Goal: Task Accomplishment & Management: Manage account settings

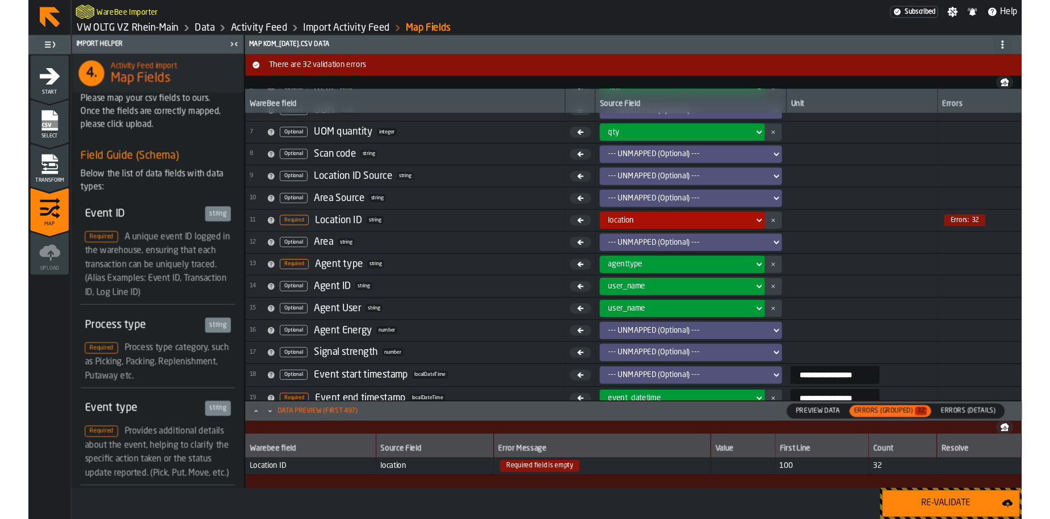
scroll to position [210, 0]
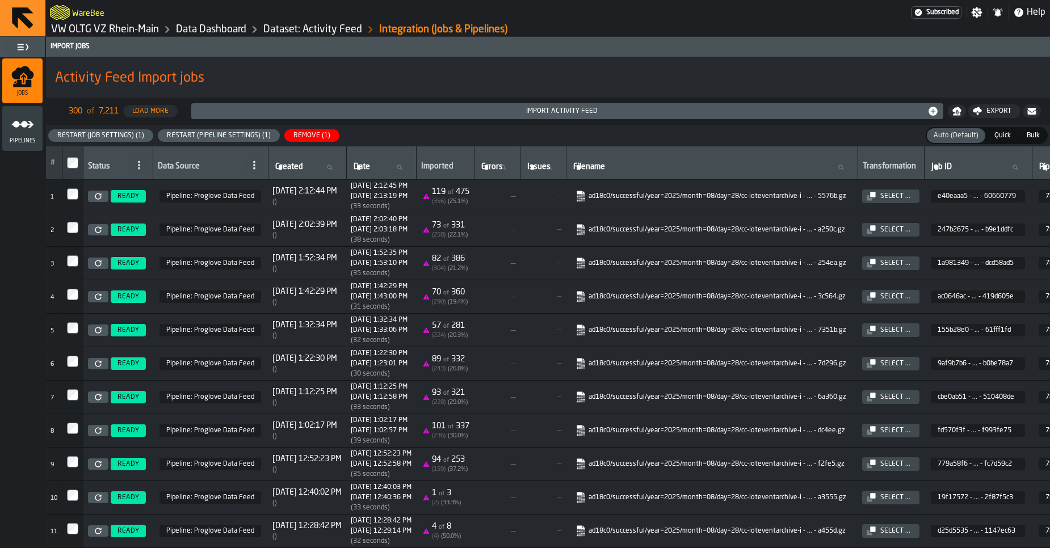
click at [145, 28] on link "VW OLTG VZ Rhein-Main" at bounding box center [105, 29] width 108 height 12
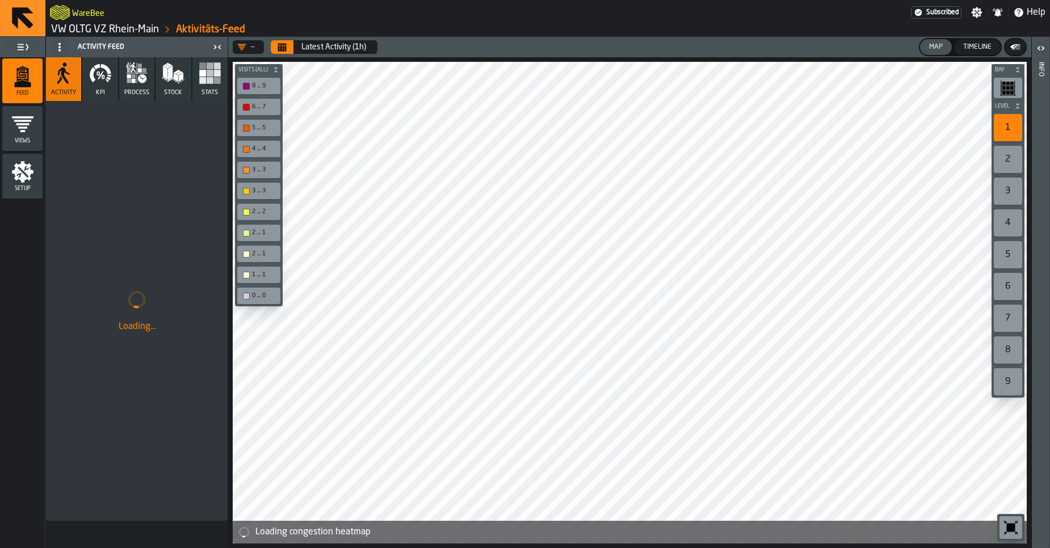
click at [99, 90] on span "KPI" at bounding box center [100, 92] width 9 height 7
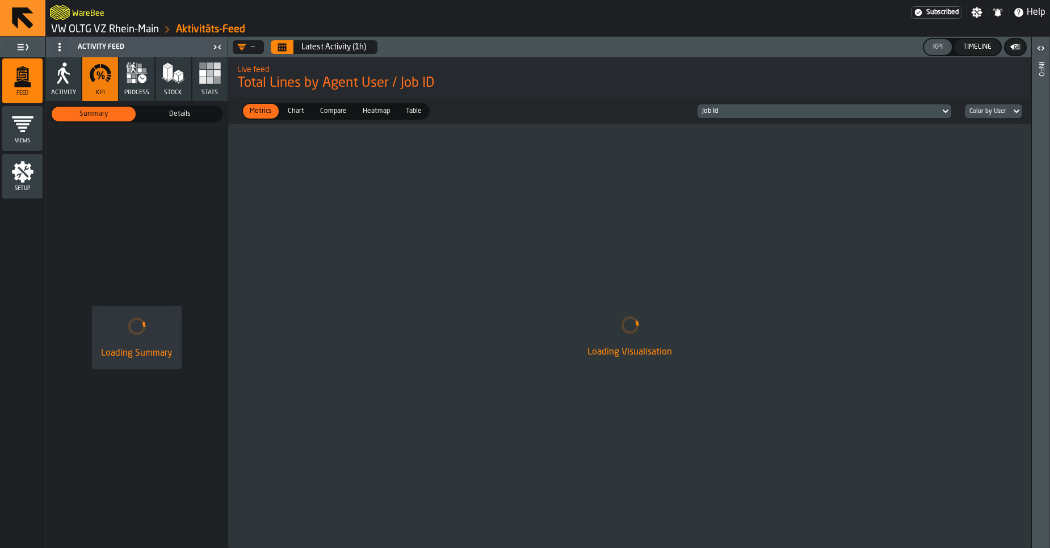
click at [290, 48] on button "Calendar" at bounding box center [282, 47] width 23 height 14
click at [982, 40] on button "Timeline" at bounding box center [977, 47] width 47 height 16
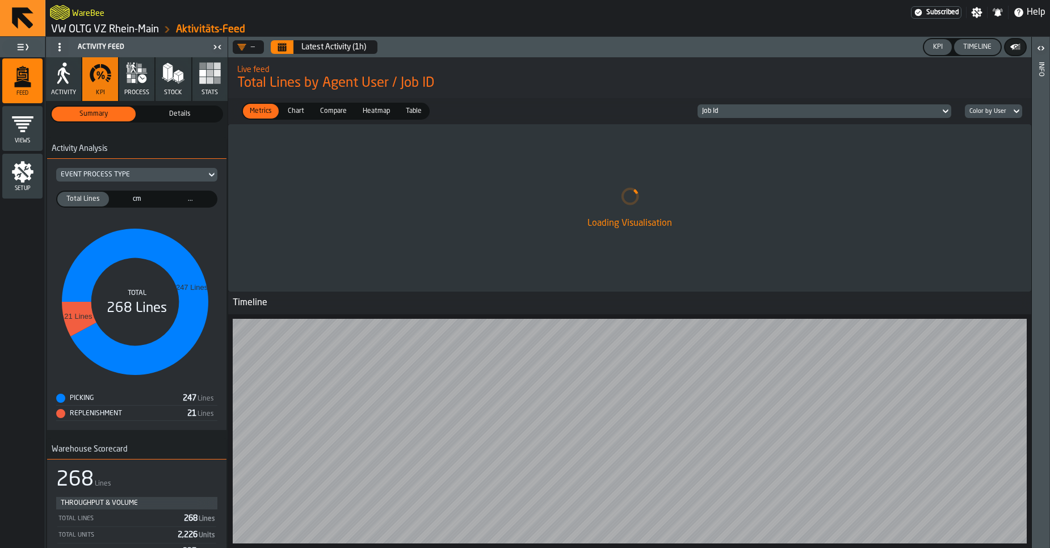
click at [280, 53] on button "Calendar" at bounding box center [282, 47] width 23 height 14
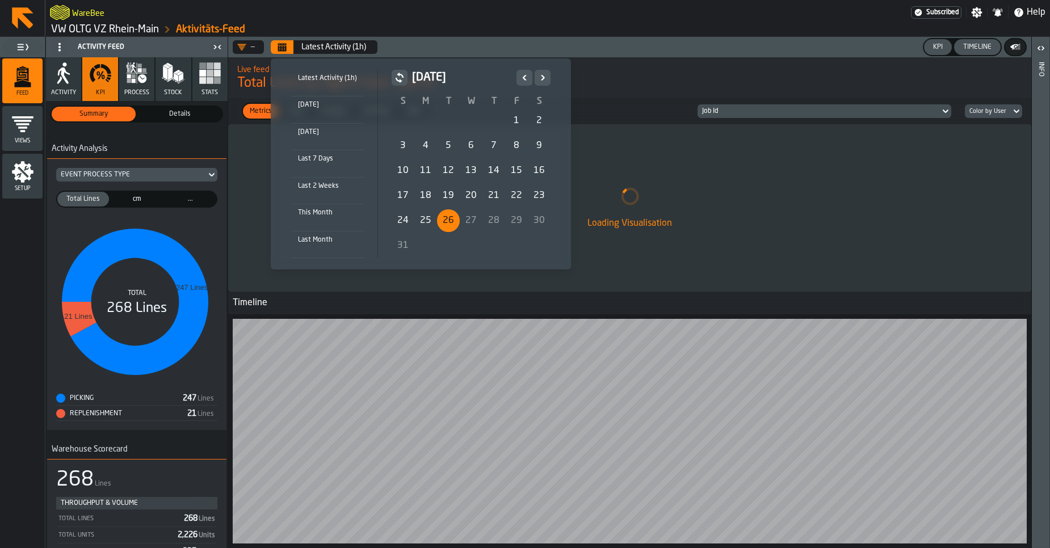
click at [442, 221] on div "26" at bounding box center [448, 220] width 23 height 23
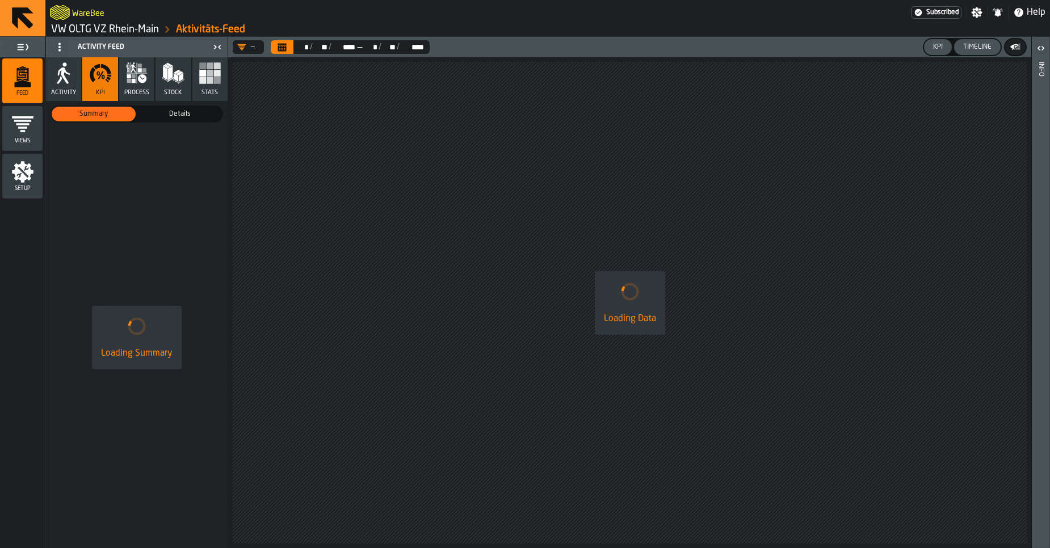
click at [116, 29] on link "VW OLTG VZ Rhein-Main" at bounding box center [105, 29] width 108 height 12
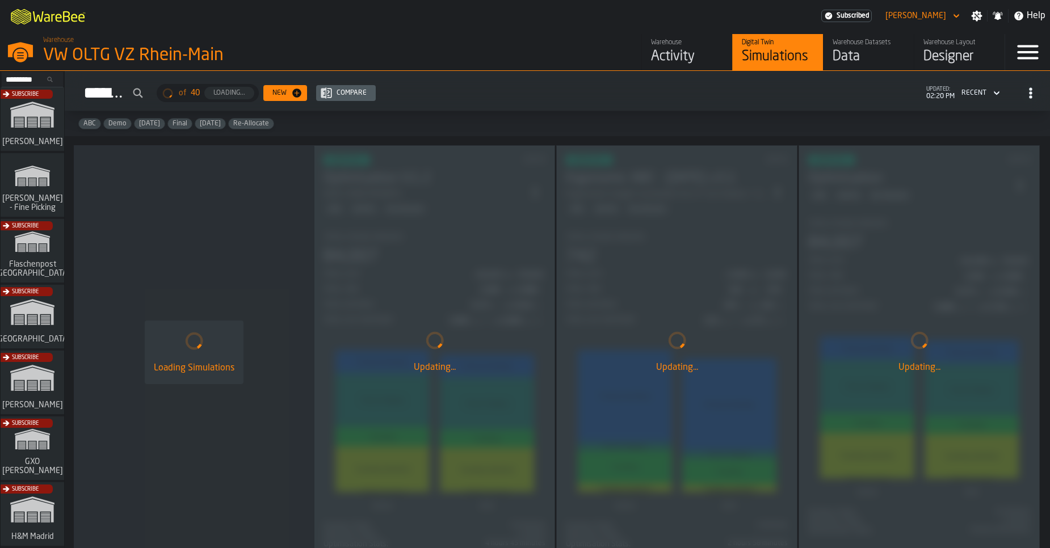
click at [870, 53] on div "Data" at bounding box center [868, 57] width 72 height 18
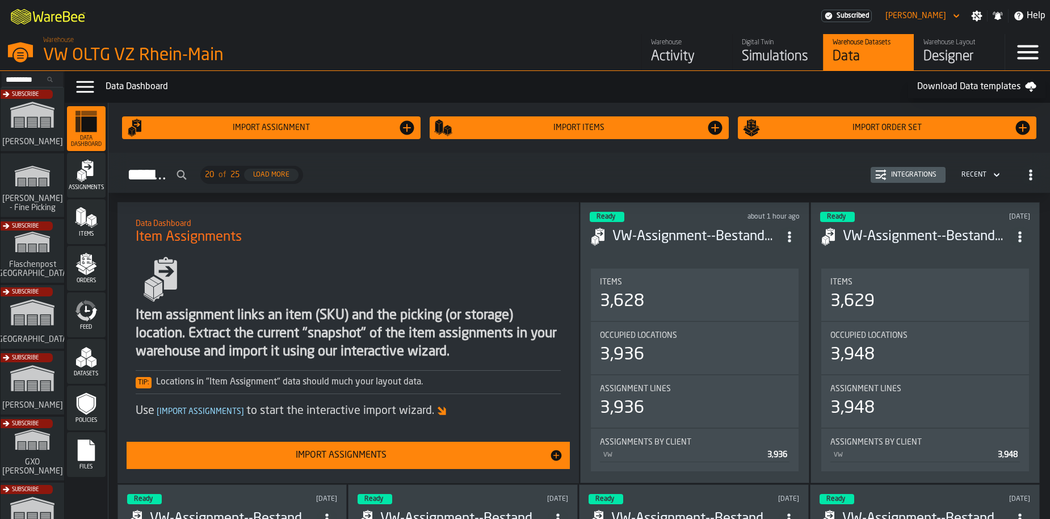
click at [659, 49] on div "Activity" at bounding box center [687, 57] width 72 height 18
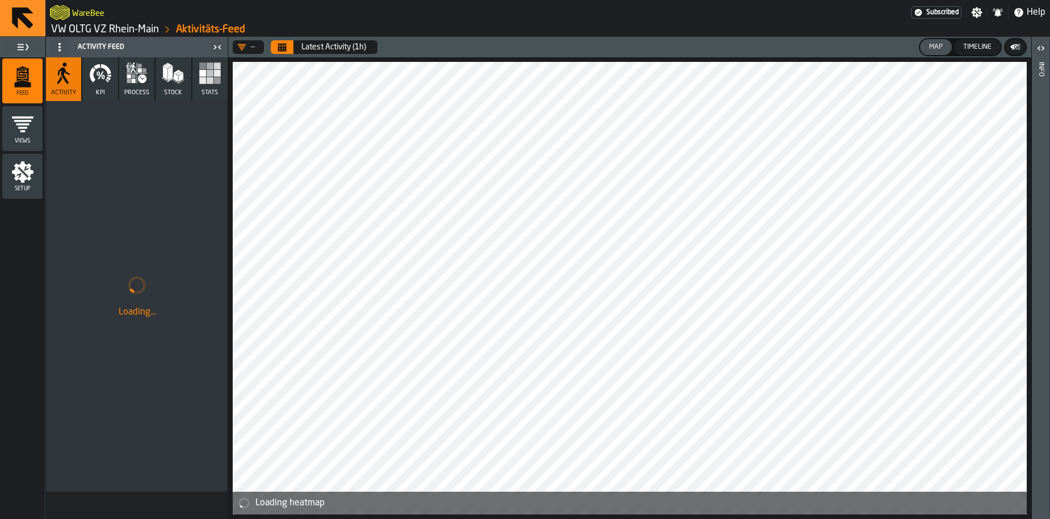
click at [280, 54] on header "— Latest Activity (1h) Map Timeline" at bounding box center [629, 47] width 803 height 20
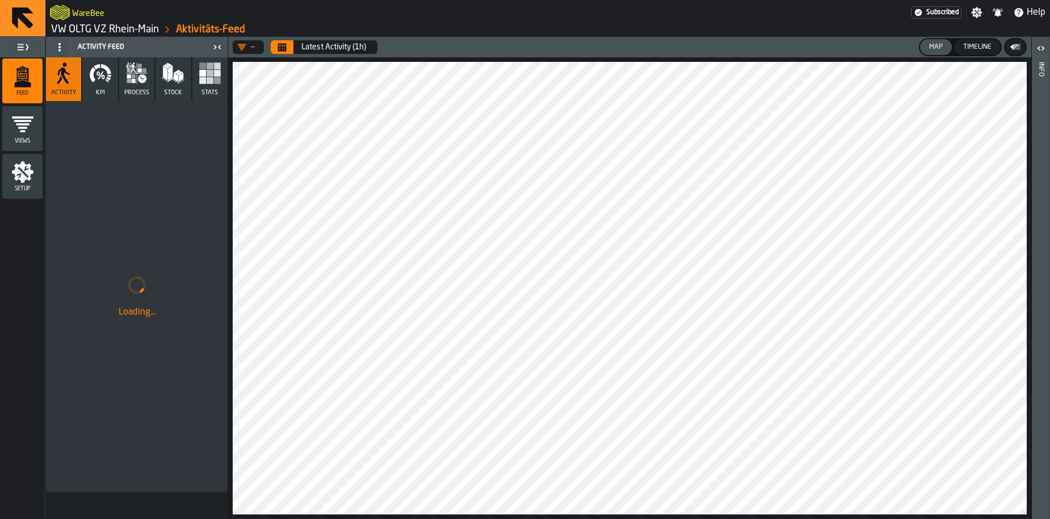
click at [282, 50] on icon "Calendar" at bounding box center [281, 47] width 9 height 9
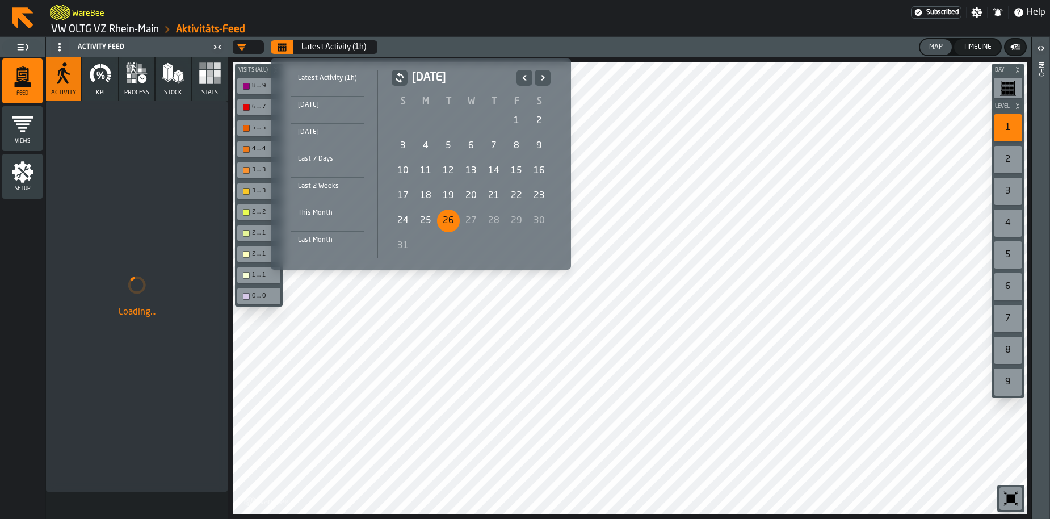
click at [517, 123] on div "1" at bounding box center [516, 120] width 23 height 23
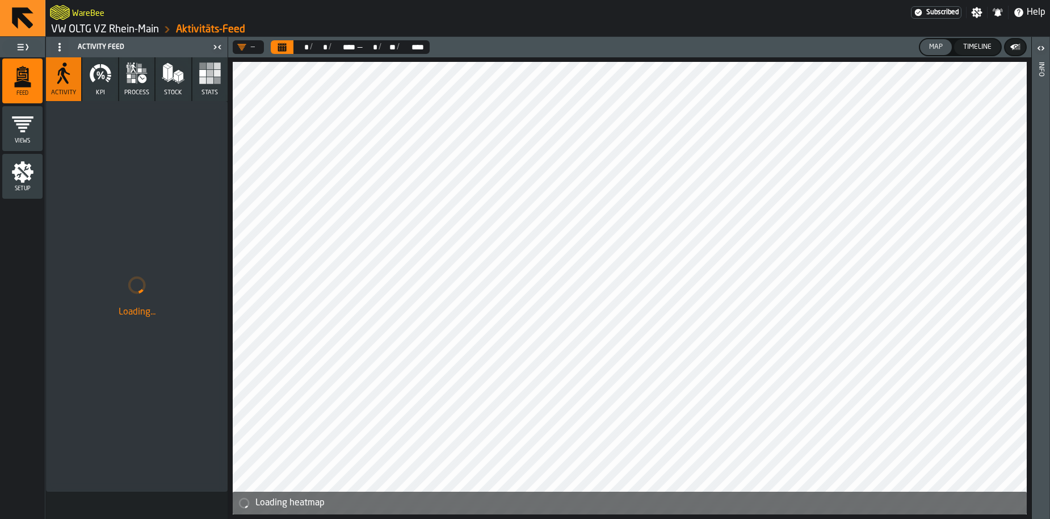
click at [111, 96] on button "KPI" at bounding box center [99, 79] width 35 height 44
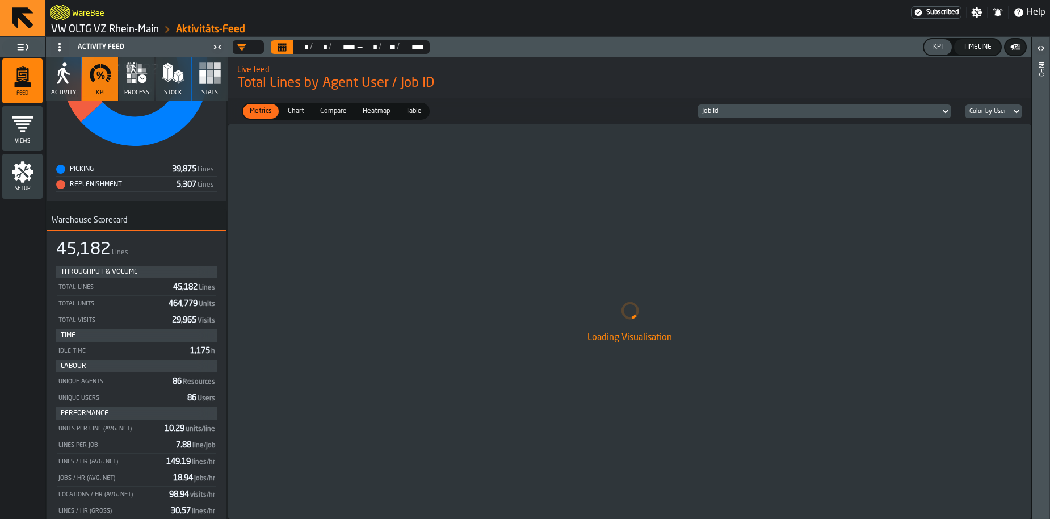
scroll to position [289, 0]
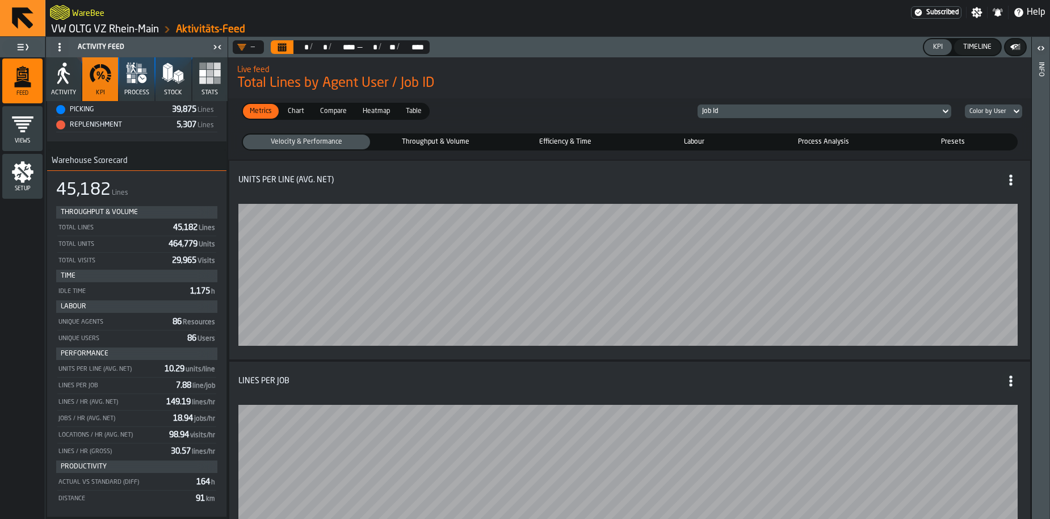
click at [32, 181] on icon "menu Setup" at bounding box center [22, 172] width 23 height 23
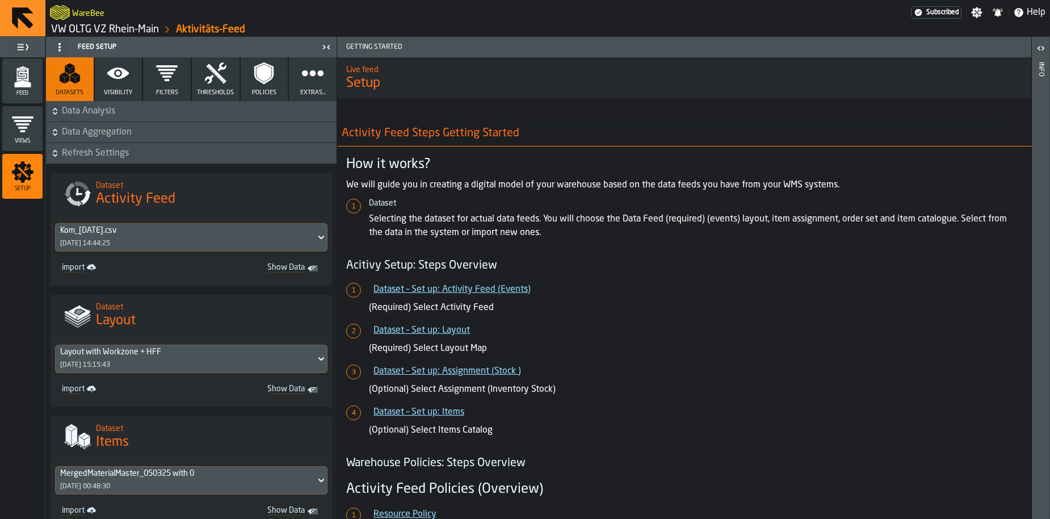
click at [151, 86] on button "Filters" at bounding box center [167, 79] width 48 height 44
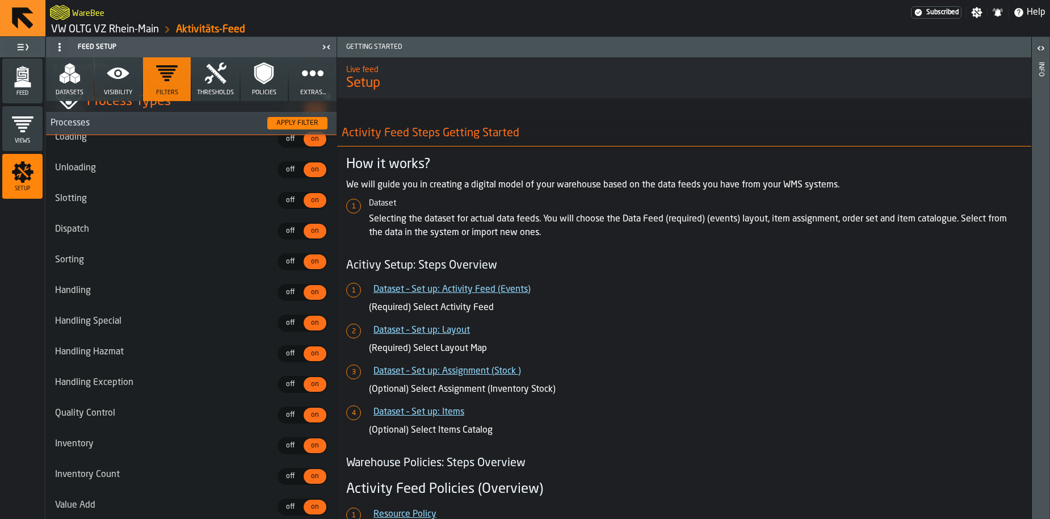
scroll to position [1242, 0]
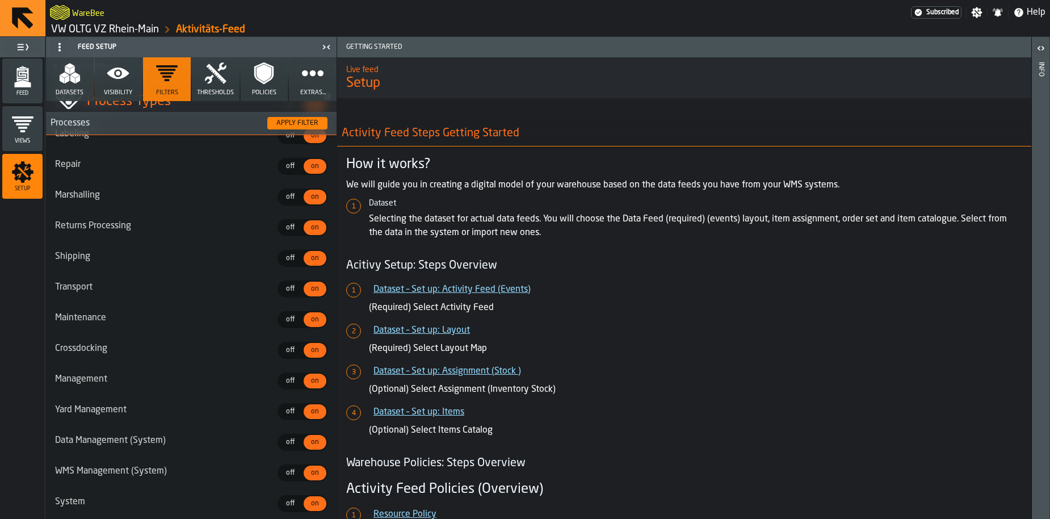
click at [108, 74] on icon "button" at bounding box center [118, 73] width 22 height 11
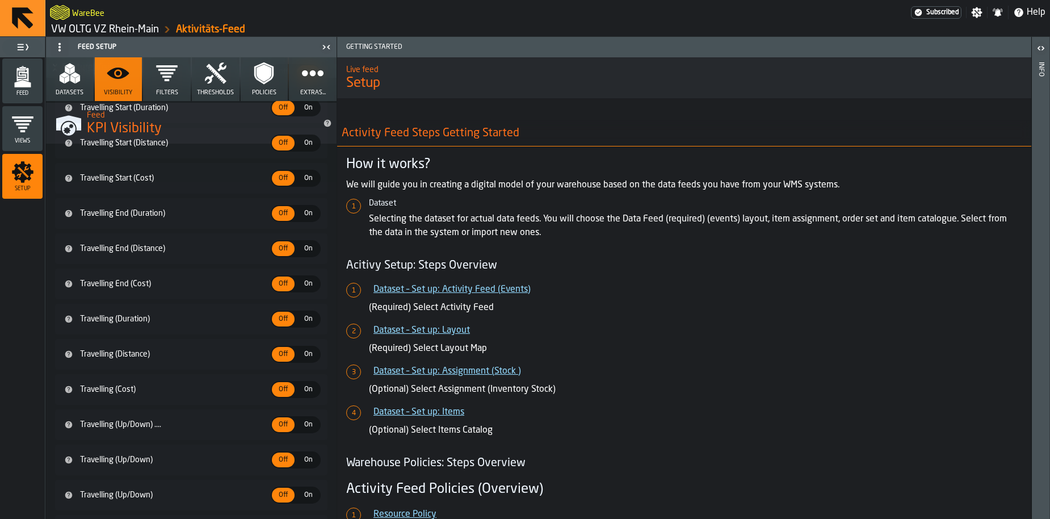
scroll to position [3672, 0]
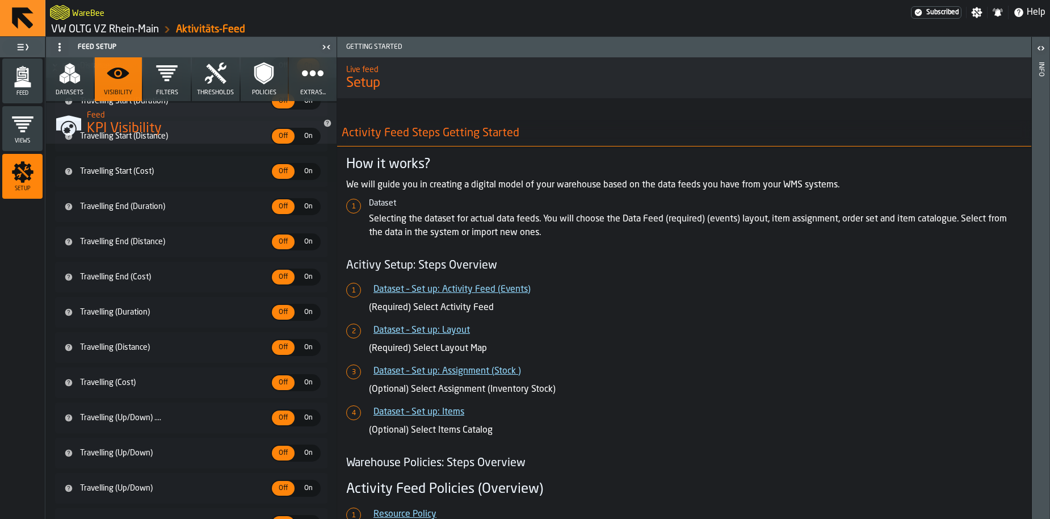
click at [301, 349] on span "On" at bounding box center [308, 347] width 18 height 10
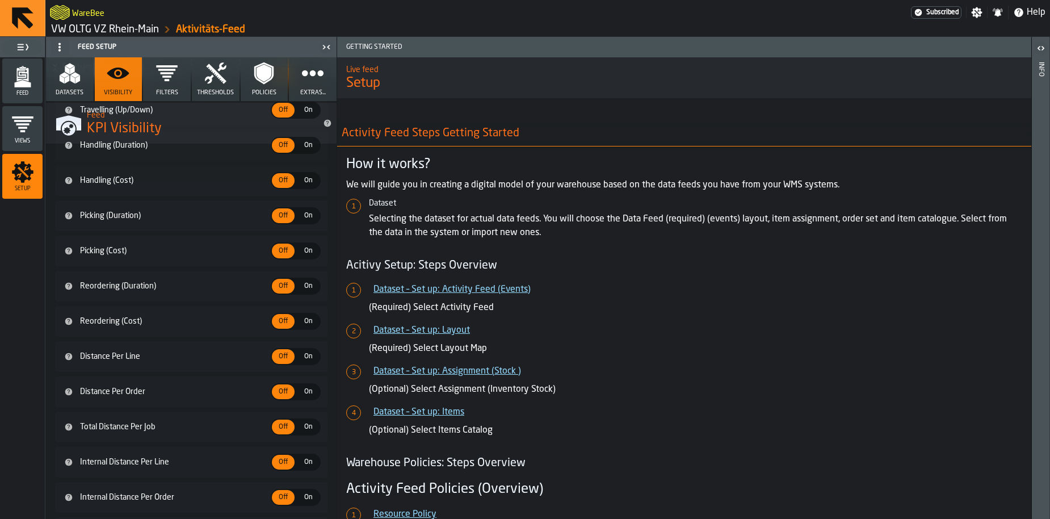
scroll to position [4149, 0]
click at [305, 357] on span "On" at bounding box center [308, 355] width 18 height 10
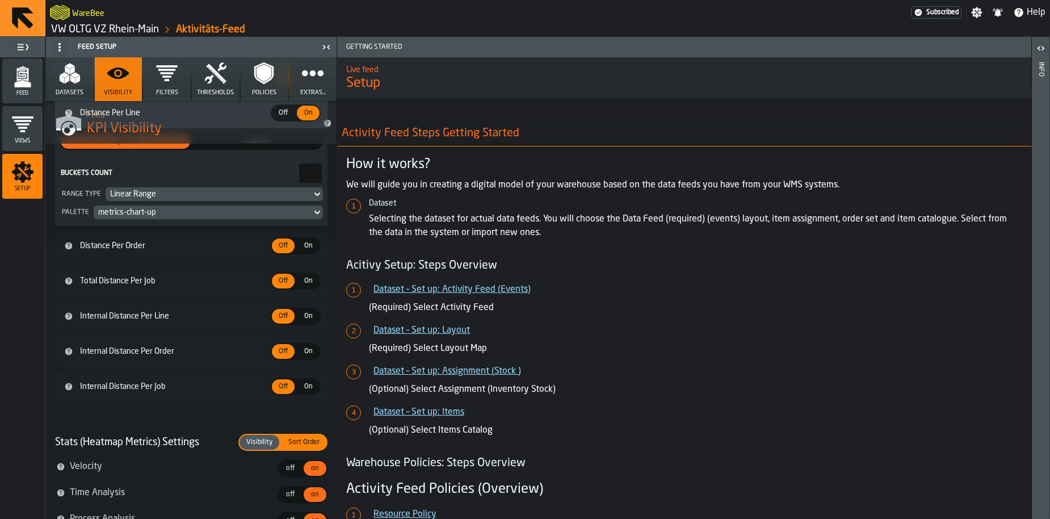
scroll to position [4395, 0]
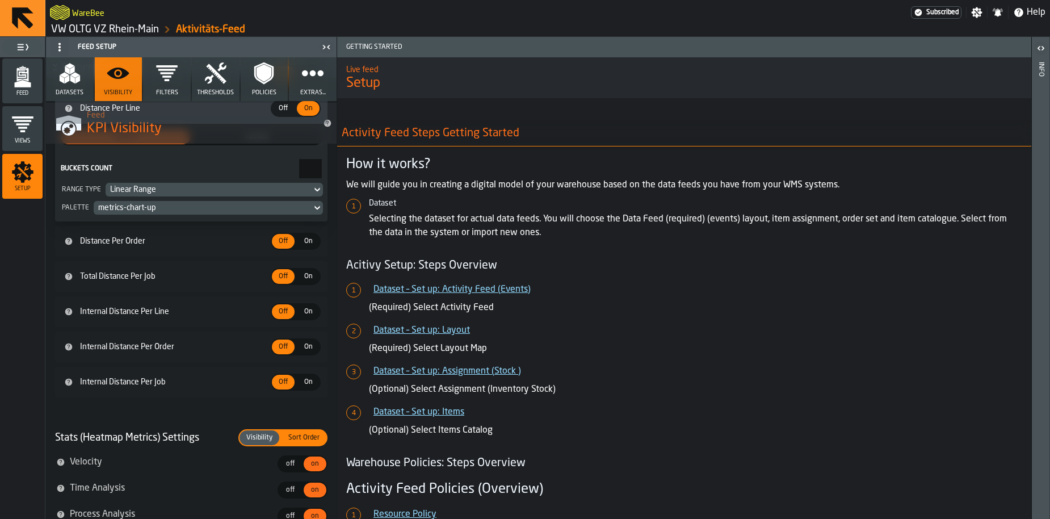
click at [68, 348] on icon at bounding box center [68, 346] width 7 height 7
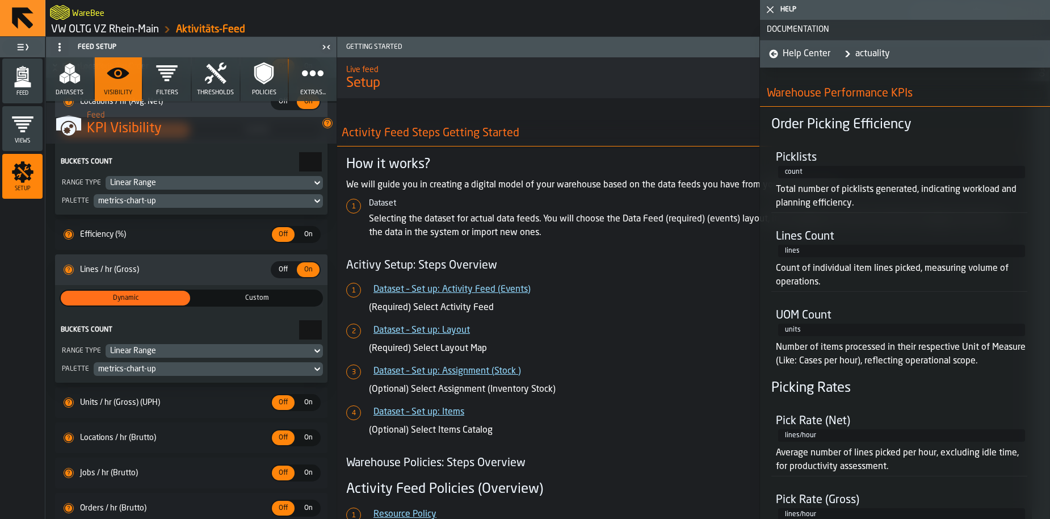
scroll to position [2277, 0]
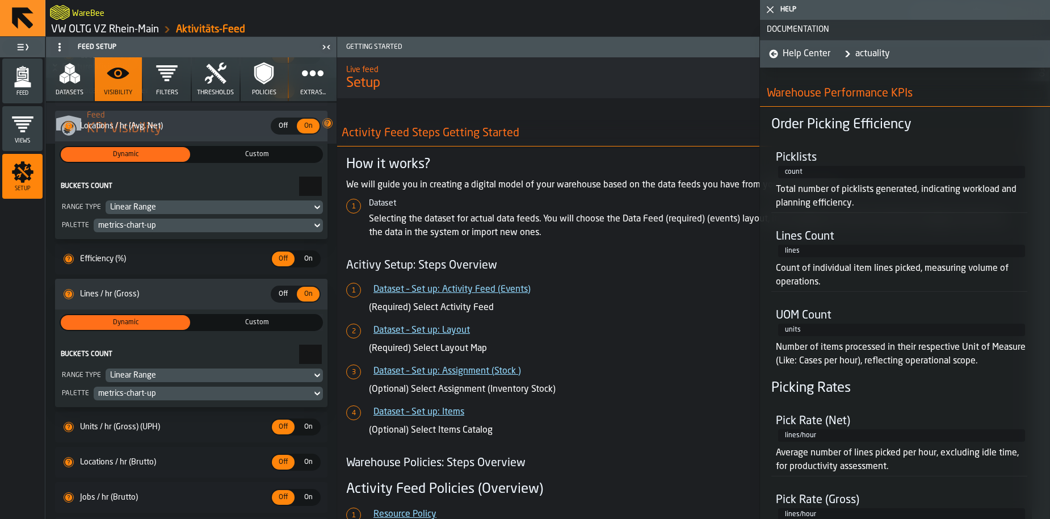
click at [310, 259] on span "On" at bounding box center [308, 259] width 18 height 10
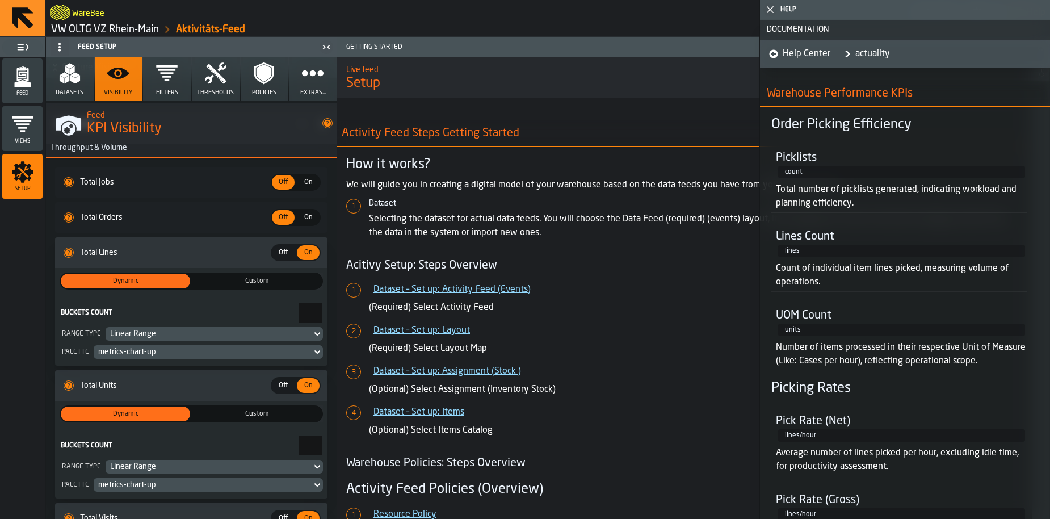
scroll to position [0, 0]
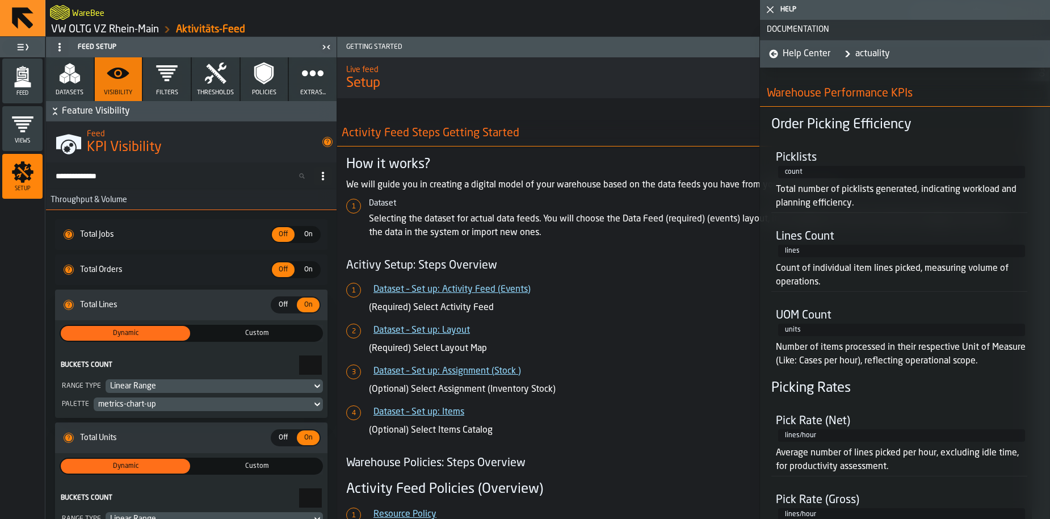
click at [30, 79] on icon "menu Feed" at bounding box center [22, 76] width 23 height 23
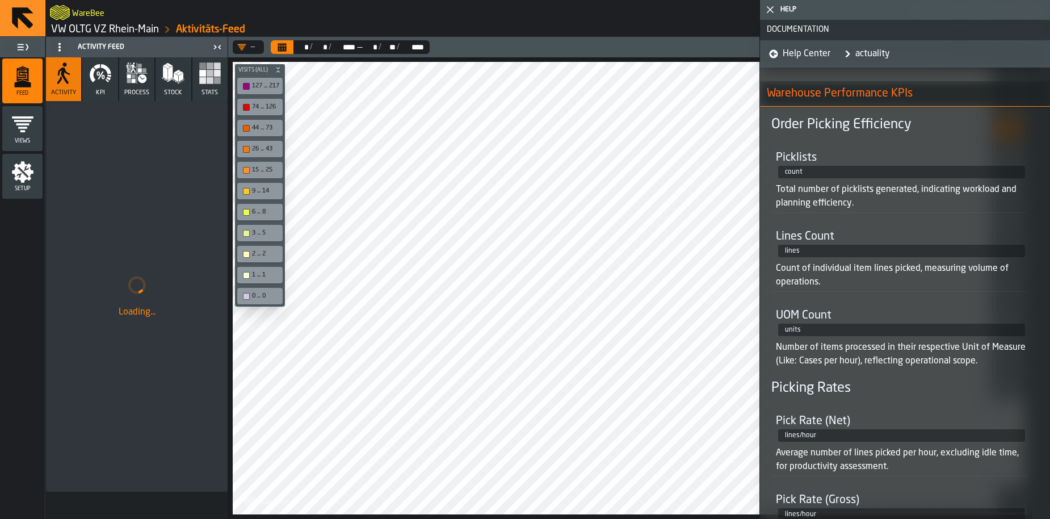
click at [770, 14] on icon "button-toggle-Close me" at bounding box center [770, 10] width 14 height 14
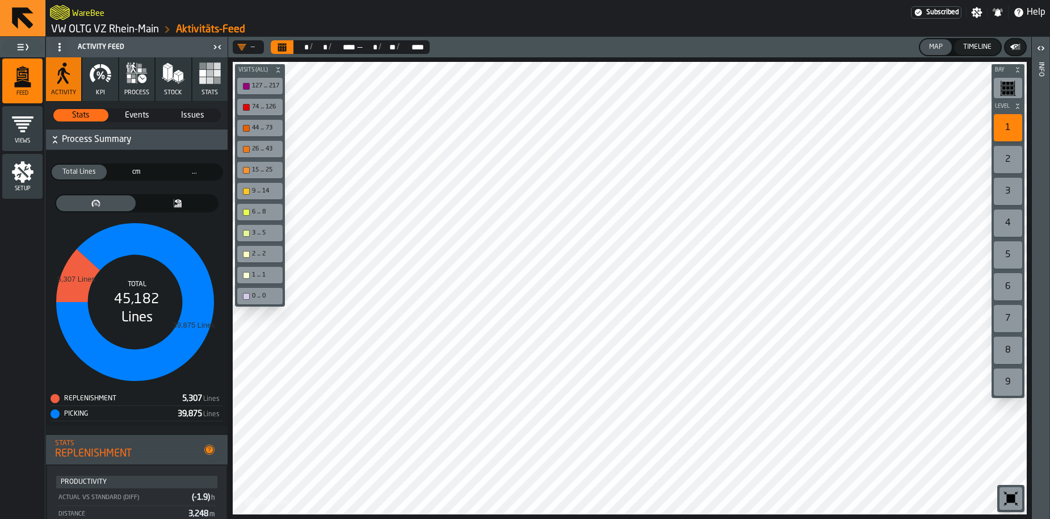
click at [98, 70] on icon "button" at bounding box center [100, 73] width 23 height 23
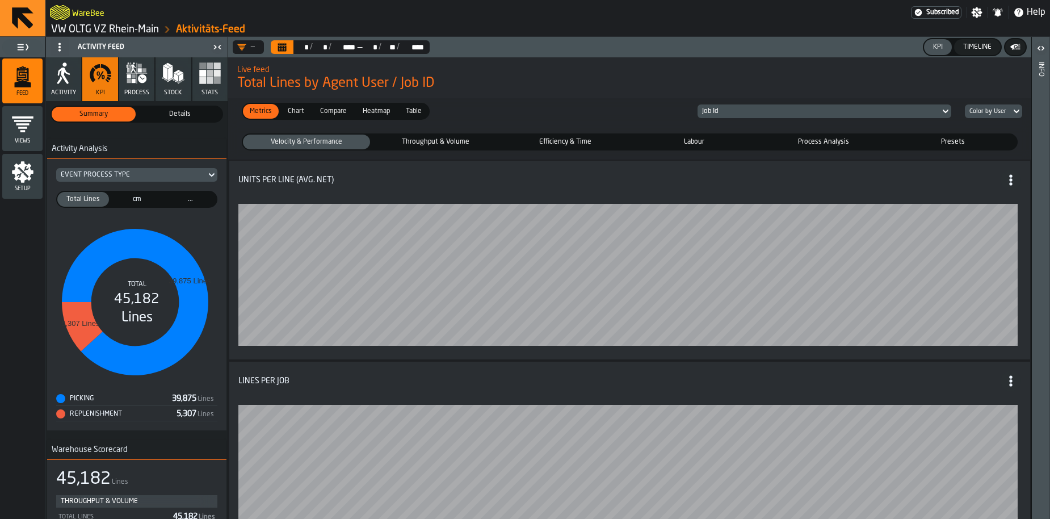
click at [979, 47] on div "Timeline" at bounding box center [976, 47] width 37 height 8
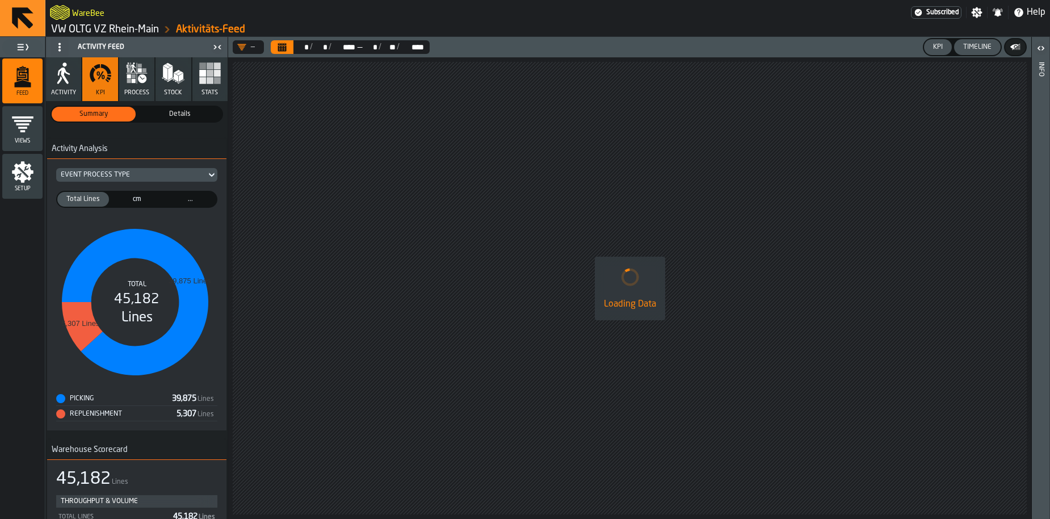
click at [943, 45] on div "KPI" at bounding box center [937, 47] width 19 height 8
click at [170, 115] on span "Details" at bounding box center [179, 114] width 79 height 10
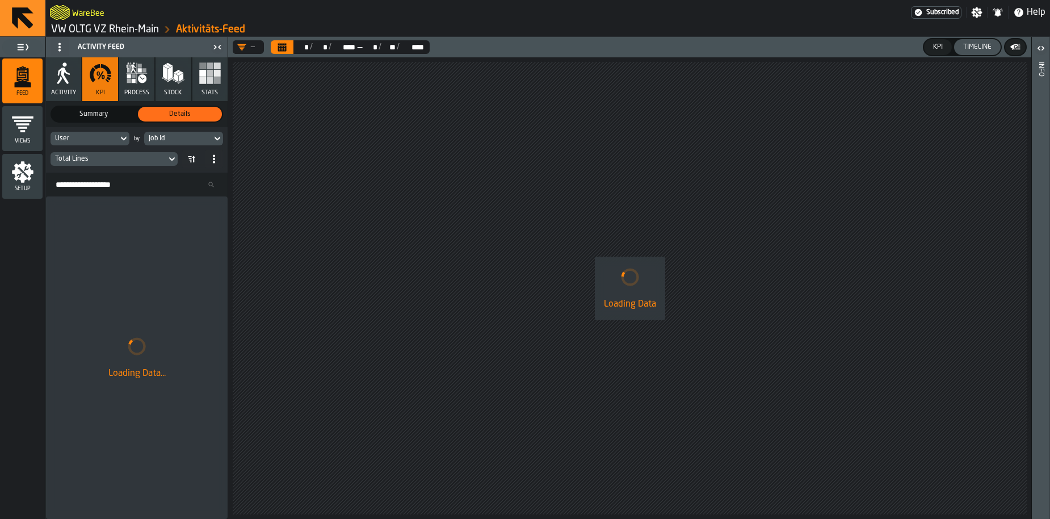
click at [130, 157] on div "Total Lines" at bounding box center [108, 159] width 107 height 8
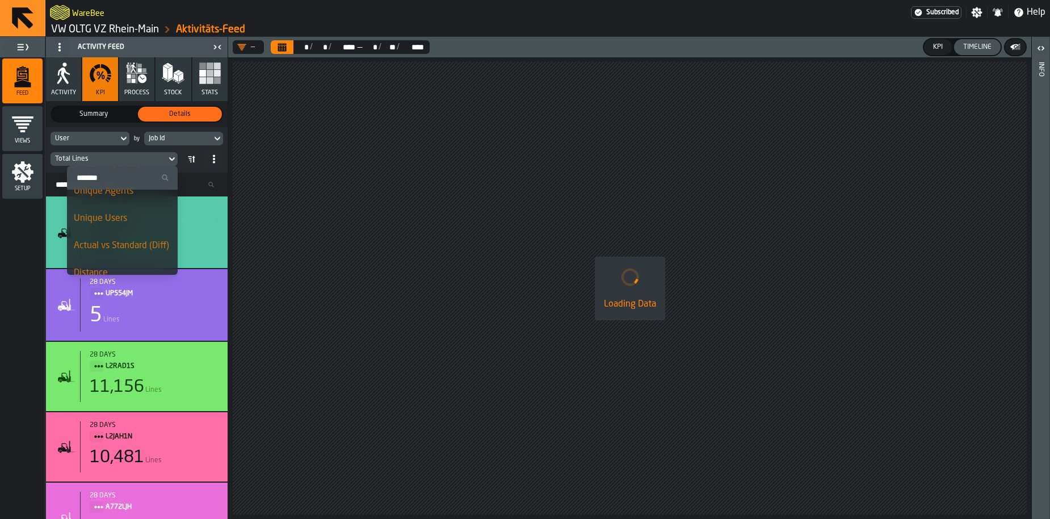
scroll to position [283, 0]
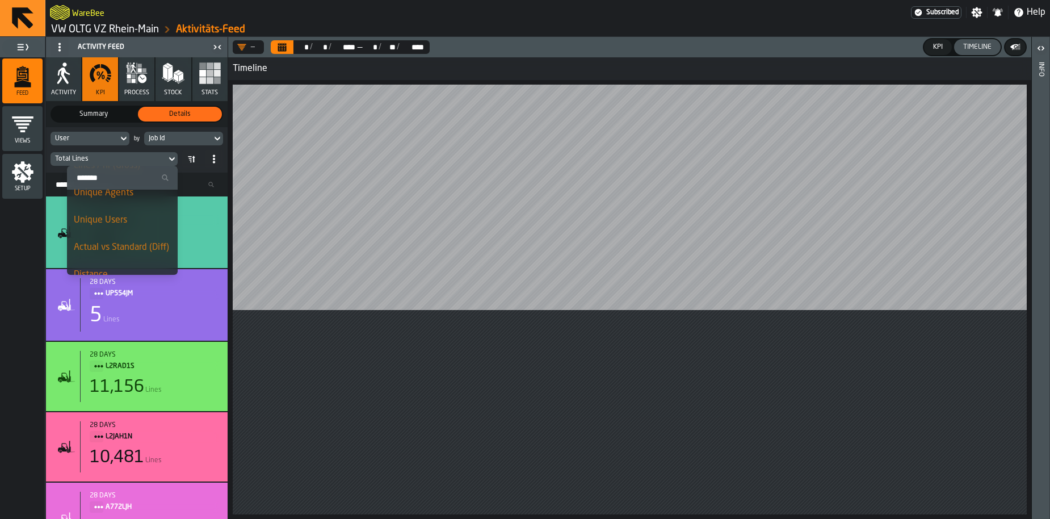
click at [94, 182] on input "Search" at bounding box center [122, 177] width 102 height 15
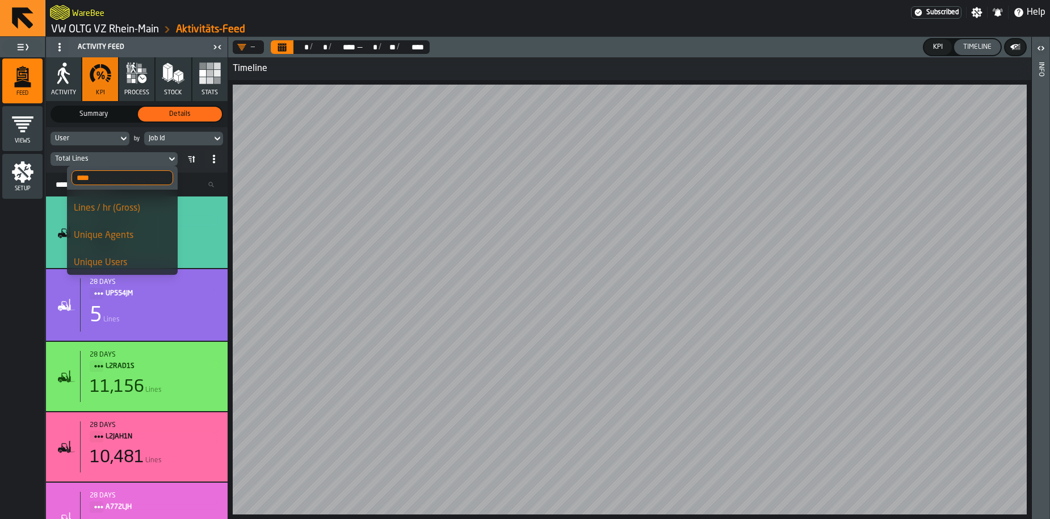
scroll to position [0, 0]
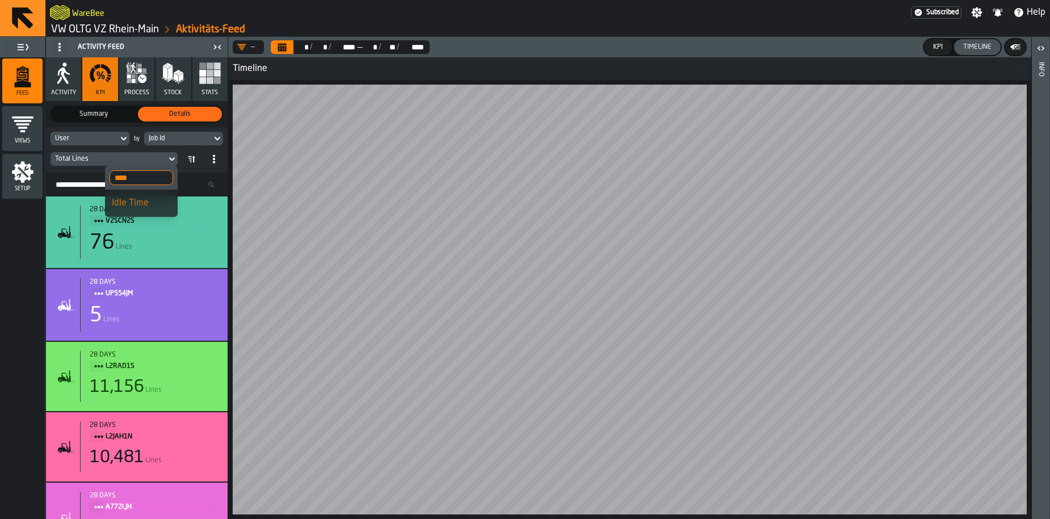
type input "****"
click at [125, 199] on div "Idle Time" at bounding box center [141, 203] width 59 height 14
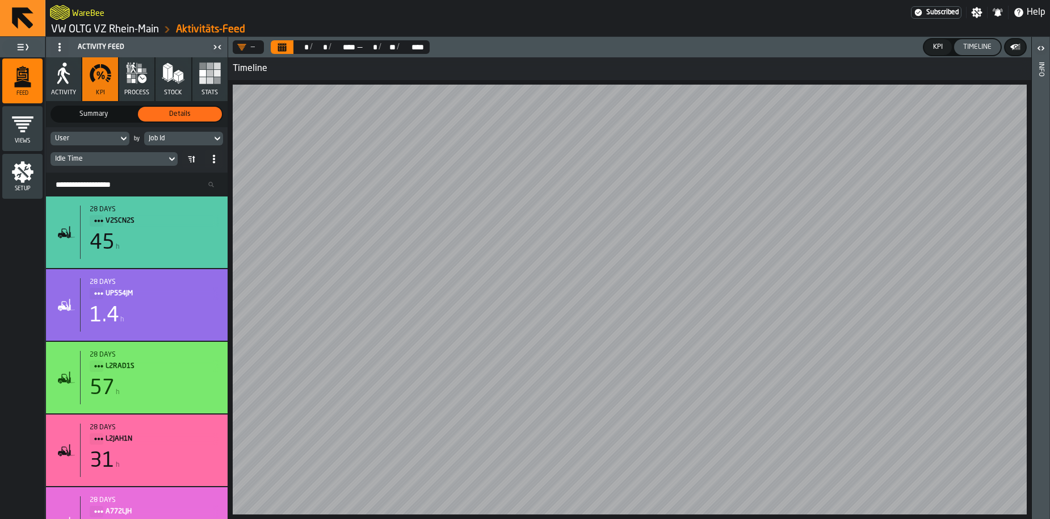
click at [284, 49] on icon "Calendar" at bounding box center [282, 48] width 9 height 6
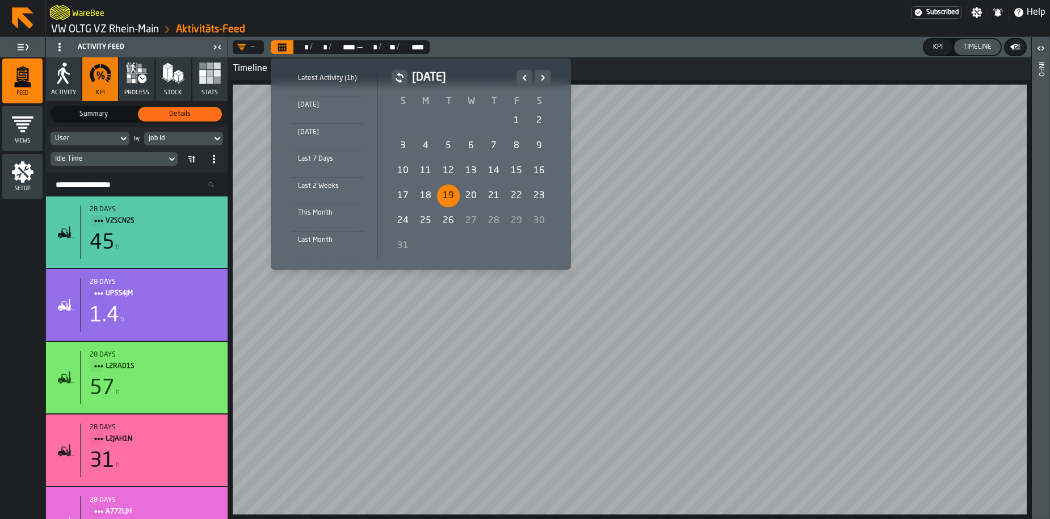
click at [440, 196] on div "19" at bounding box center [448, 195] width 23 height 23
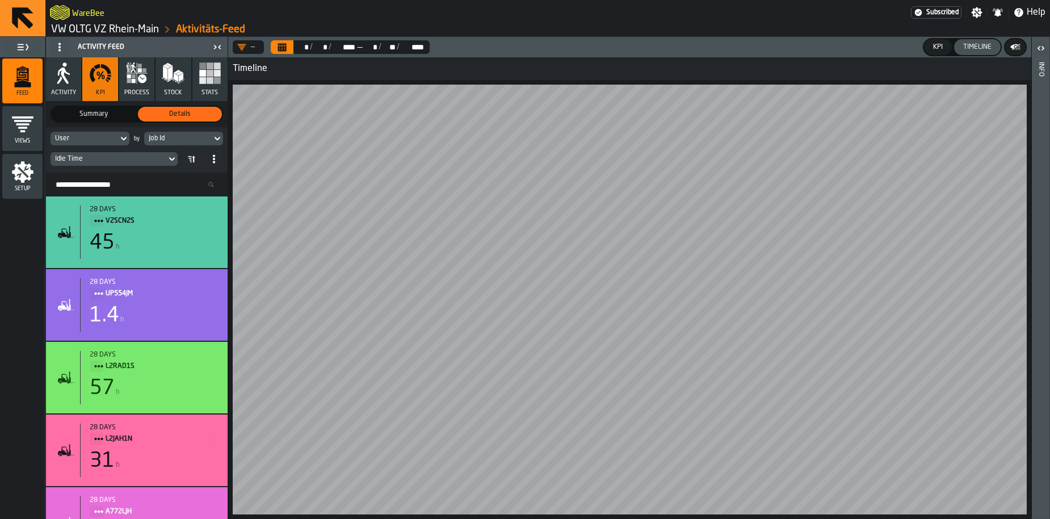
click at [773, 517] on div at bounding box center [629, 299] width 803 height 439
click at [163, 137] on div "Job Id" at bounding box center [178, 138] width 58 height 8
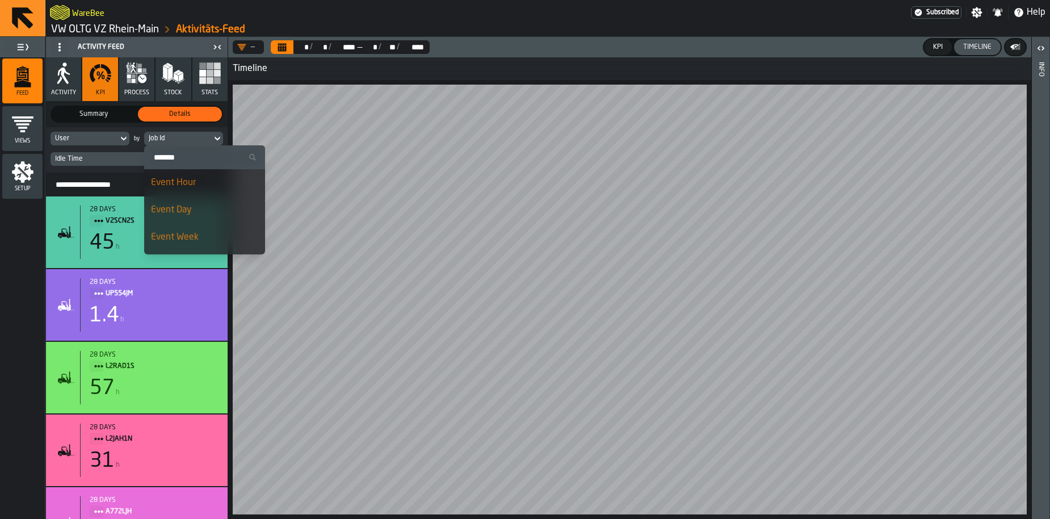
click at [181, 214] on span "Event Day" at bounding box center [171, 209] width 41 height 9
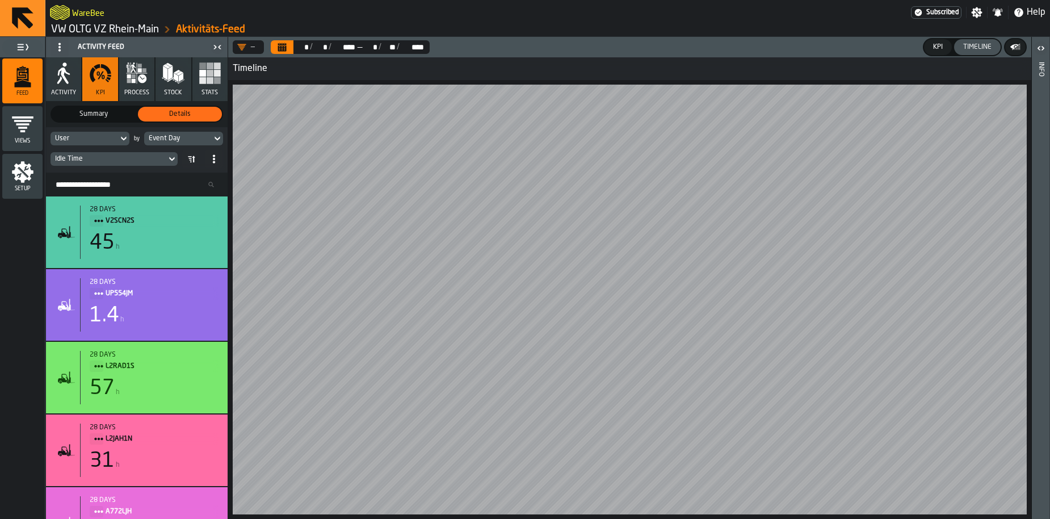
click at [933, 49] on div "KPI" at bounding box center [937, 47] width 19 height 8
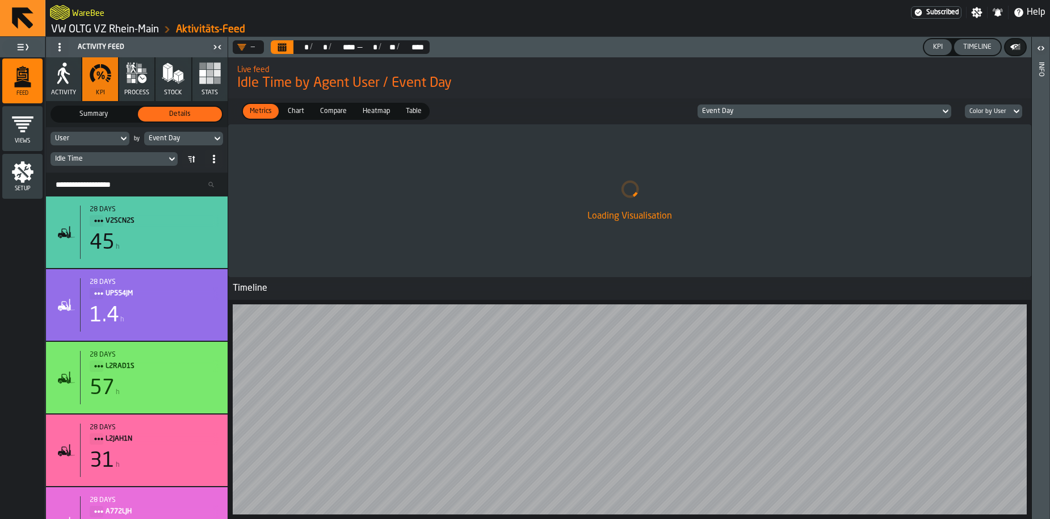
click at [972, 45] on div "Timeline" at bounding box center [976, 47] width 37 height 8
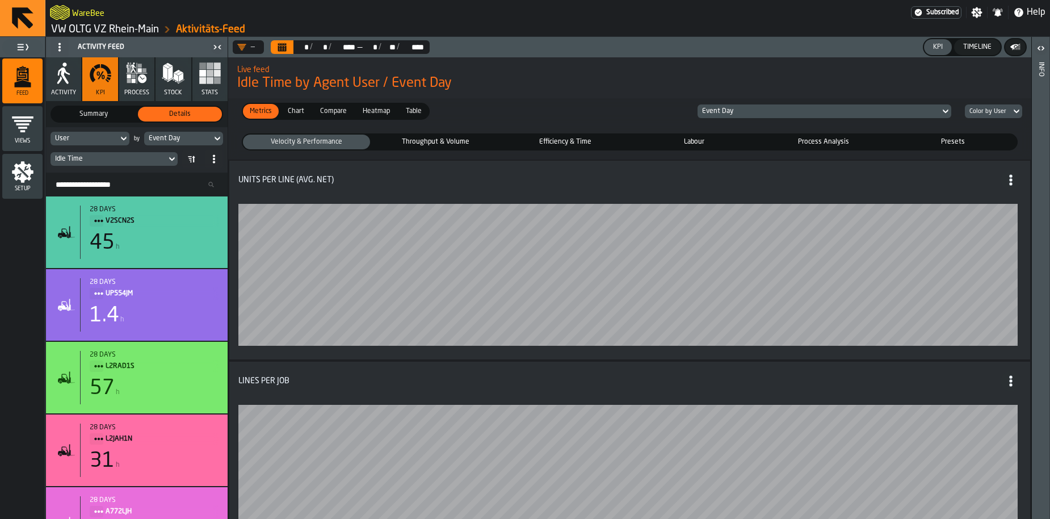
click at [377, 108] on span "Heatmap" at bounding box center [376, 111] width 36 height 10
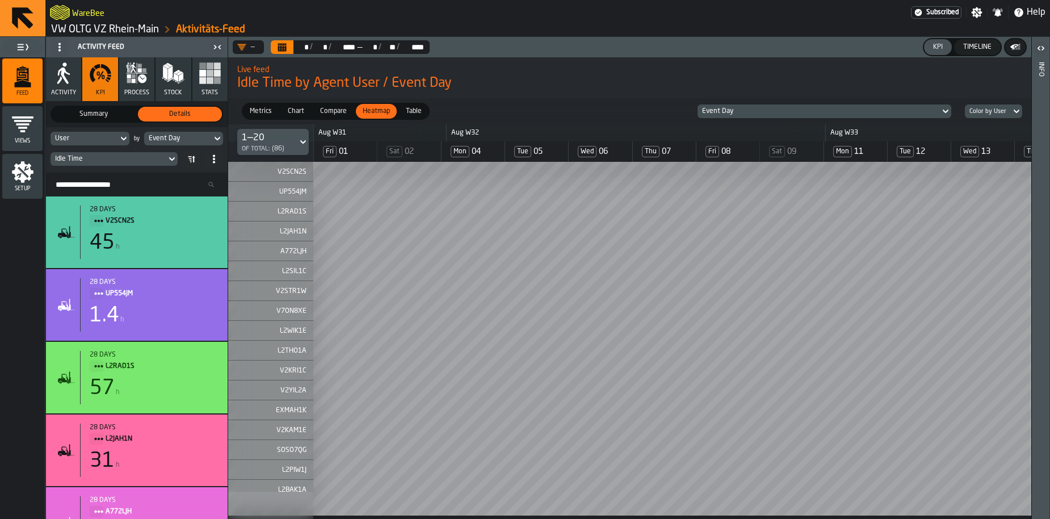
click at [969, 48] on div "Timeline" at bounding box center [976, 47] width 37 height 8
click at [935, 50] on div "KPI" at bounding box center [937, 47] width 19 height 8
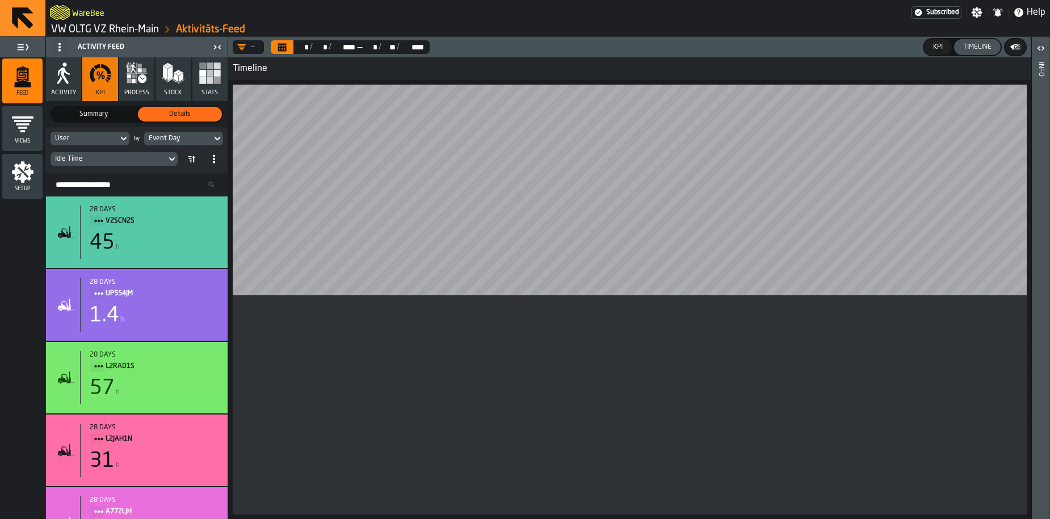
click at [983, 40] on button "Timeline" at bounding box center [977, 47] width 47 height 16
click at [938, 48] on div "KPI" at bounding box center [937, 47] width 19 height 8
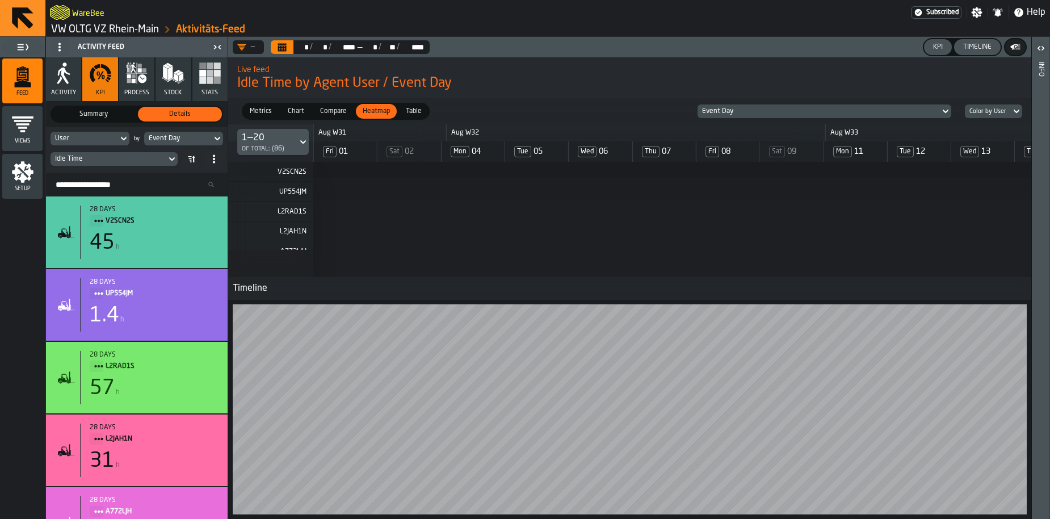
click at [980, 45] on div "Timeline" at bounding box center [976, 47] width 37 height 8
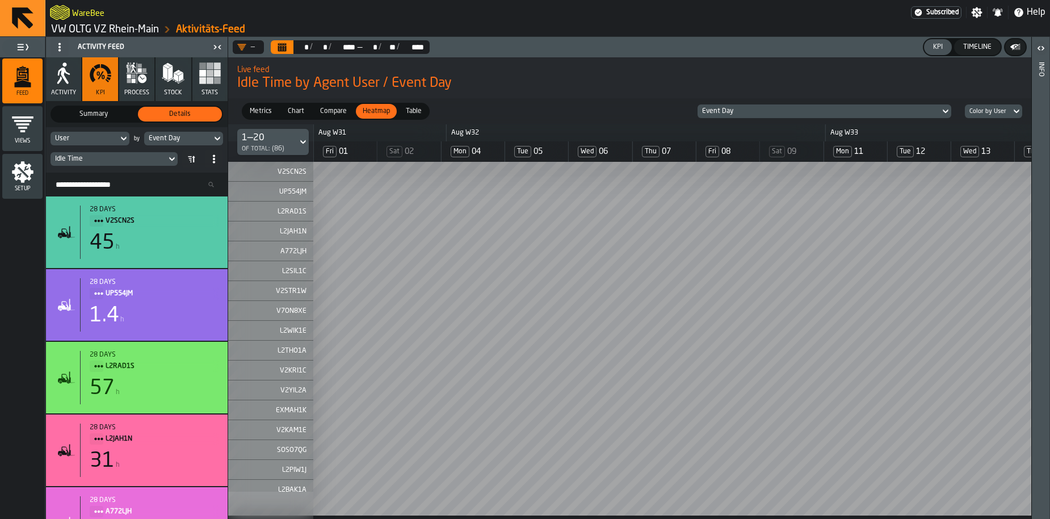
click at [964, 47] on div "Timeline" at bounding box center [976, 47] width 37 height 8
click at [937, 46] on div "KPI" at bounding box center [937, 47] width 19 height 8
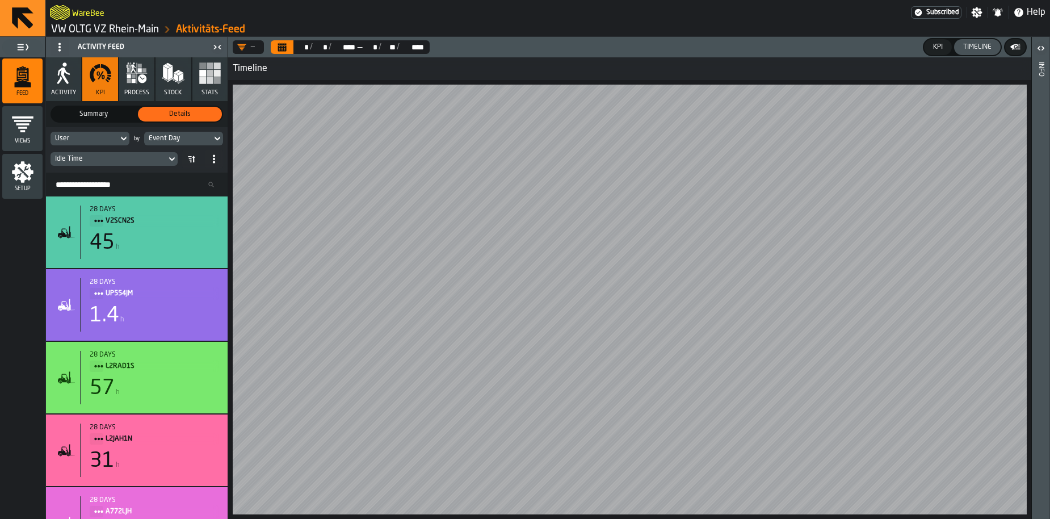
click at [284, 47] on button "Calendar" at bounding box center [282, 47] width 23 height 14
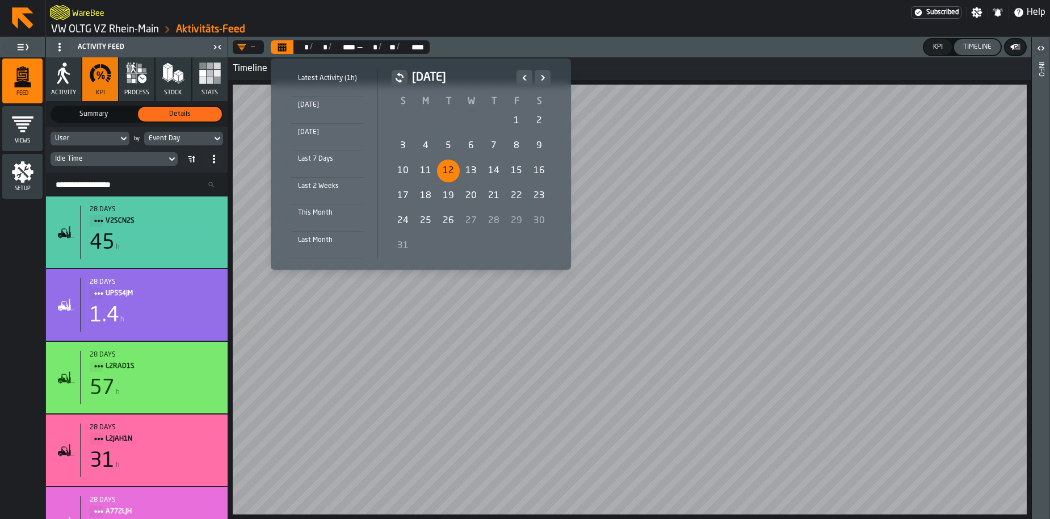
click at [445, 167] on div "12" at bounding box center [448, 170] width 23 height 23
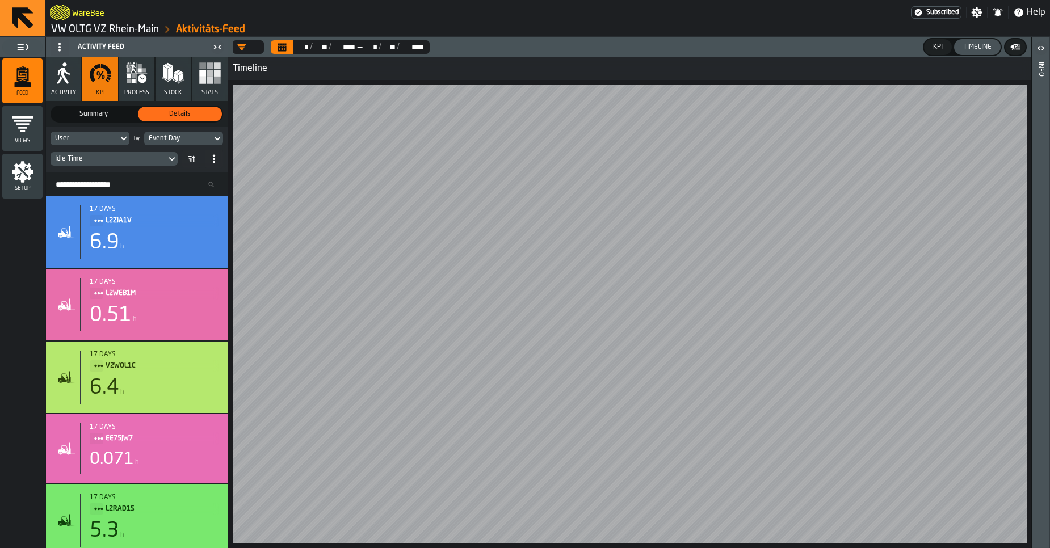
click at [94, 37] on header "Activity Feed" at bounding box center [137, 47] width 182 height 20
click at [96, 28] on link "VW OLTG VZ Rhein-Main" at bounding box center [105, 29] width 108 height 12
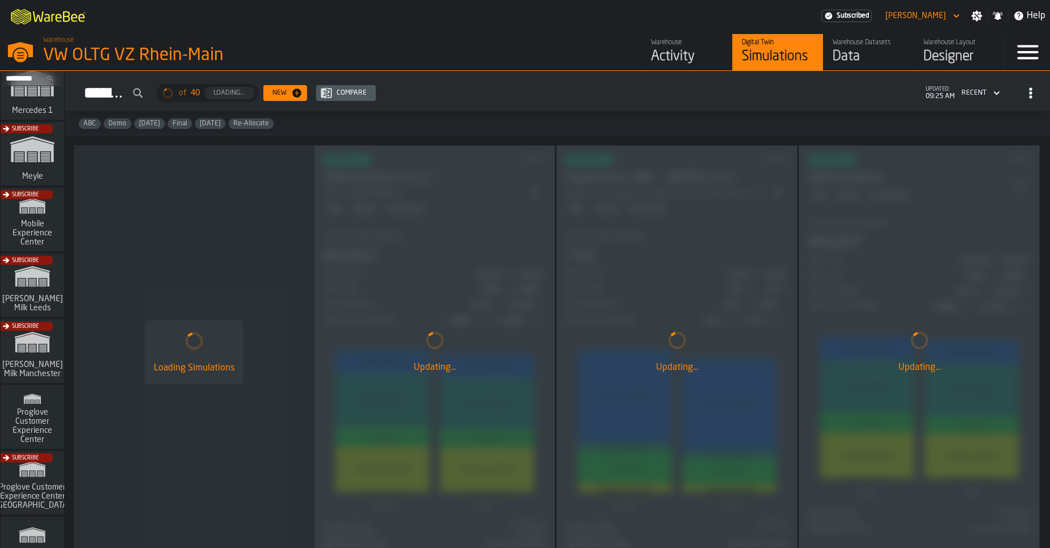
scroll to position [922, 0]
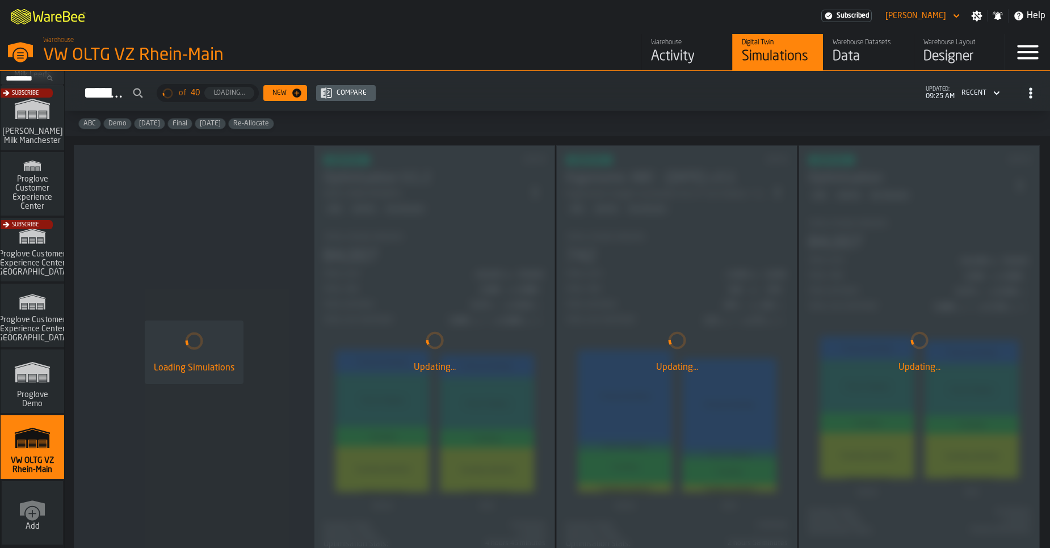
click at [32, 381] on rect "link-to-/wh/i/e36b03eb-bea5-40ab-83a2-6422b9ded721/simulations" at bounding box center [32, 381] width 7 height 1
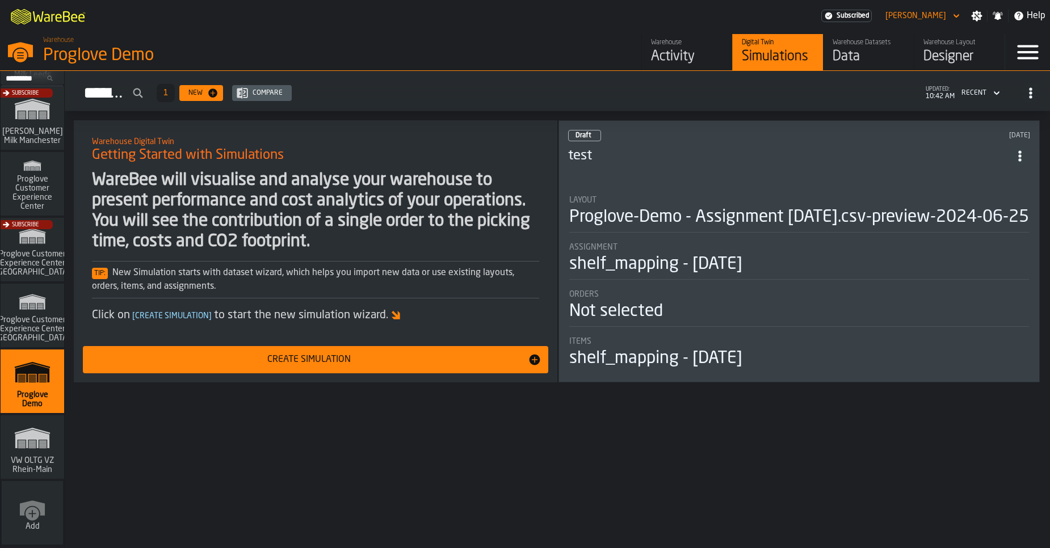
click at [667, 54] on div "Activity" at bounding box center [687, 57] width 72 height 18
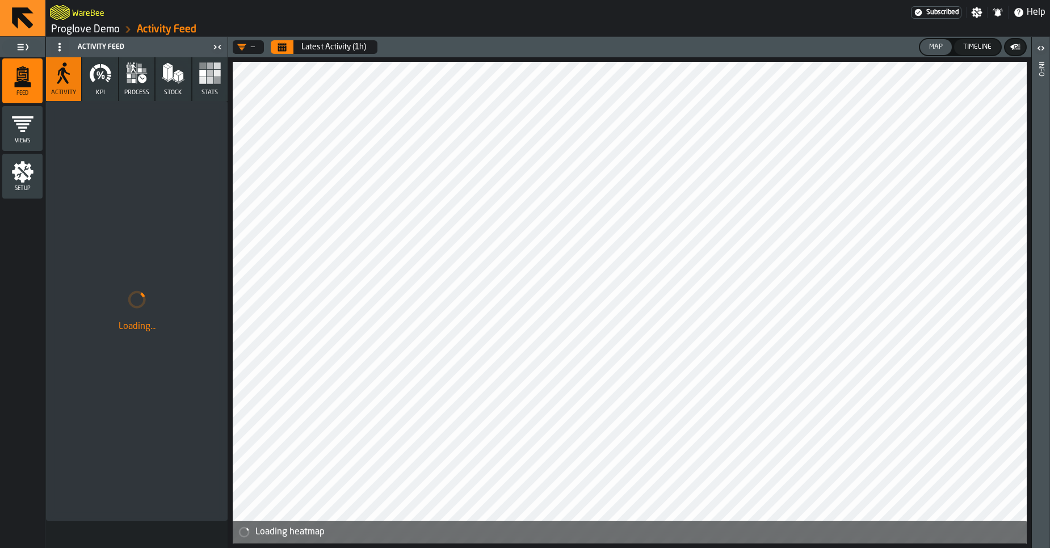
click at [478, 20] on main "WareBee Subscribed Settings Notifications Help Proglove Demo Activity Feed Feed…" at bounding box center [525, 274] width 1050 height 548
click at [278, 50] on icon "Calendar" at bounding box center [282, 48] width 9 height 6
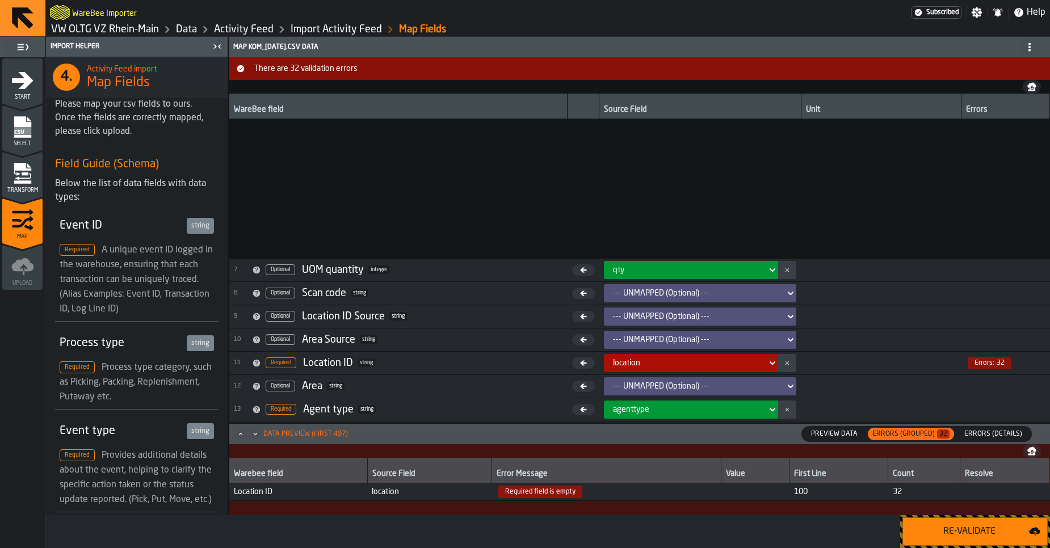
scroll to position [210, 0]
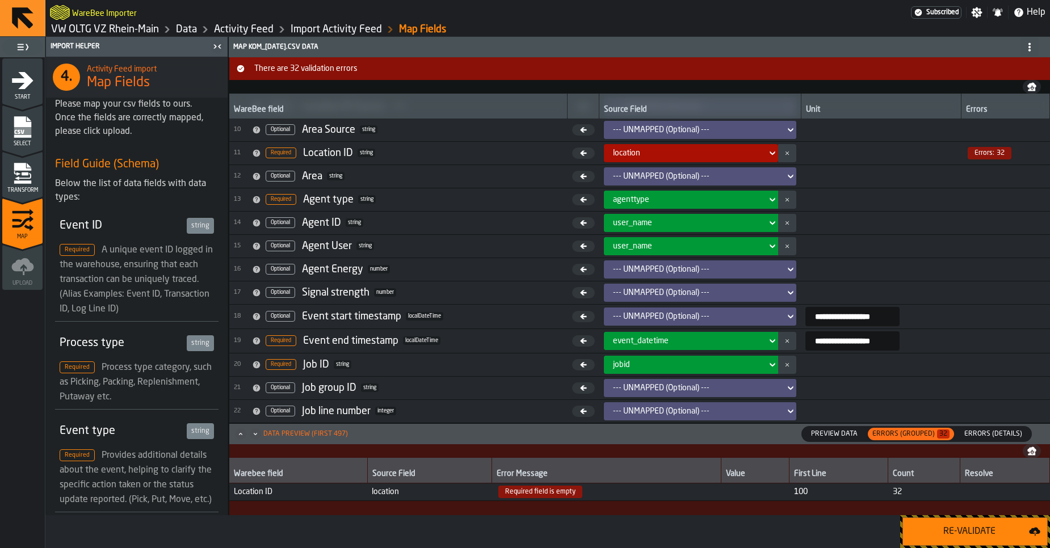
click at [124, 32] on link "VW OLTG VZ Rhein-Main" at bounding box center [105, 29] width 108 height 12
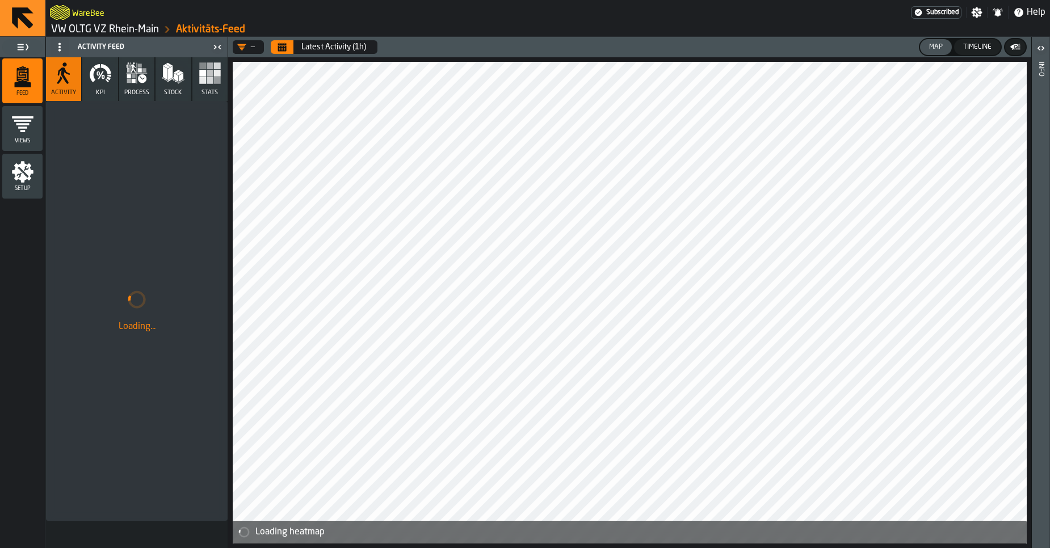
click at [104, 75] on icon "button" at bounding box center [103, 77] width 3 height 5
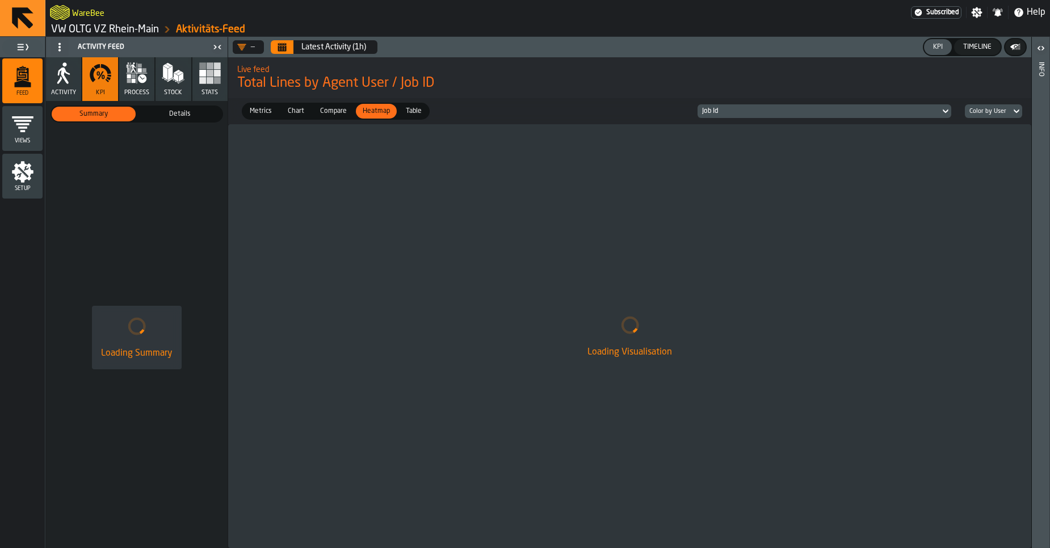
click at [273, 48] on button "Calendar" at bounding box center [282, 47] width 23 height 14
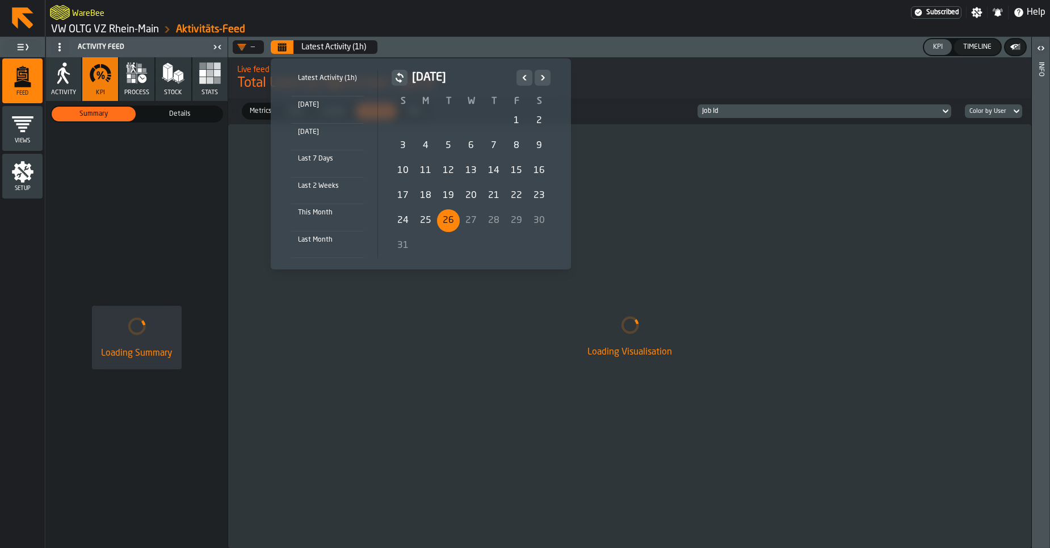
click at [518, 117] on div "1" at bounding box center [516, 120] width 23 height 23
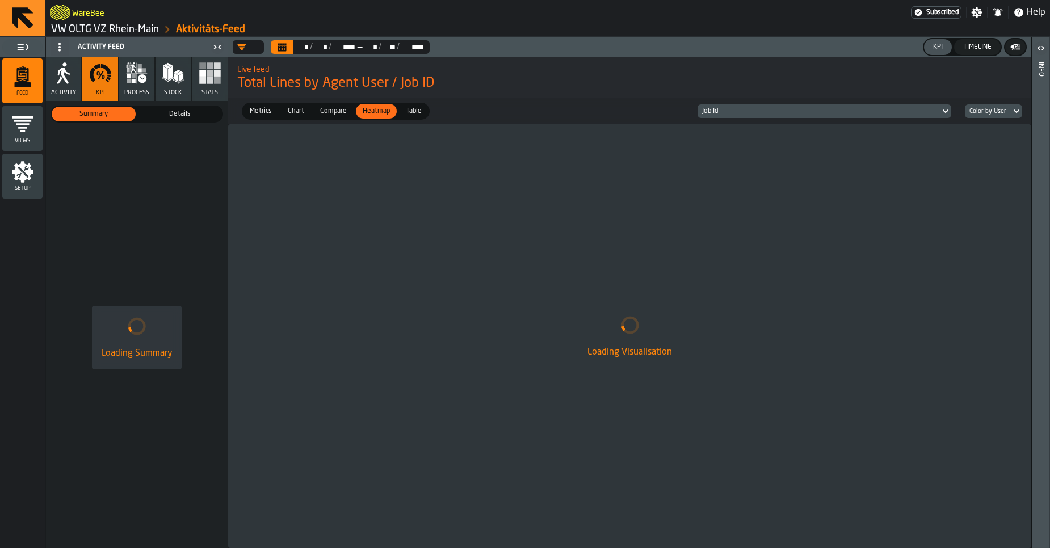
click at [629, 90] on span "Total Lines by Agent User / Job ID" at bounding box center [629, 83] width 785 height 18
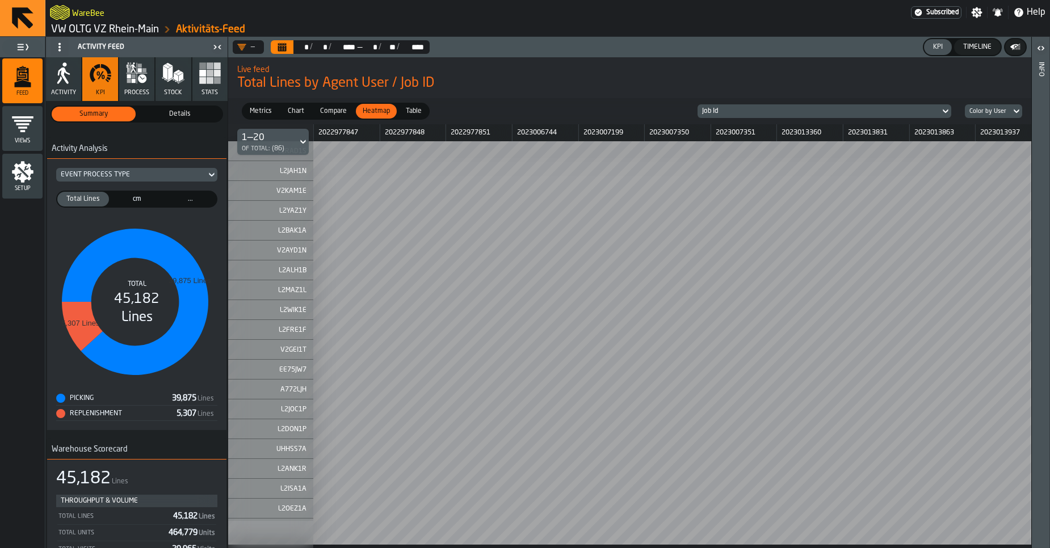
click at [151, 112] on span "Details" at bounding box center [179, 114] width 79 height 10
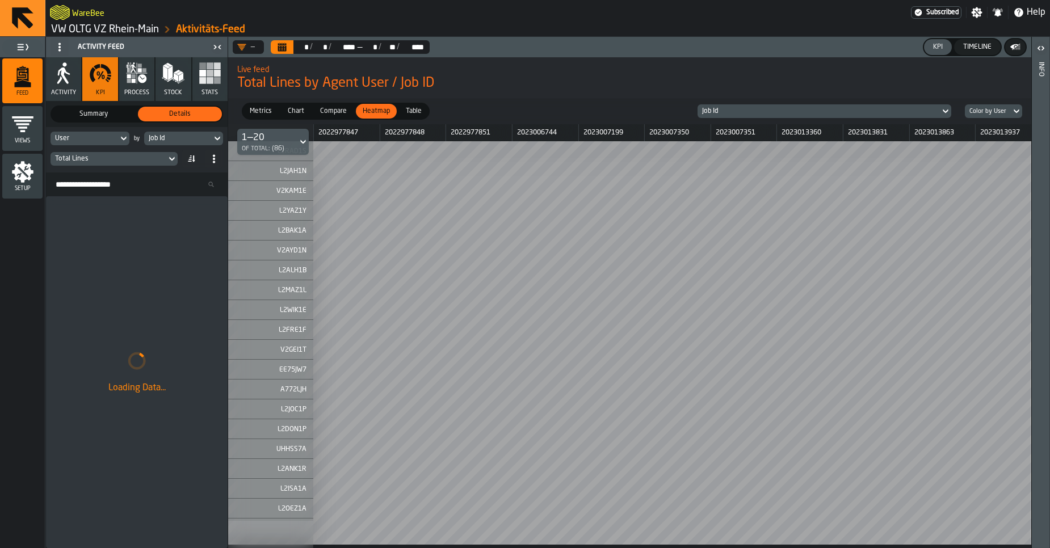
click at [109, 144] on div "User" at bounding box center [84, 138] width 68 height 12
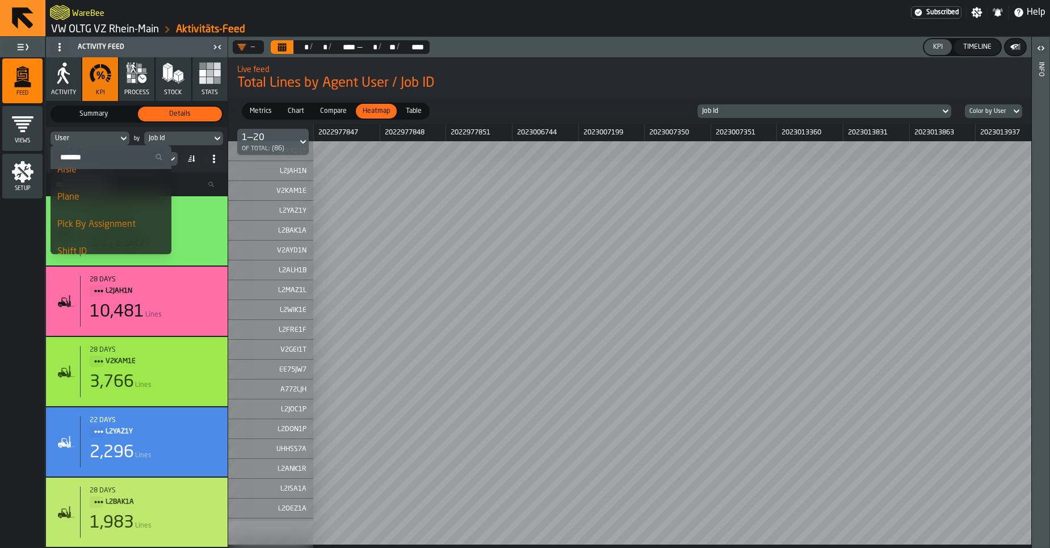
scroll to position [885, 0]
click at [139, 129] on div "User by Job Id Total Lines" at bounding box center [137, 149] width 182 height 45
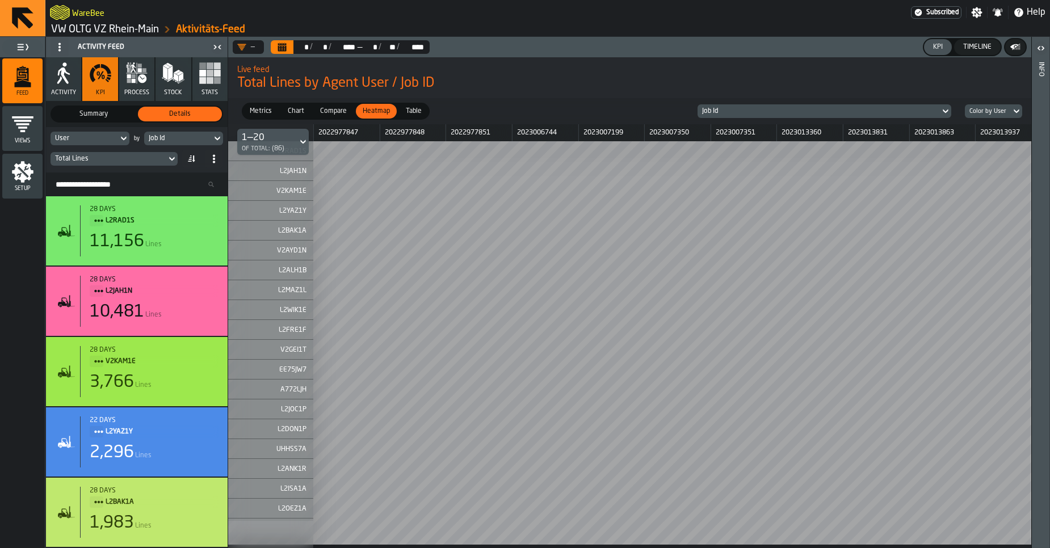
click at [107, 162] on div "Total Lines" at bounding box center [108, 159] width 107 height 8
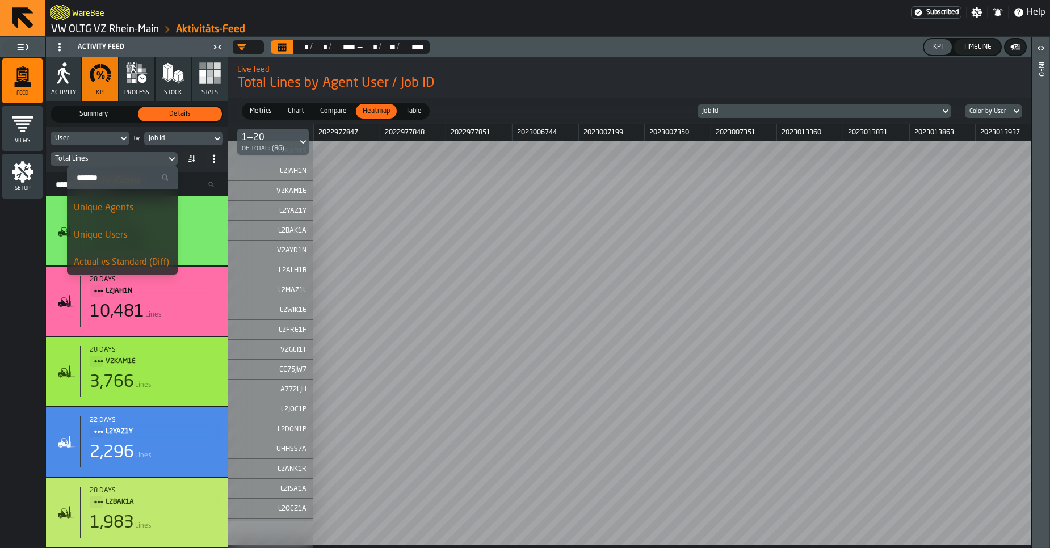
scroll to position [220, 0]
click at [121, 234] on div "Lines / hr (Gross)" at bounding box center [122, 229] width 97 height 14
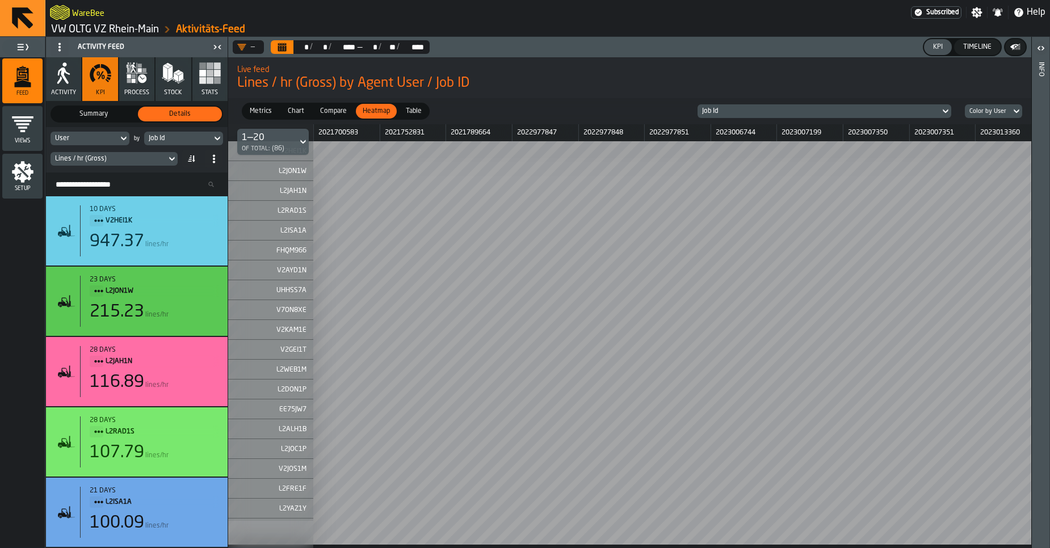
click at [168, 144] on div "Job Id" at bounding box center [178, 138] width 68 height 12
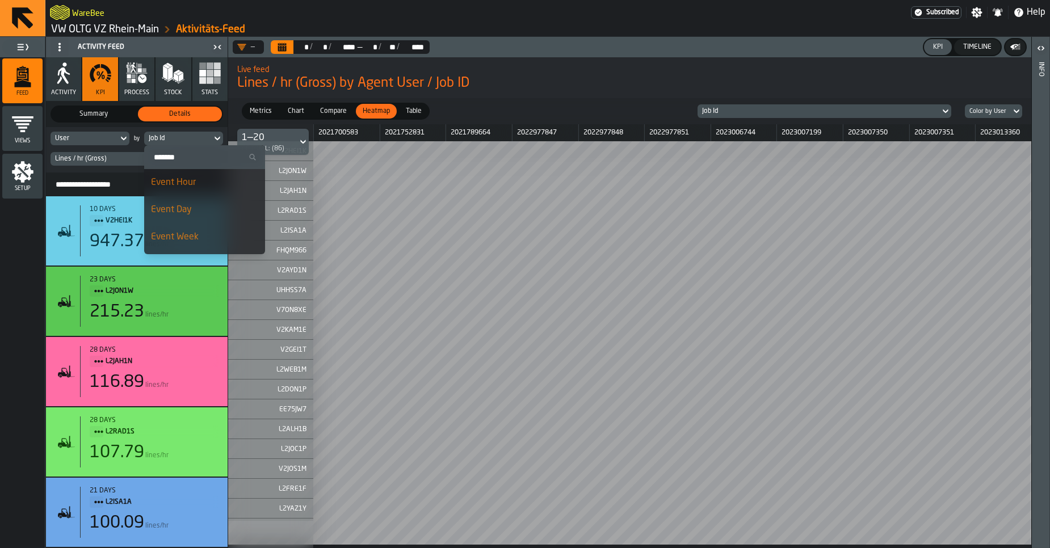
click at [180, 203] on li "Event Day" at bounding box center [204, 209] width 121 height 27
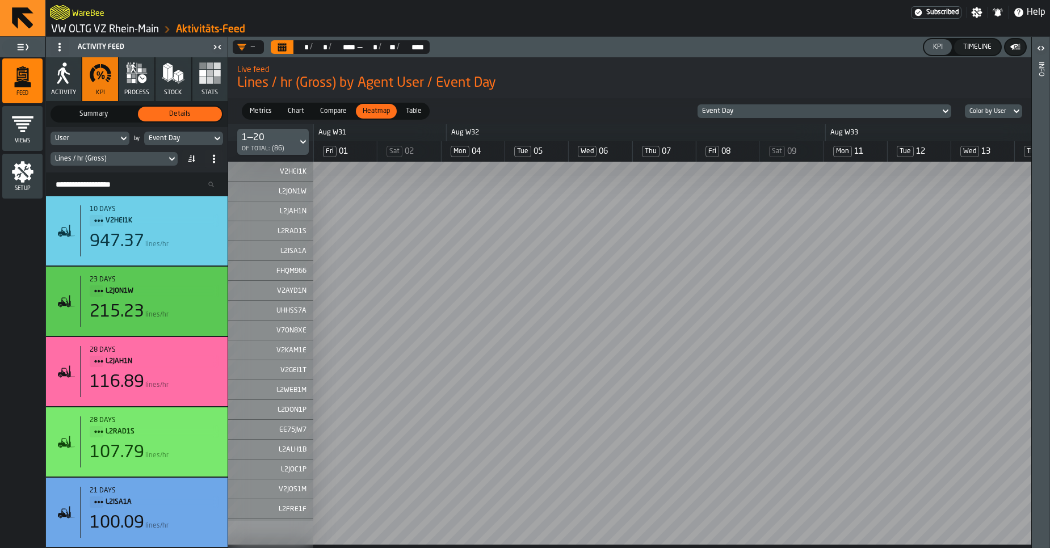
click at [302, 114] on span "Chart" at bounding box center [296, 111] width 26 height 10
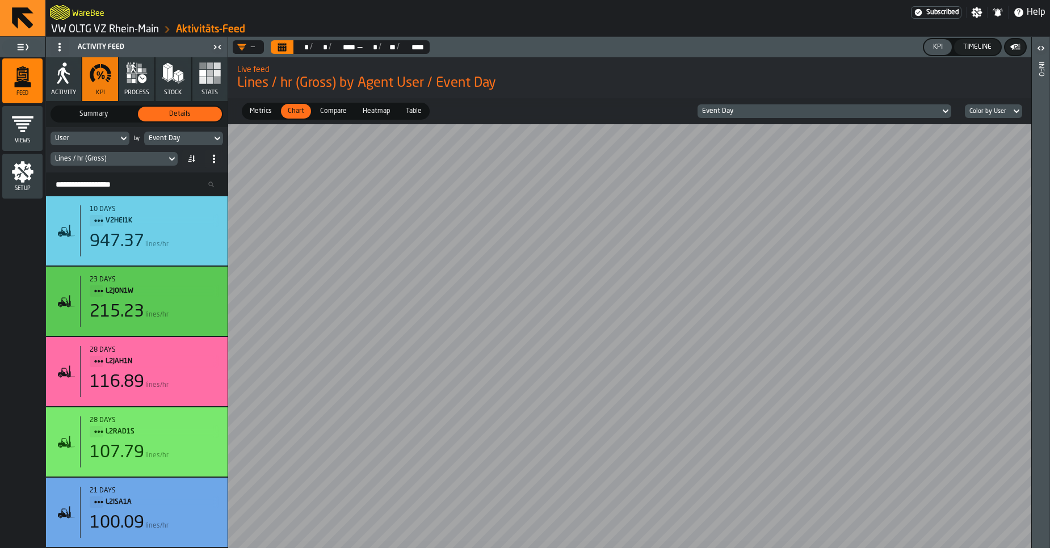
scroll to position [0, 0]
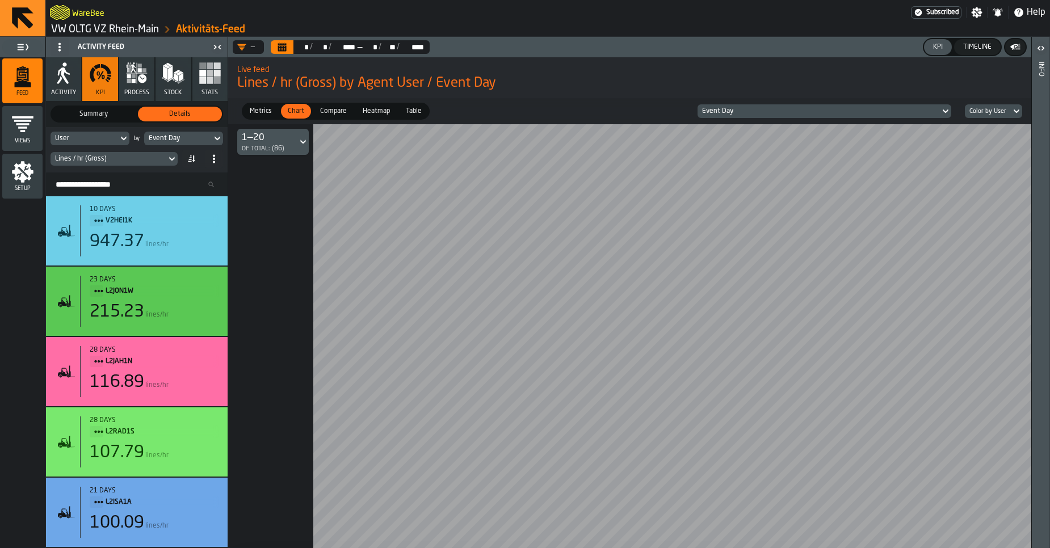
click at [136, 161] on div "Lines / hr (Gross)" at bounding box center [108, 159] width 107 height 8
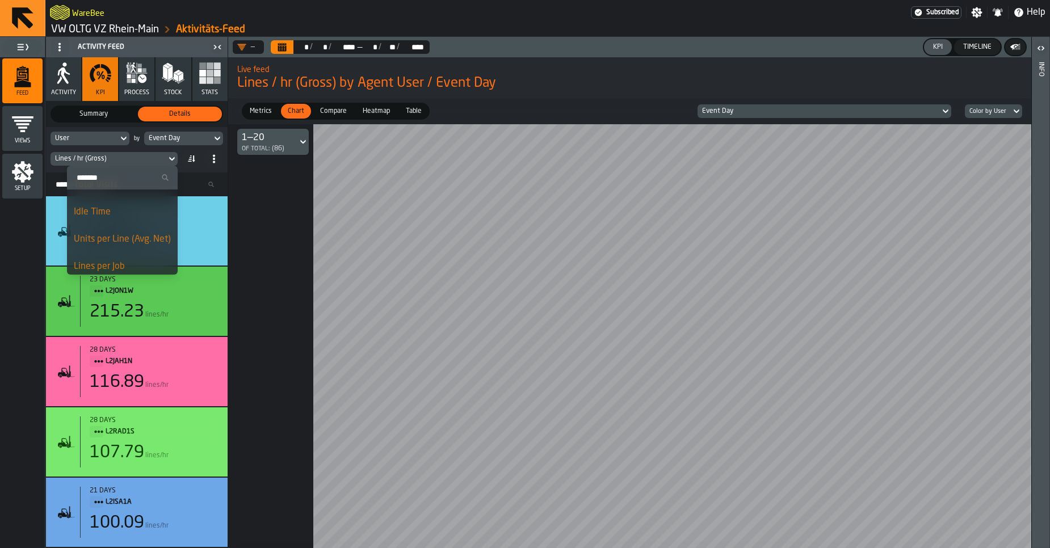
scroll to position [77, 0]
click at [242, 184] on div at bounding box center [977, 336] width 1498 height 424
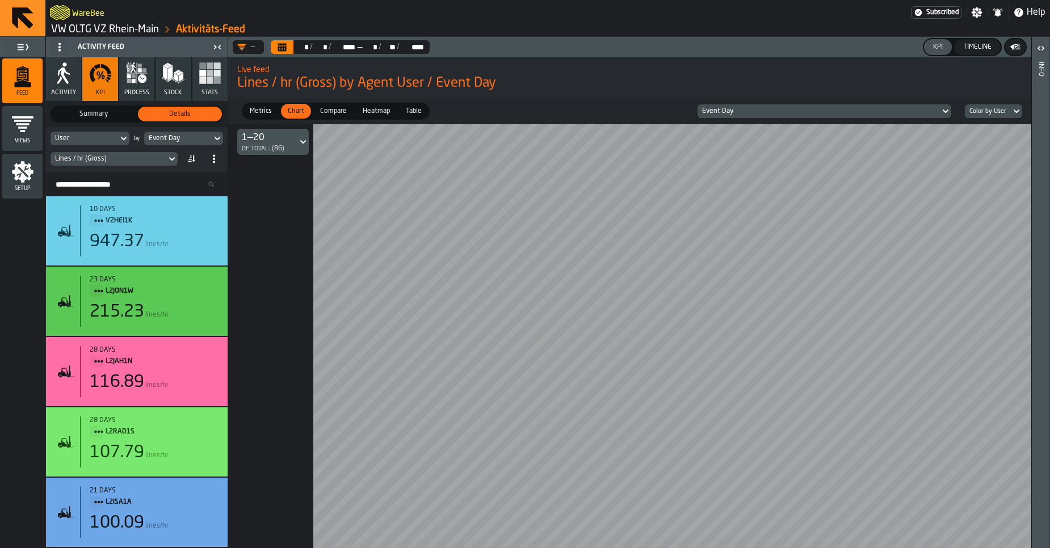
click at [207, 142] on div "Event Day" at bounding box center [178, 138] width 58 height 8
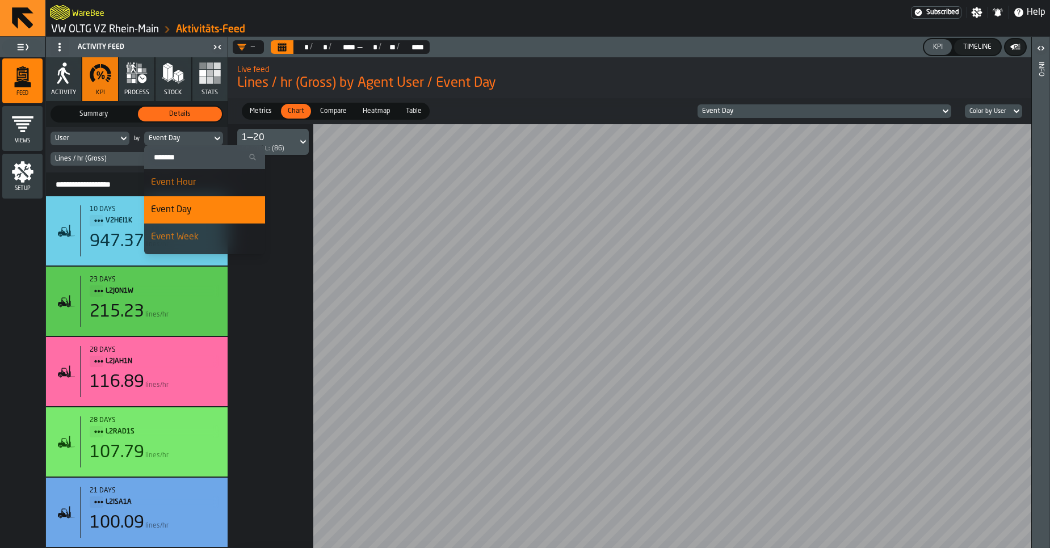
click at [207, 142] on div "Event Day" at bounding box center [178, 138] width 58 height 8
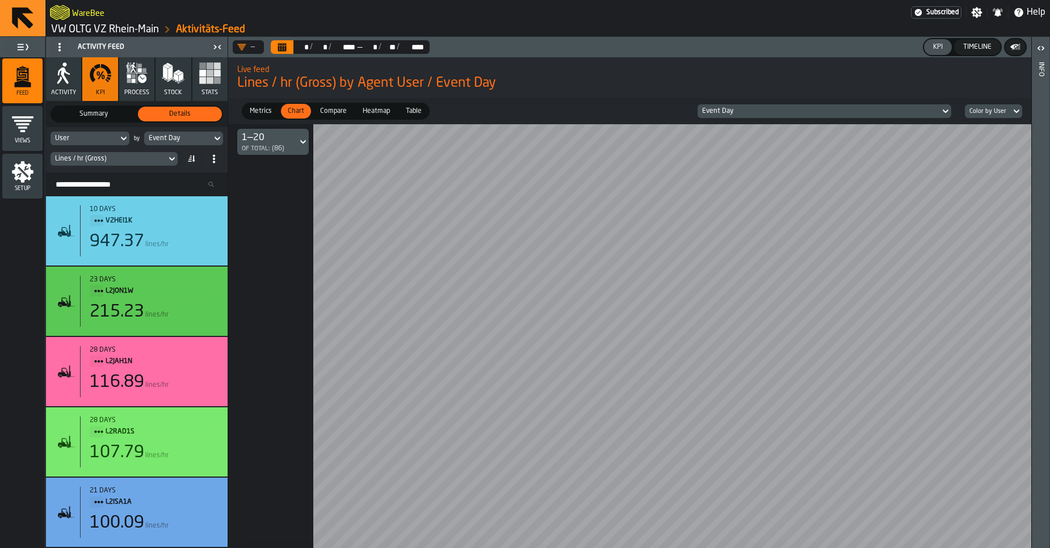
click at [308, 232] on div at bounding box center [977, 336] width 1498 height 424
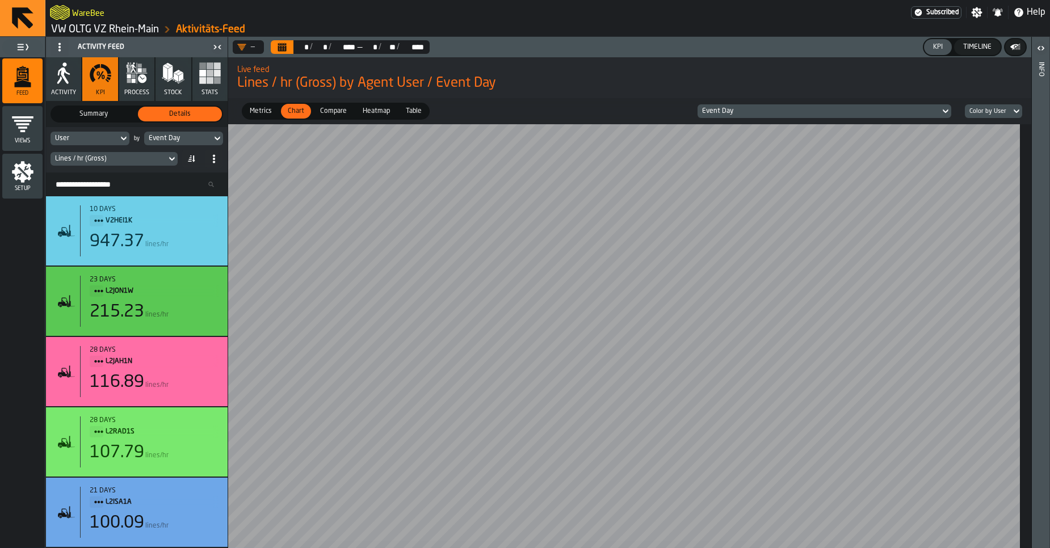
scroll to position [0, 0]
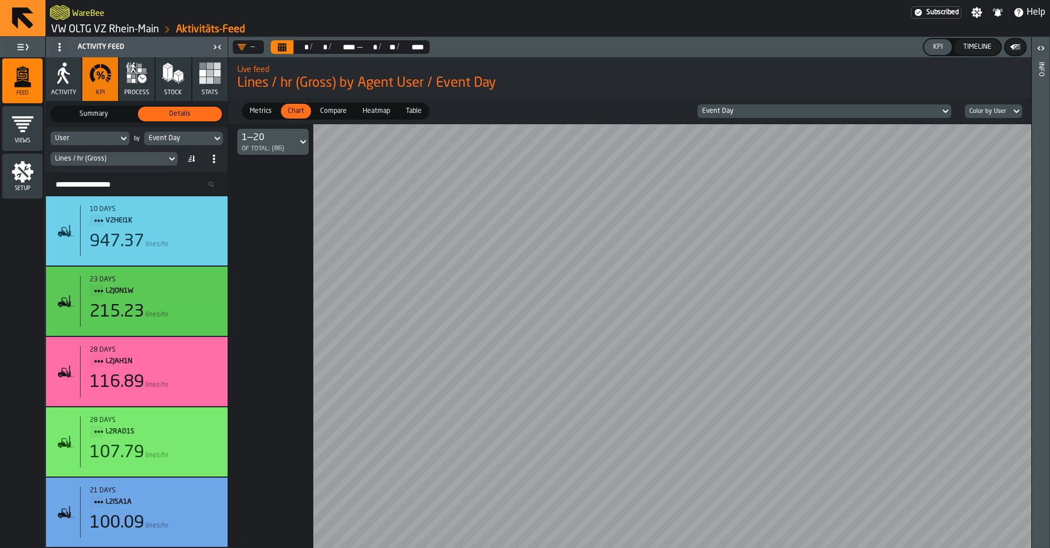
click at [328, 112] on span "Compare" at bounding box center [333, 111] width 36 height 10
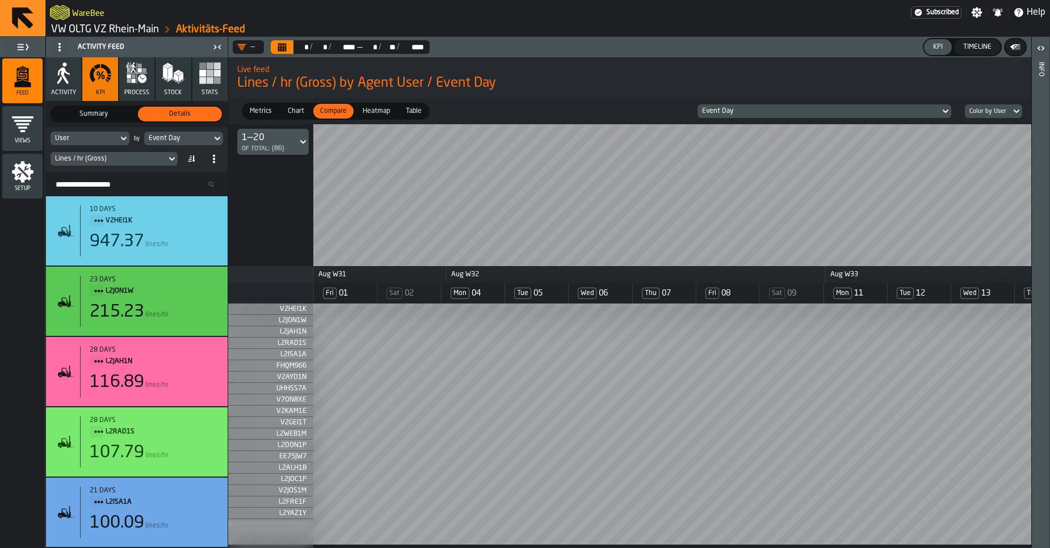
click at [366, 109] on span "Heatmap" at bounding box center [376, 111] width 36 height 10
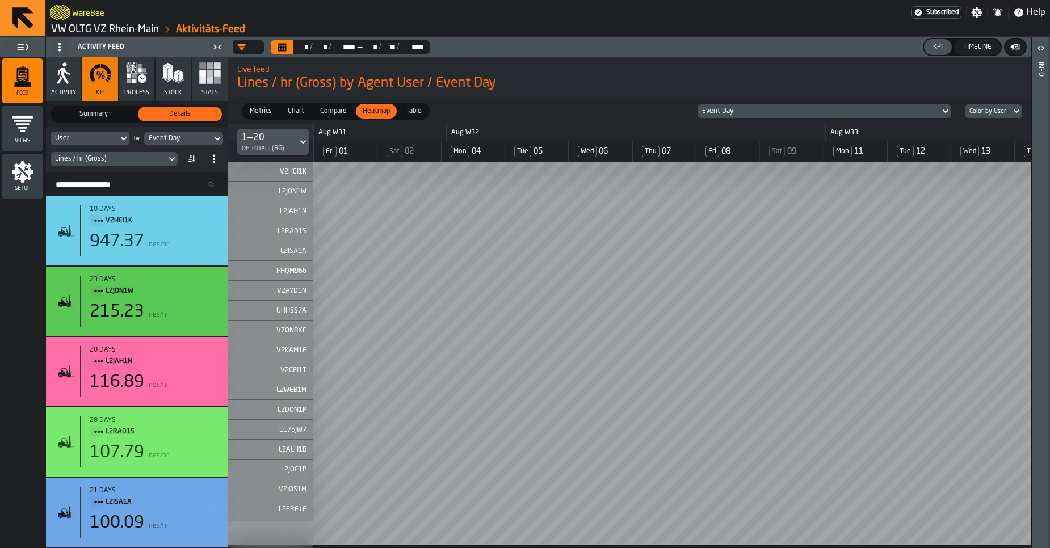
click at [301, 115] on span "Chart" at bounding box center [296, 111] width 26 height 10
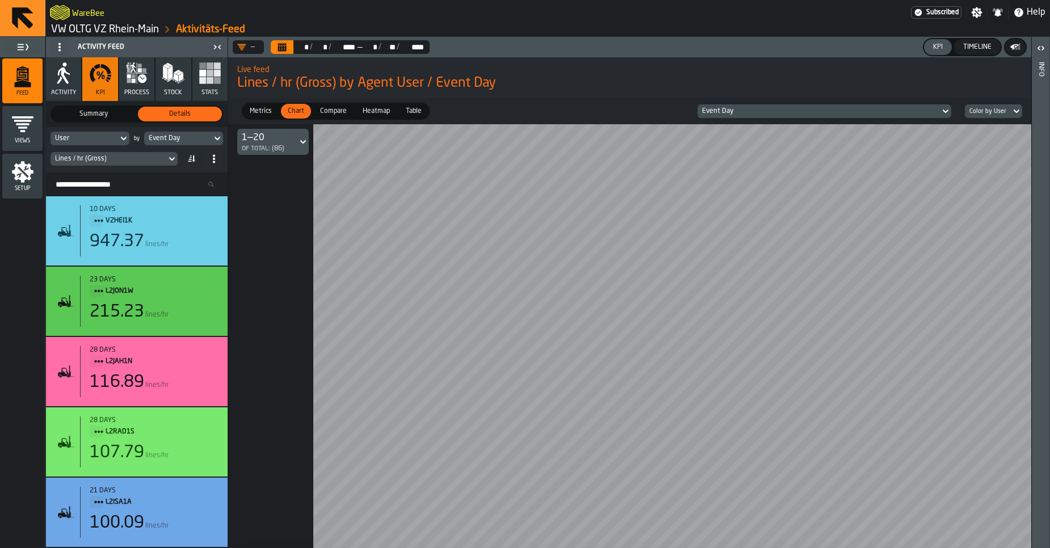
click at [97, 137] on div "User" at bounding box center [84, 138] width 58 height 8
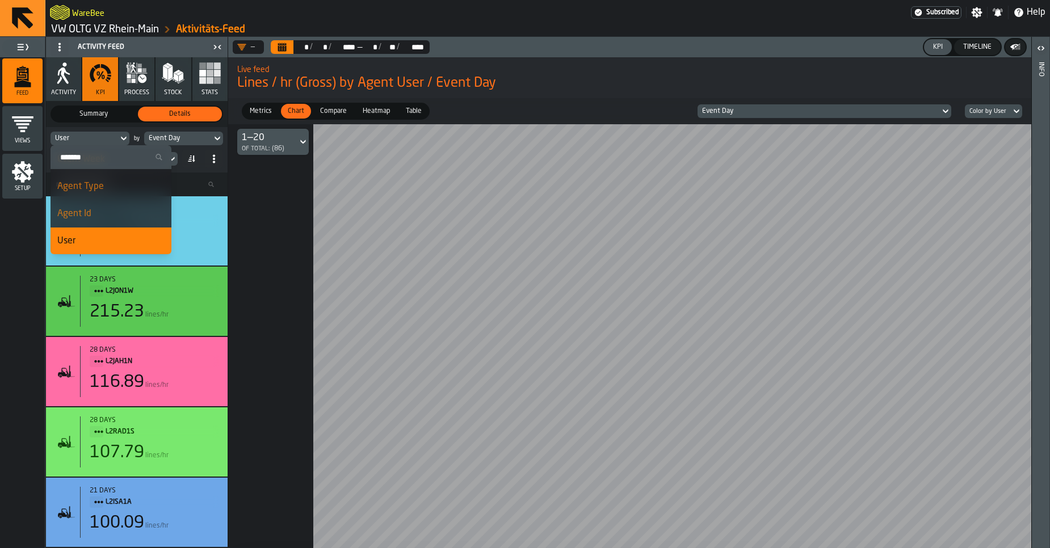
scroll to position [77, 0]
click at [94, 195] on li "Agent Type" at bounding box center [110, 187] width 121 height 27
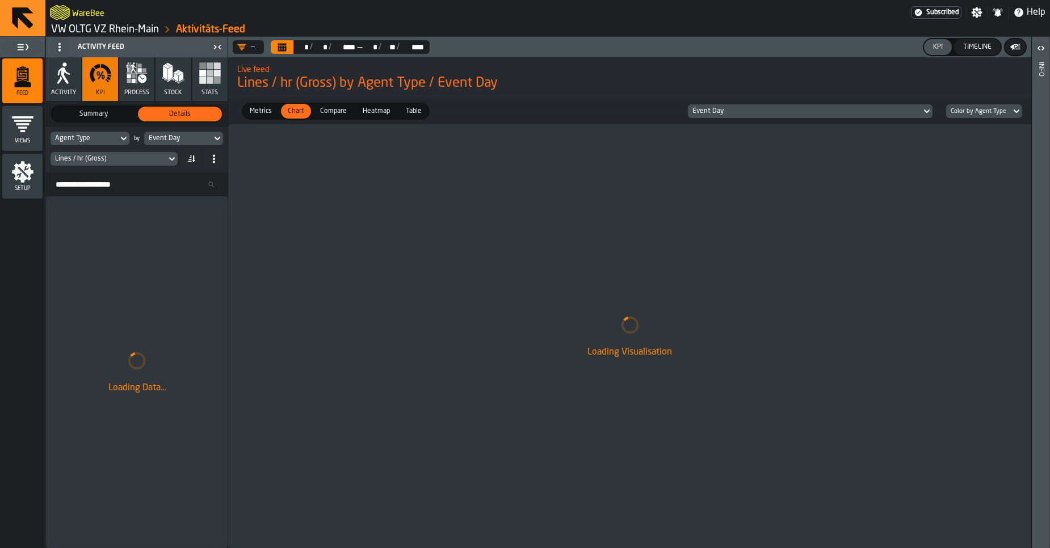
click at [968, 117] on div "Color by Agent Type" at bounding box center [978, 112] width 65 height 12
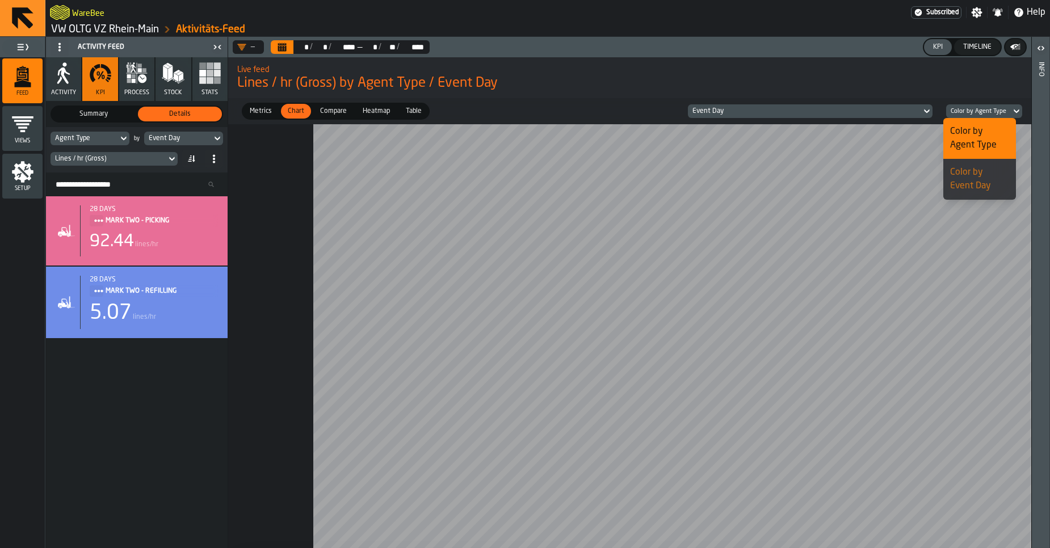
click at [933, 87] on span "Lines / hr (Gross) by Agent Type / Event Day" at bounding box center [629, 83] width 785 height 18
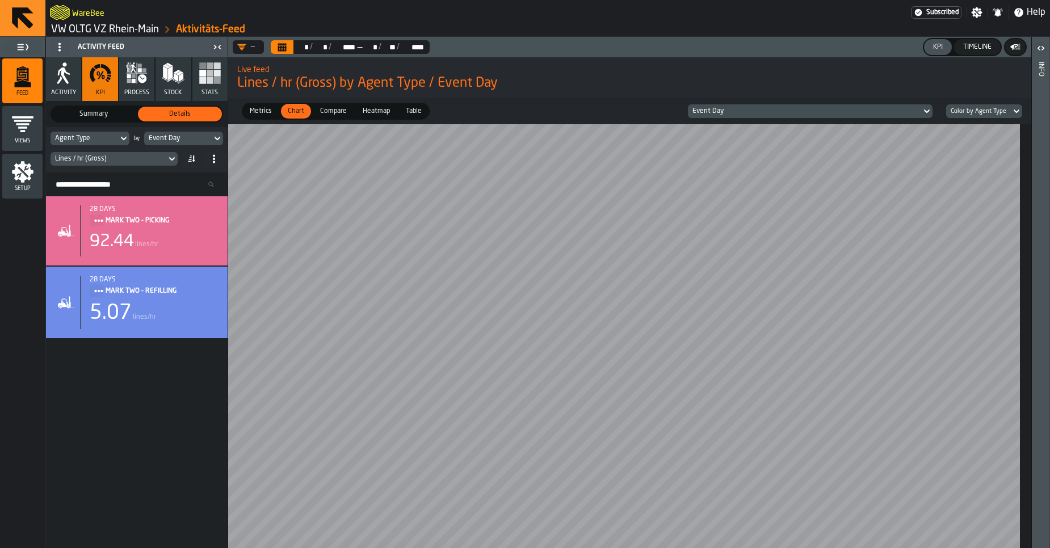
scroll to position [0, 0]
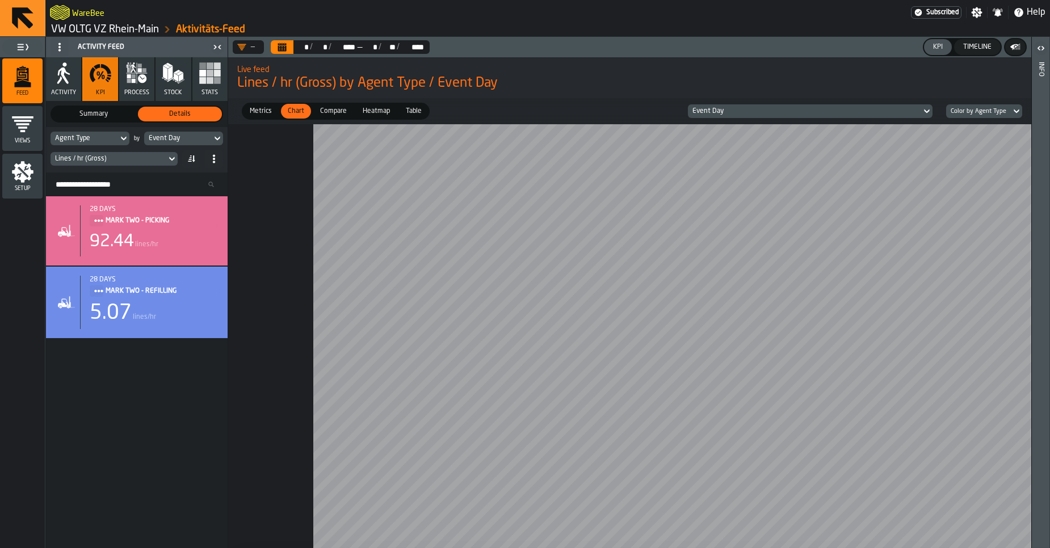
click at [183, 140] on div "Event Day" at bounding box center [178, 138] width 58 height 8
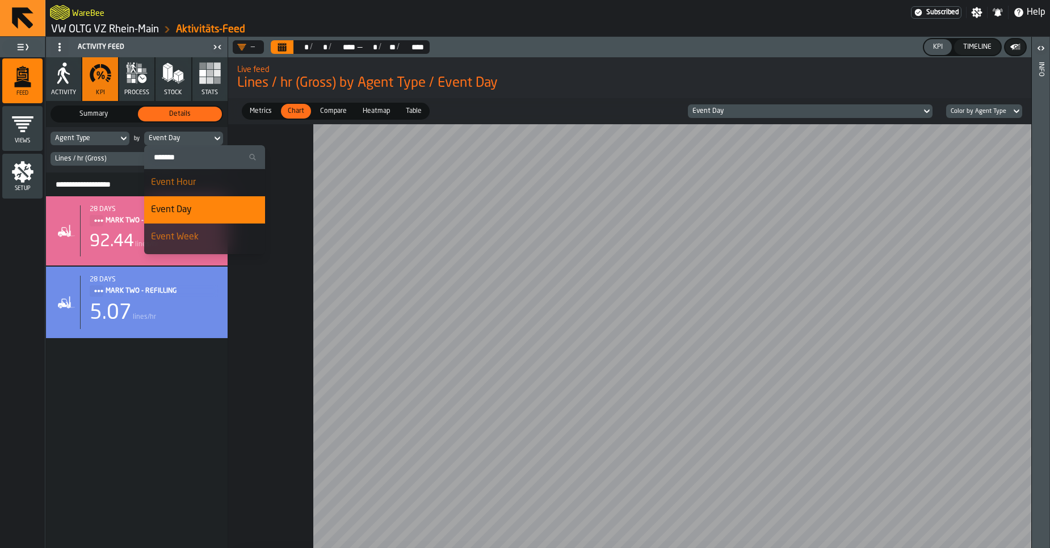
click at [192, 233] on span "Event Week" at bounding box center [175, 237] width 48 height 9
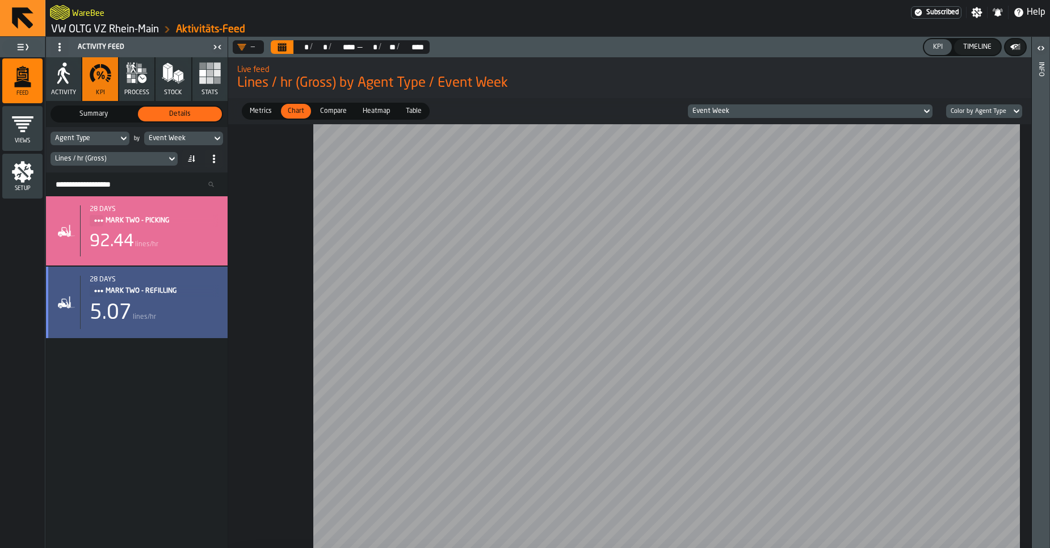
click at [188, 306] on div "5.07 lines/hr" at bounding box center [154, 313] width 129 height 23
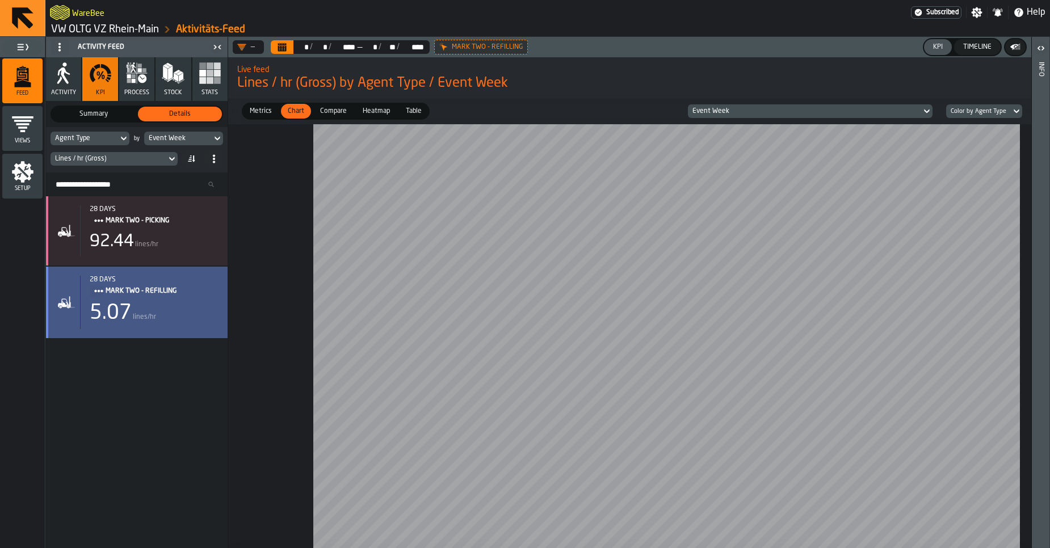
click at [161, 296] on span "MARK TWO - REFILLING" at bounding box center [158, 291] width 104 height 12
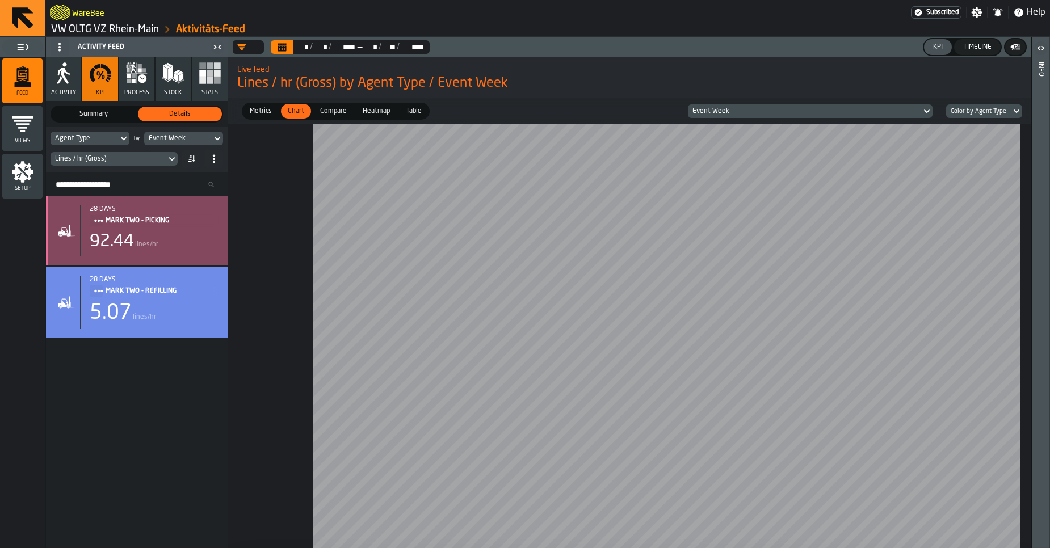
click at [151, 235] on div "92.44 lines/hr" at bounding box center [154, 241] width 129 height 20
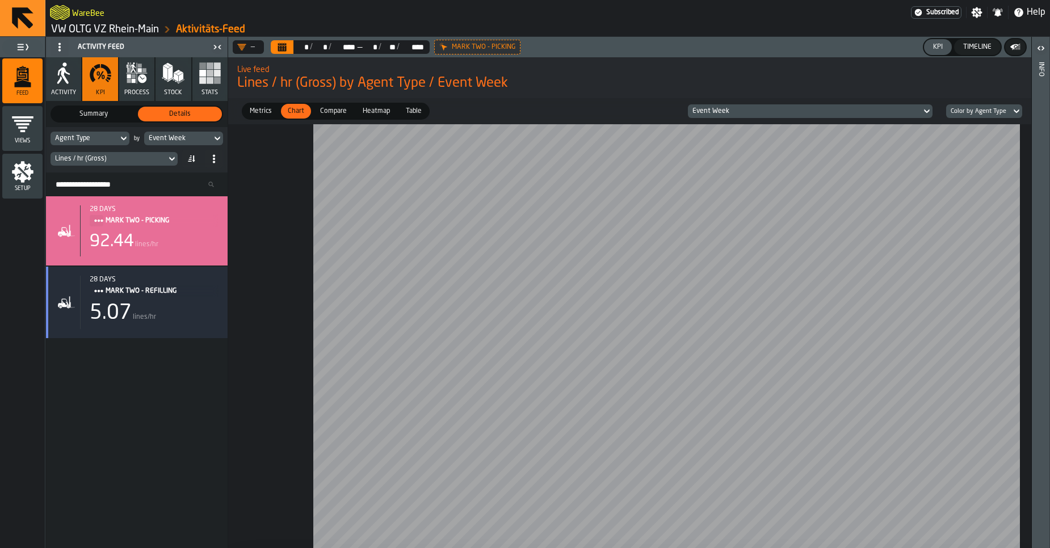
click at [132, 161] on div "Lines / hr (Gross)" at bounding box center [108, 159] width 107 height 8
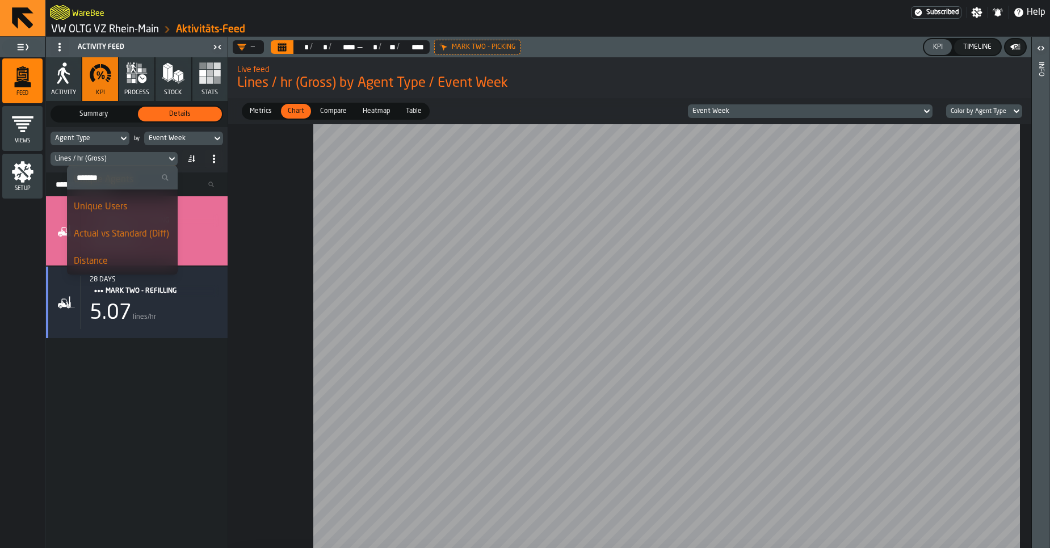
scroll to position [296, 0]
click at [100, 258] on div "Distance" at bounding box center [122, 261] width 97 height 14
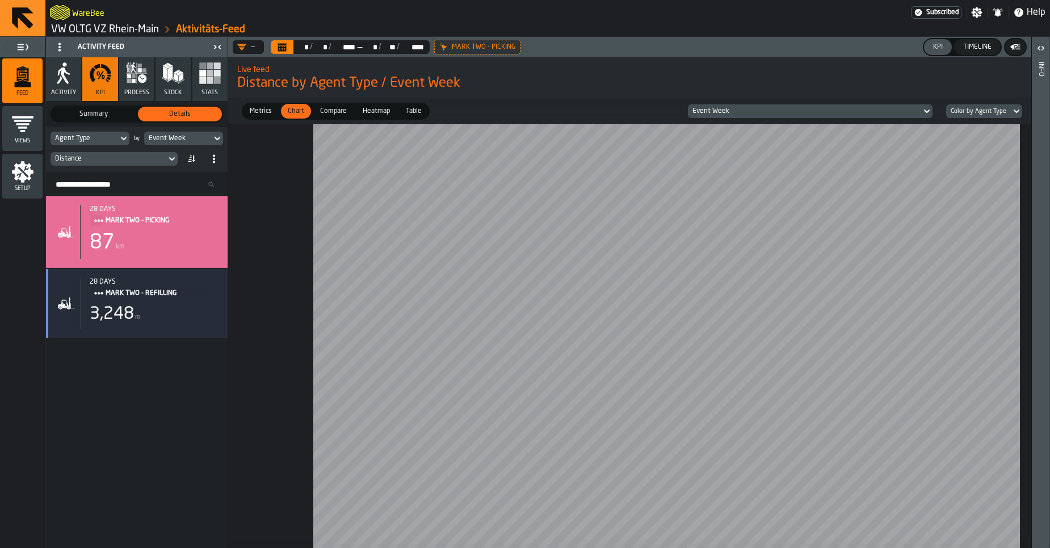
click at [139, 158] on div "Distance" at bounding box center [108, 159] width 107 height 8
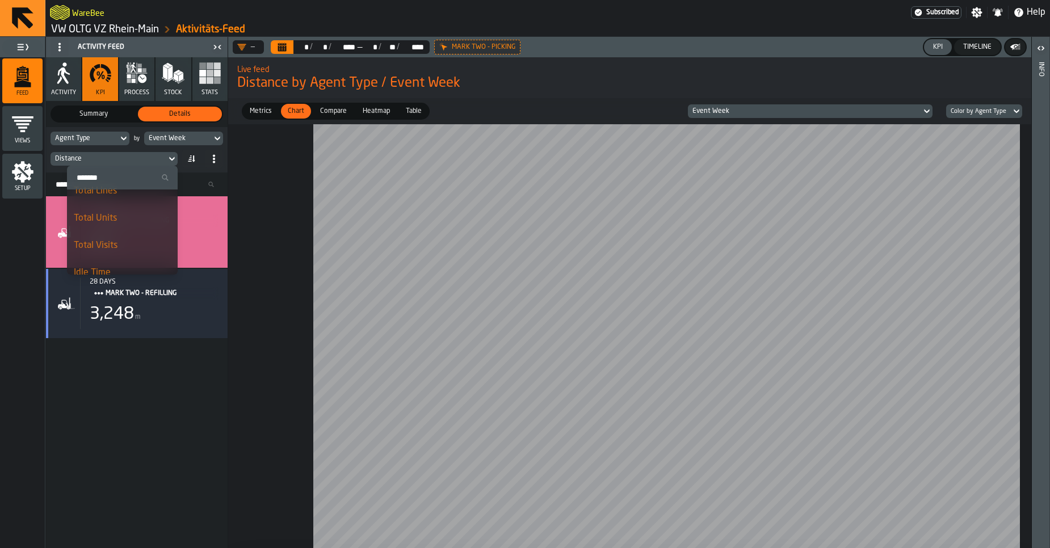
scroll to position [0, 0]
click at [114, 170] on input "Search" at bounding box center [122, 177] width 102 height 15
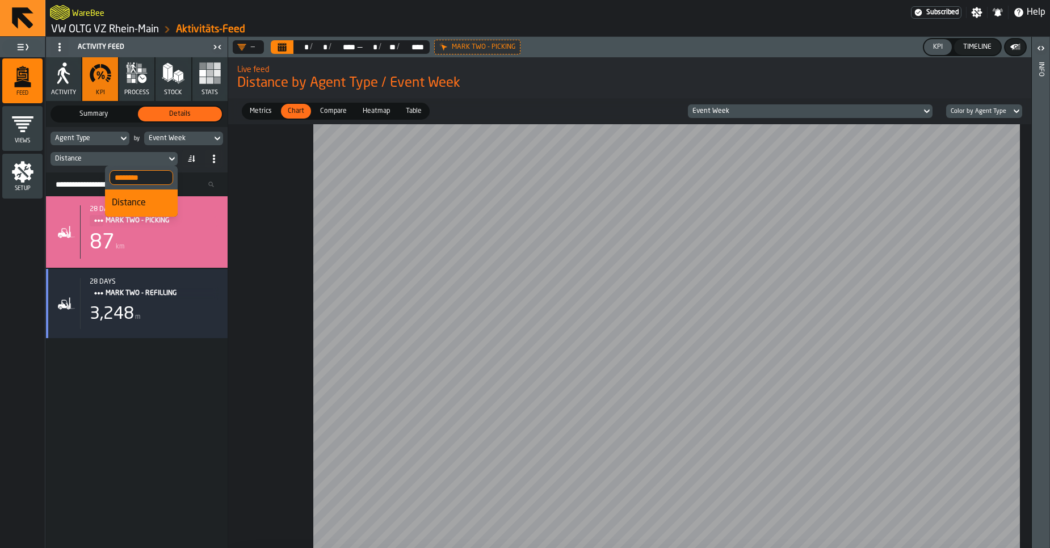
type input "********"
drag, startPoint x: 267, startPoint y: 225, endPoint x: 181, endPoint y: 233, distance: 86.1
click at [265, 225] on div at bounding box center [629, 336] width 803 height 424
click at [20, 188] on span "Setup" at bounding box center [22, 189] width 40 height 6
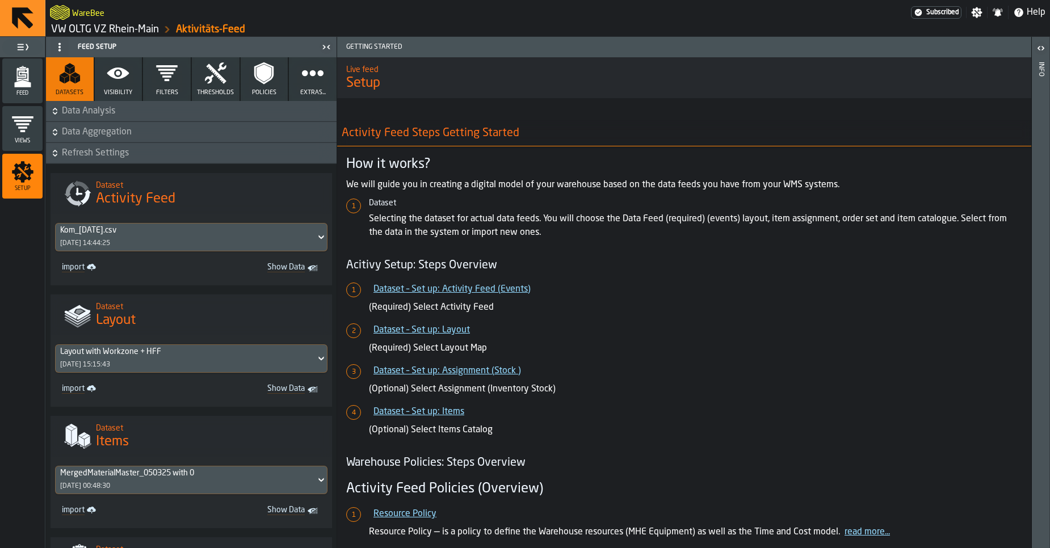
click at [159, 86] on button "Filters" at bounding box center [167, 79] width 48 height 44
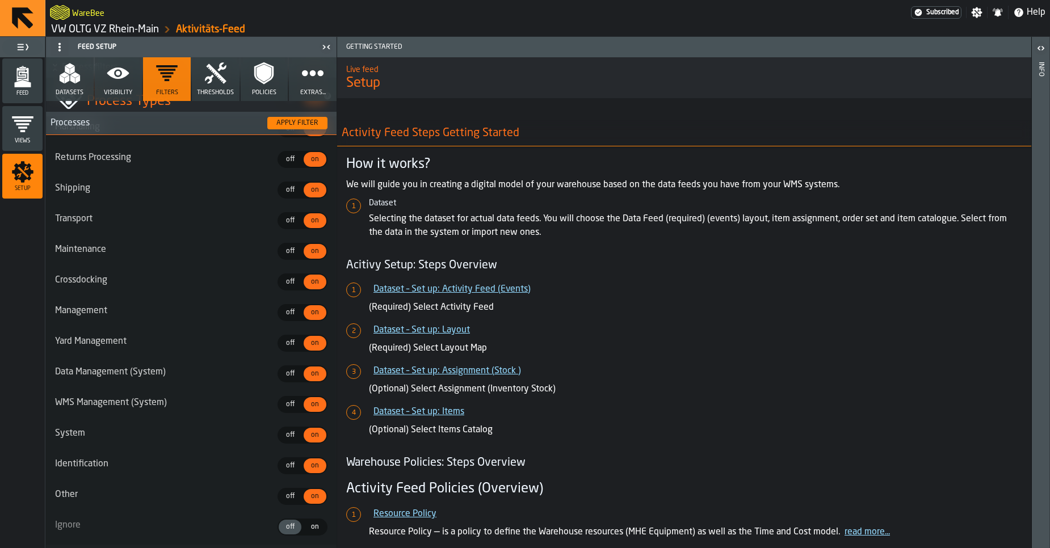
scroll to position [1321, 0]
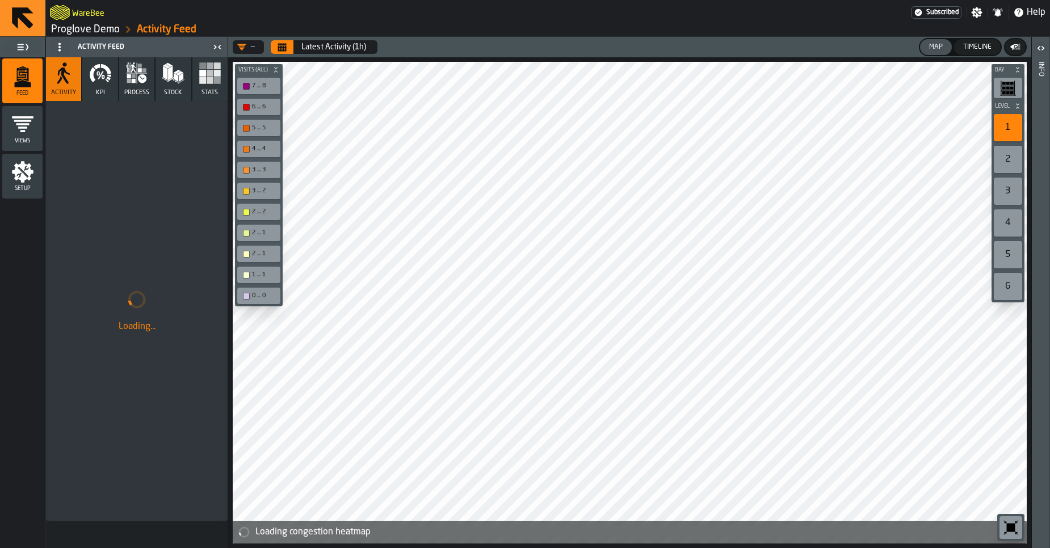
click at [281, 43] on icon "Calendar" at bounding box center [281, 47] width 9 height 9
click at [281, 36] on header "WareBee Subscribed Settings Notifications Help Proglove Demo Activity Feed" at bounding box center [525, 18] width 1050 height 37
click at [282, 46] on icon "Calendar" at bounding box center [282, 48] width 9 height 6
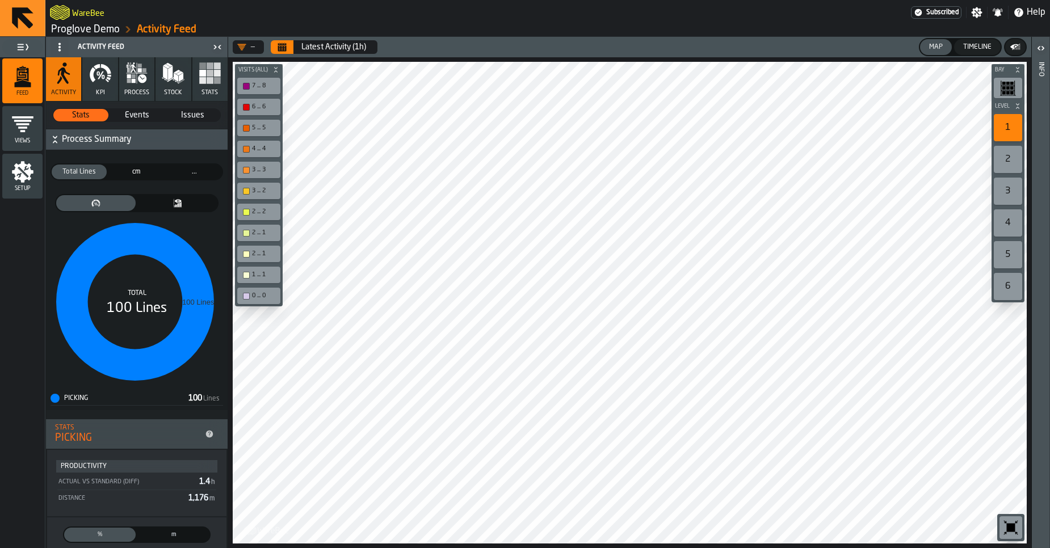
click at [209, 91] on span "Stats" at bounding box center [209, 92] width 16 height 7
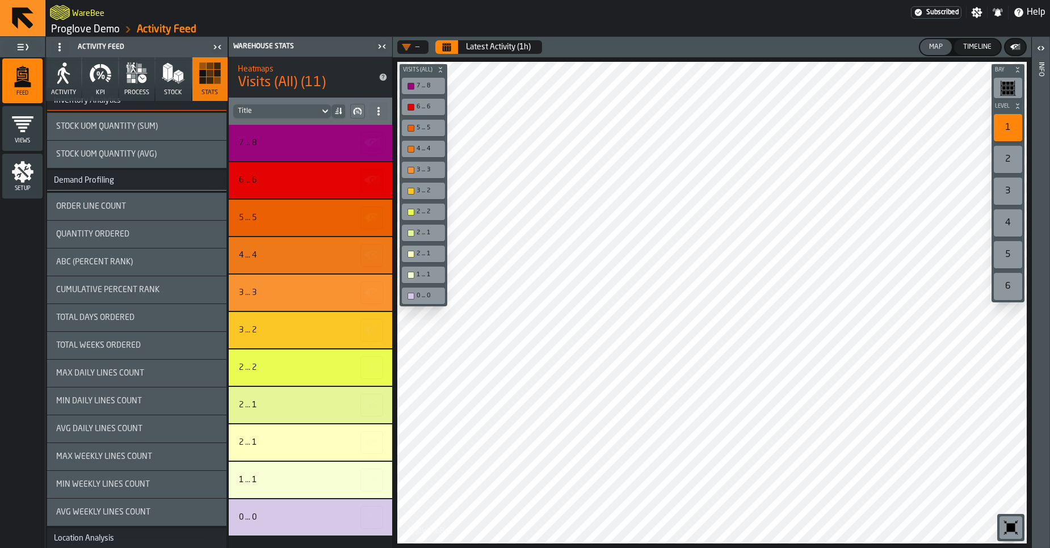
scroll to position [949, 0]
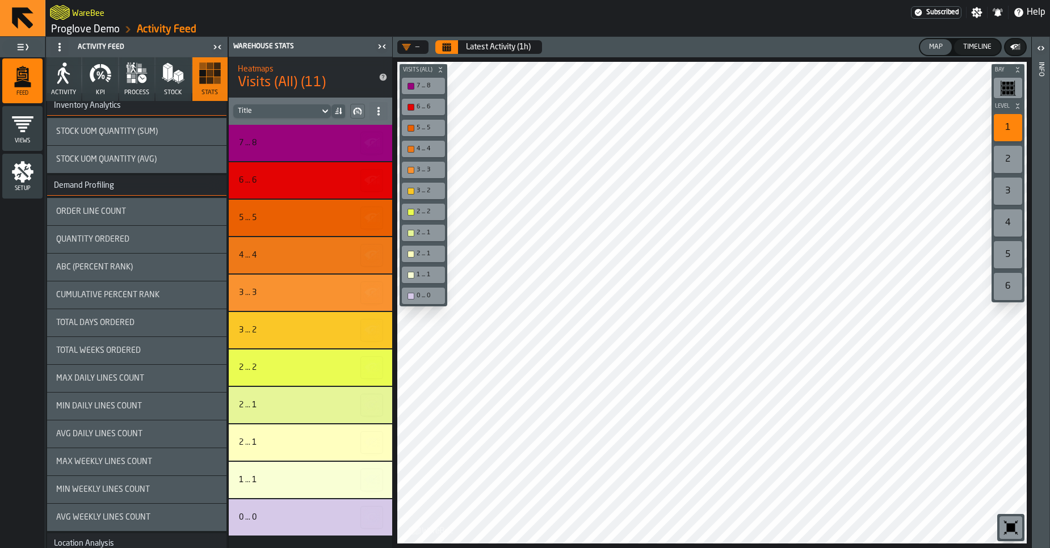
click at [22, 186] on span "Setup" at bounding box center [22, 189] width 40 height 6
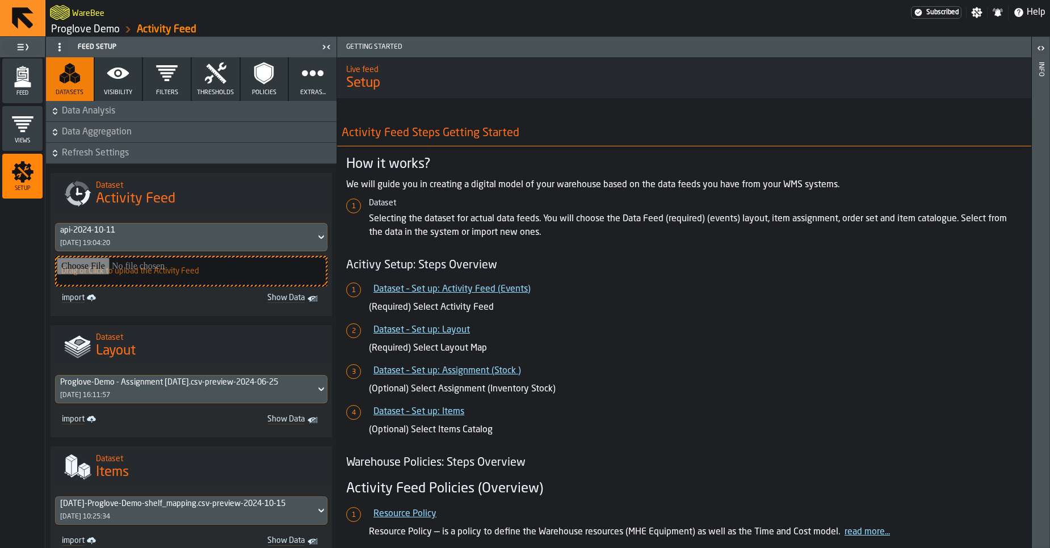
click at [301, 74] on icon "button" at bounding box center [312, 73] width 23 height 23
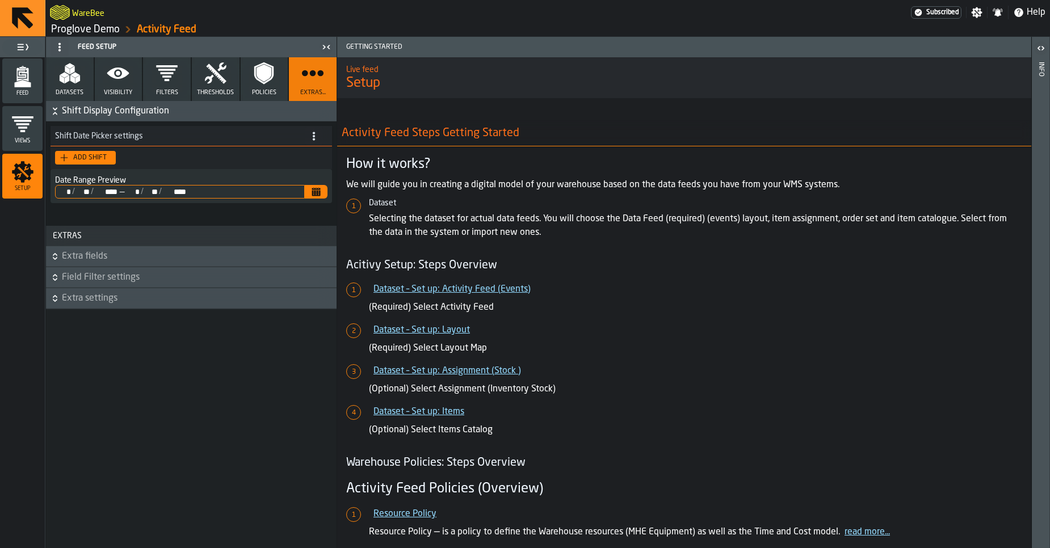
click at [126, 87] on button "Visibility" at bounding box center [119, 79] width 48 height 44
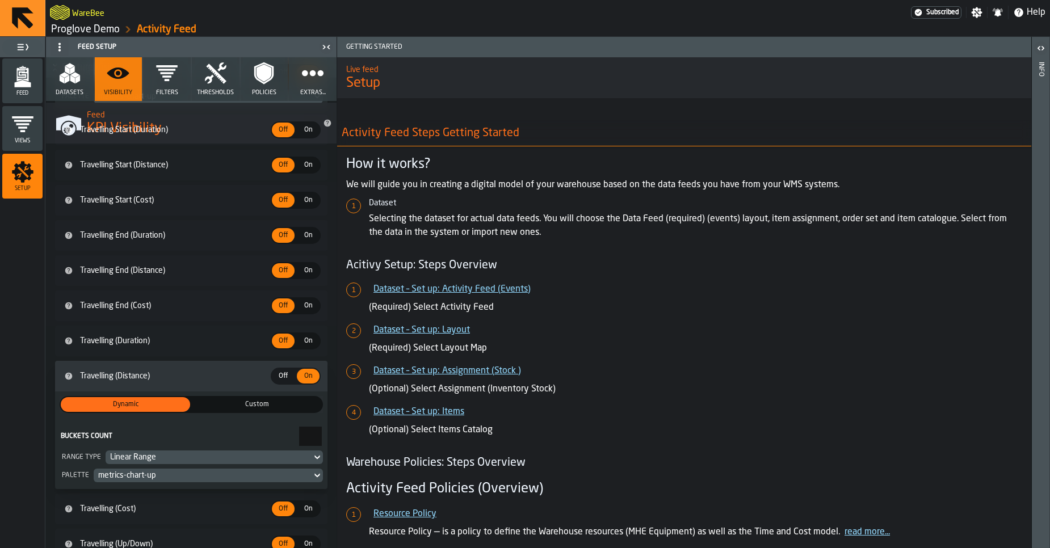
scroll to position [3740, 0]
click at [308, 89] on span "Extras..." at bounding box center [313, 92] width 26 height 7
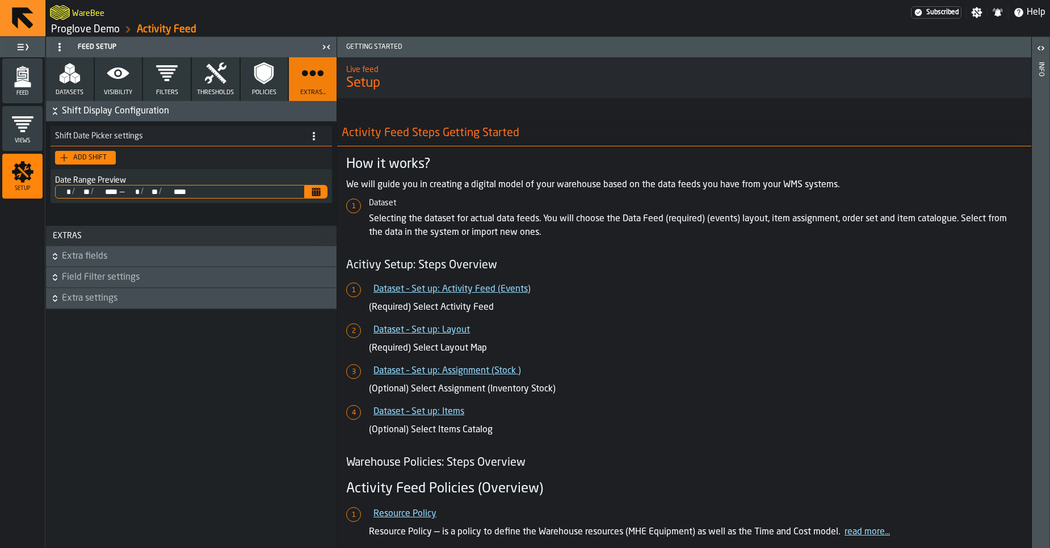
click at [120, 264] on button "Extra fields" at bounding box center [191, 256] width 290 height 20
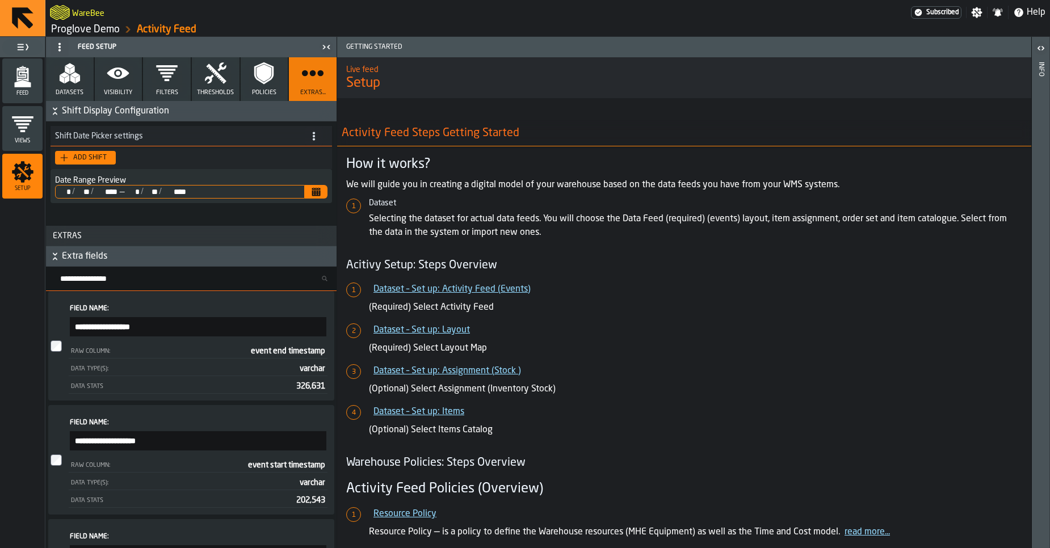
click at [115, 260] on span "Extra fields" at bounding box center [198, 257] width 272 height 14
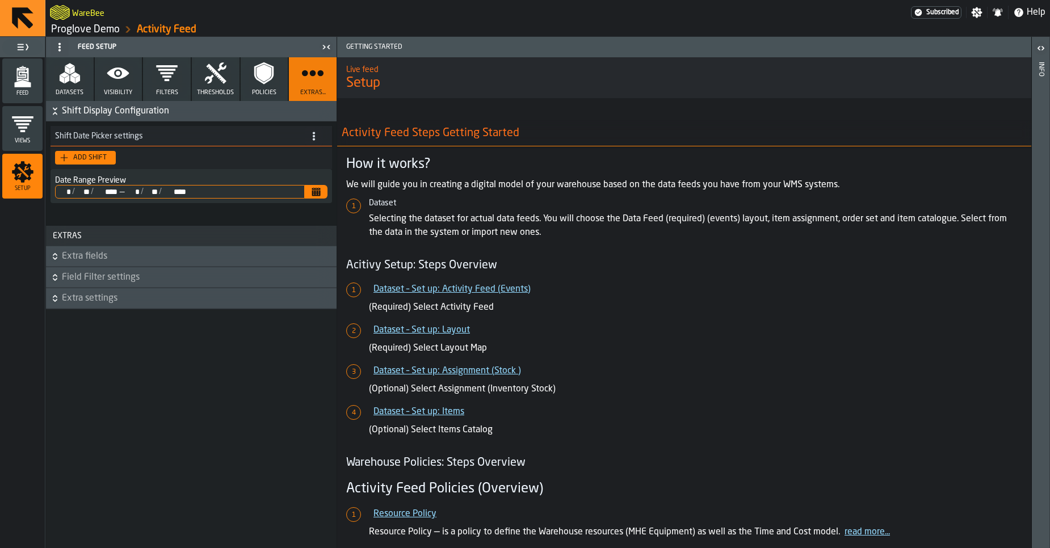
click at [104, 276] on span "Field Filter settings" at bounding box center [198, 278] width 272 height 14
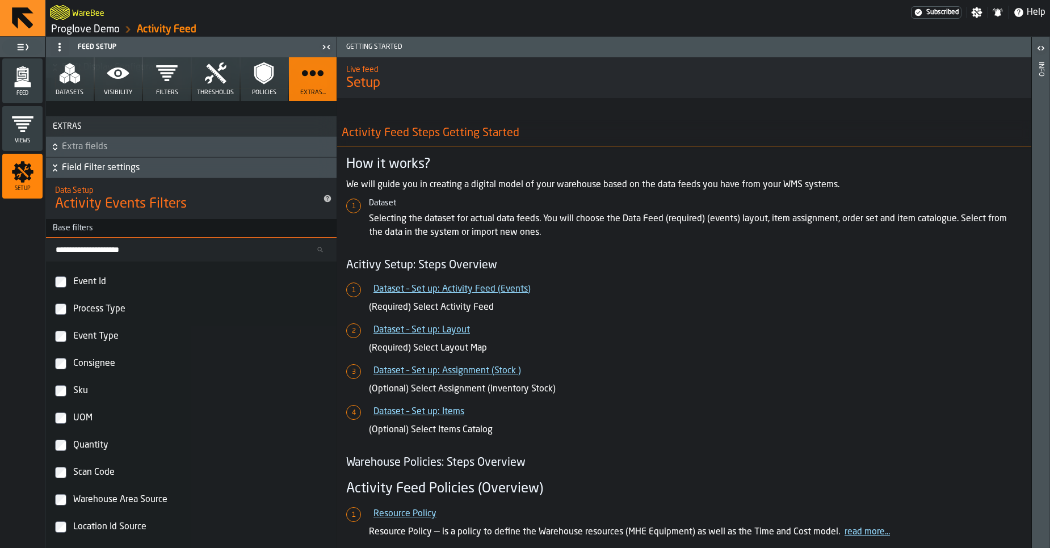
scroll to position [9, 0]
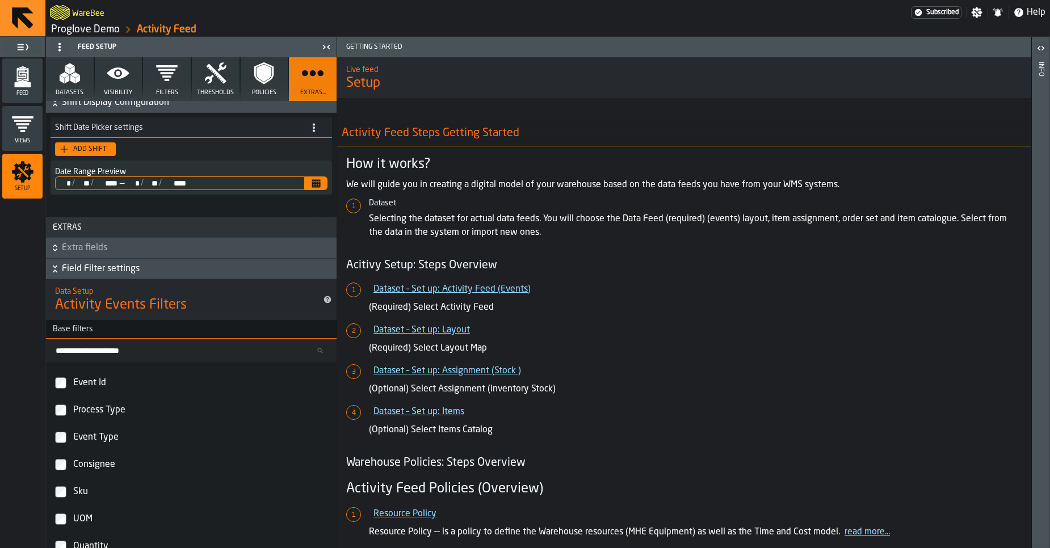
click at [94, 270] on span "Field Filter settings" at bounding box center [198, 269] width 272 height 14
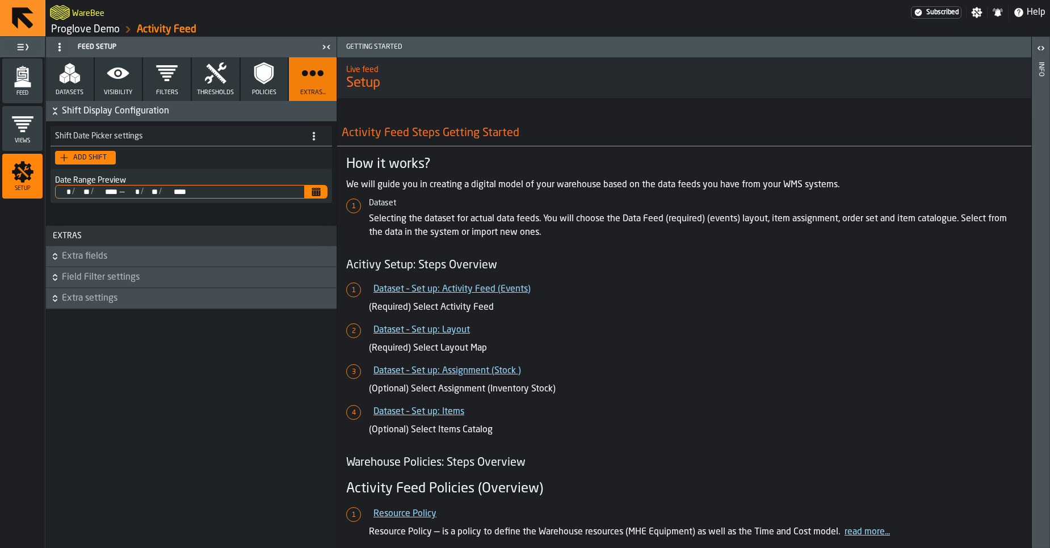
click at [85, 296] on span "Extra settings" at bounding box center [198, 299] width 272 height 14
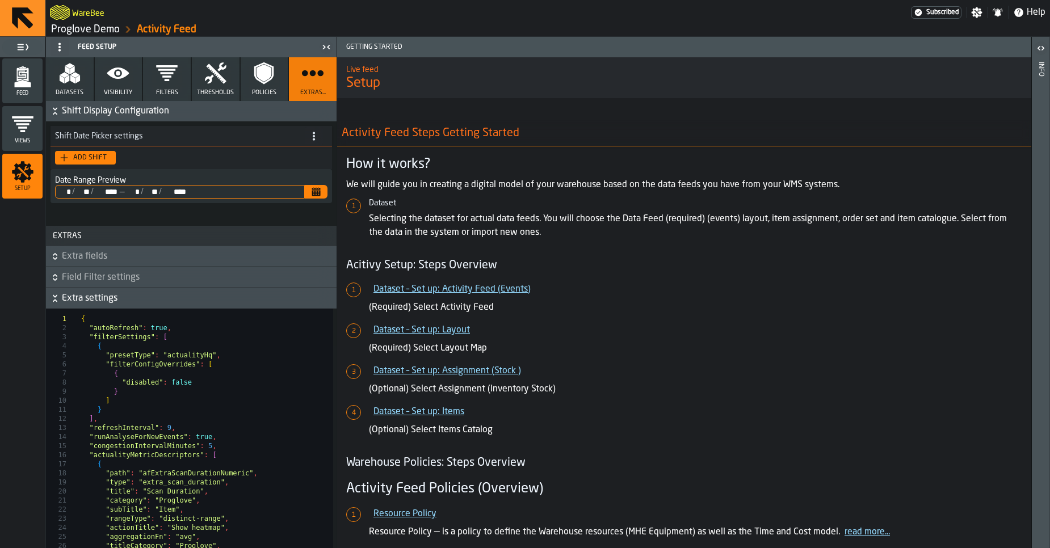
click at [102, 300] on span "Extra settings" at bounding box center [198, 299] width 272 height 14
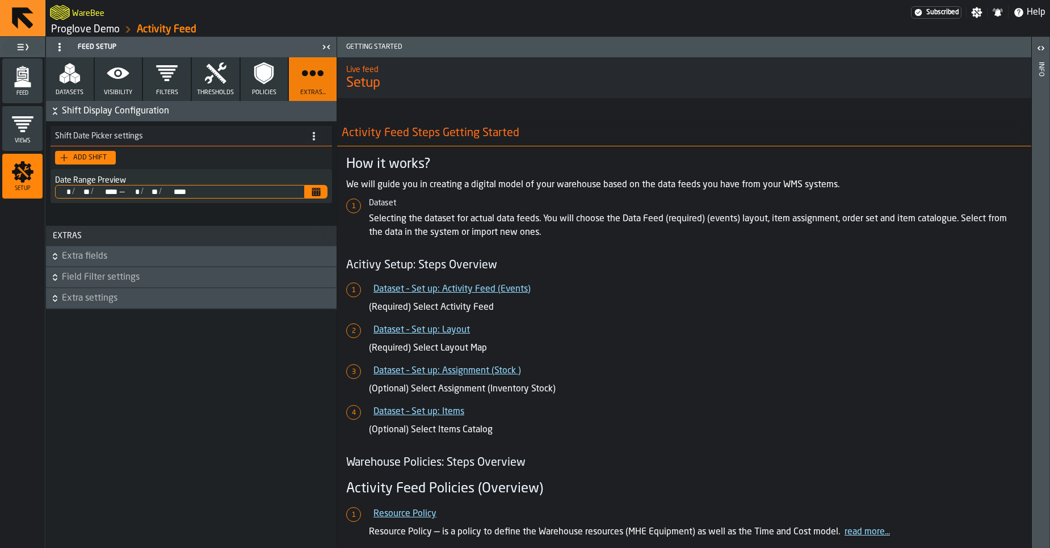
click at [256, 83] on icon "button" at bounding box center [263, 73] width 23 height 23
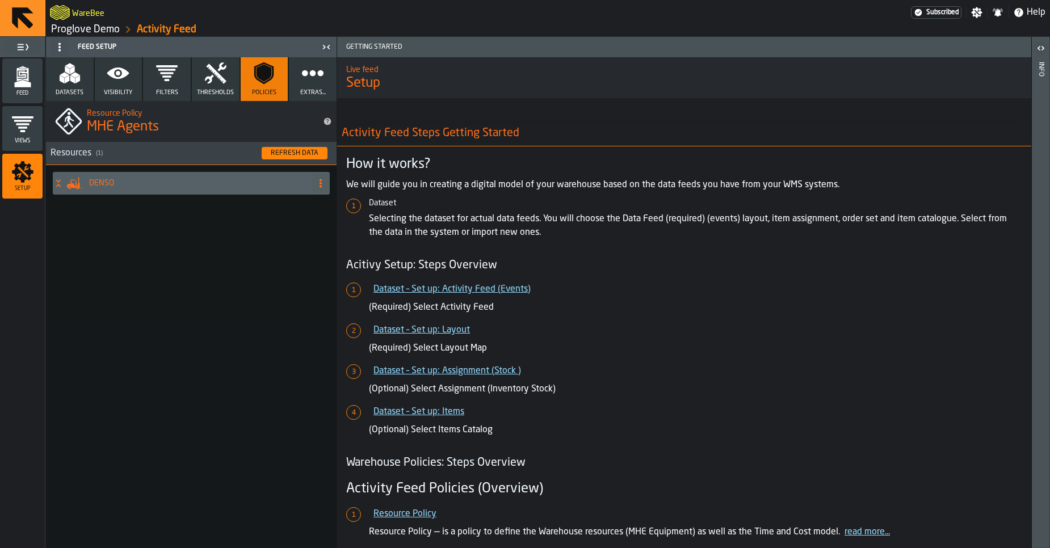
click at [205, 81] on icon "button" at bounding box center [216, 72] width 22 height 21
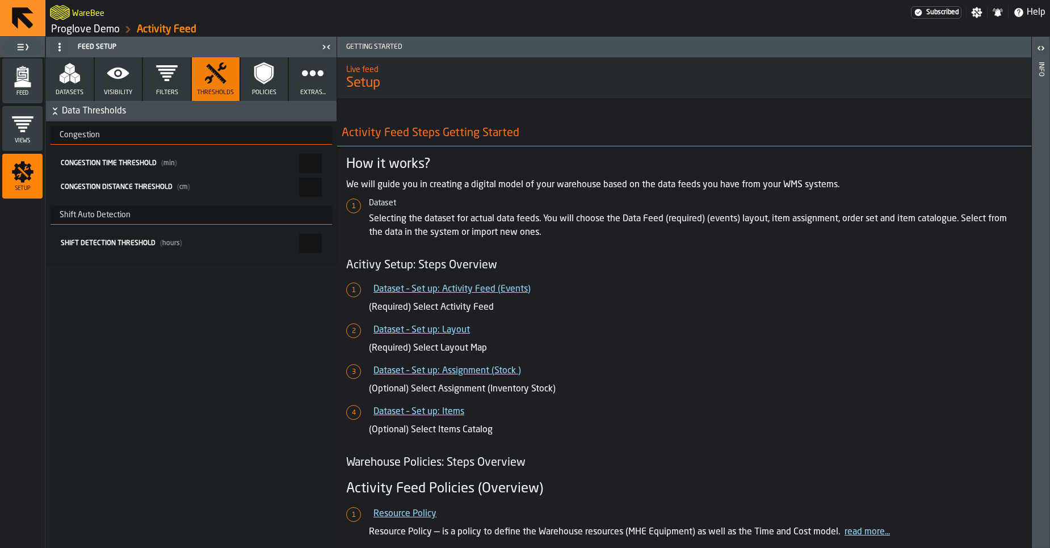
click at [170, 85] on button "Filters" at bounding box center [167, 79] width 48 height 44
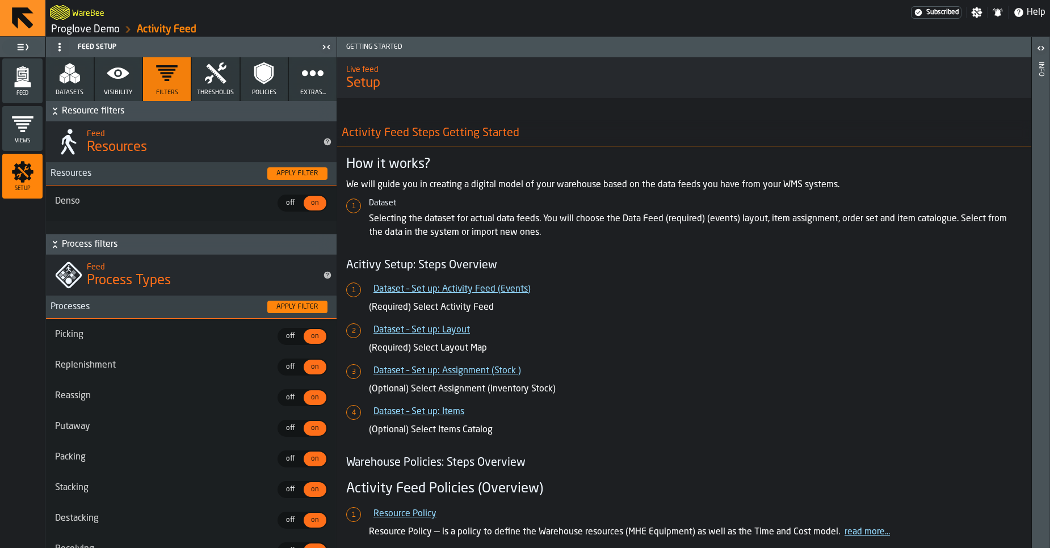
click at [122, 77] on icon "button" at bounding box center [118, 73] width 22 height 11
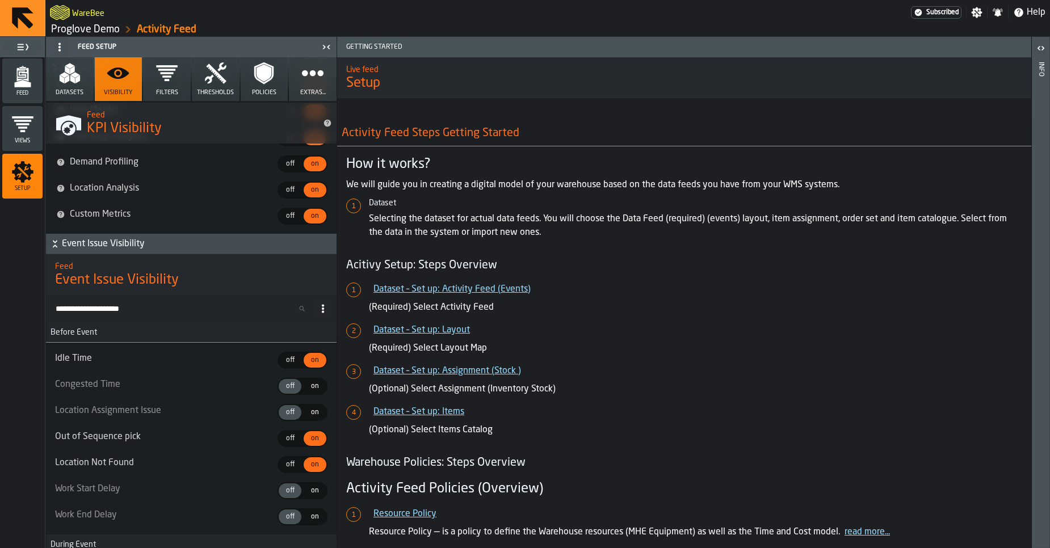
scroll to position [5076, 0]
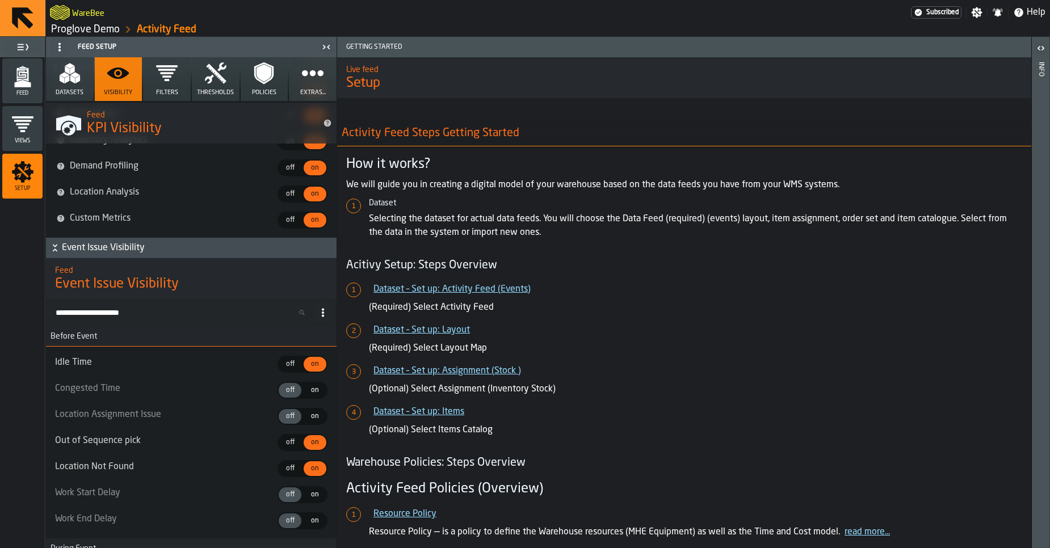
click at [309, 392] on span "on" at bounding box center [315, 390] width 18 height 10
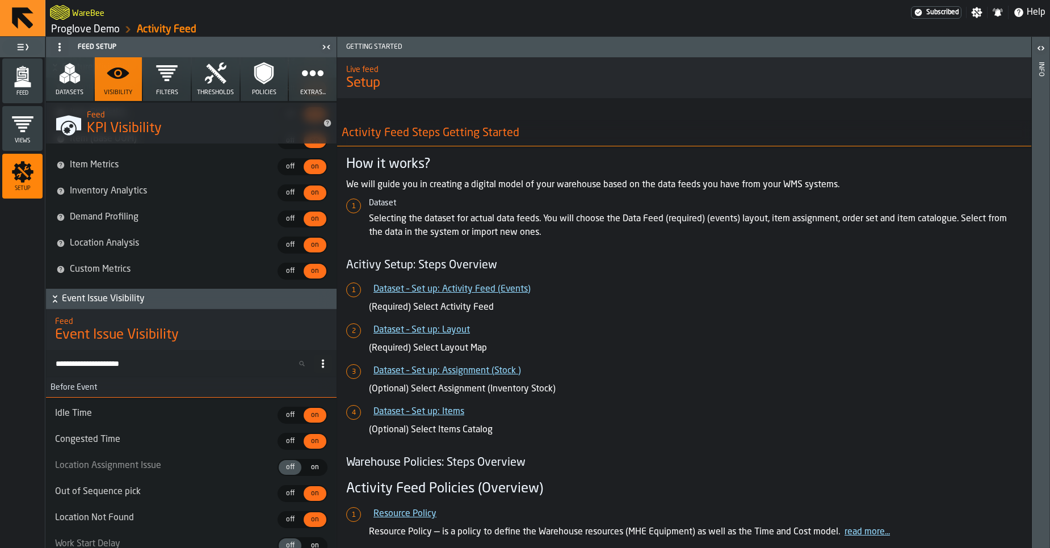
scroll to position [5093, 0]
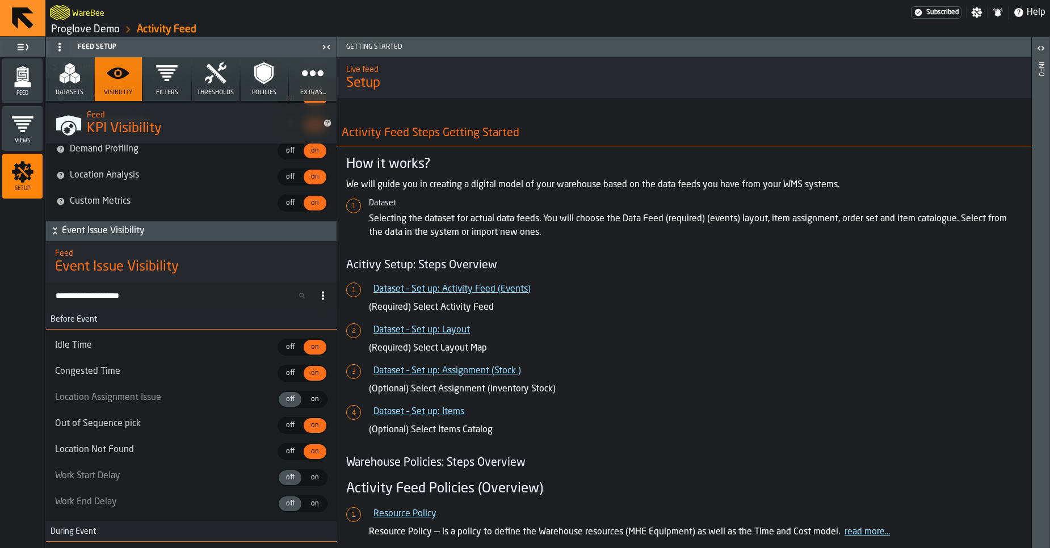
click at [306, 477] on span "on" at bounding box center [315, 478] width 18 height 10
click at [313, 502] on span "on" at bounding box center [315, 504] width 18 height 10
click at [305, 404] on div "on" at bounding box center [315, 399] width 23 height 15
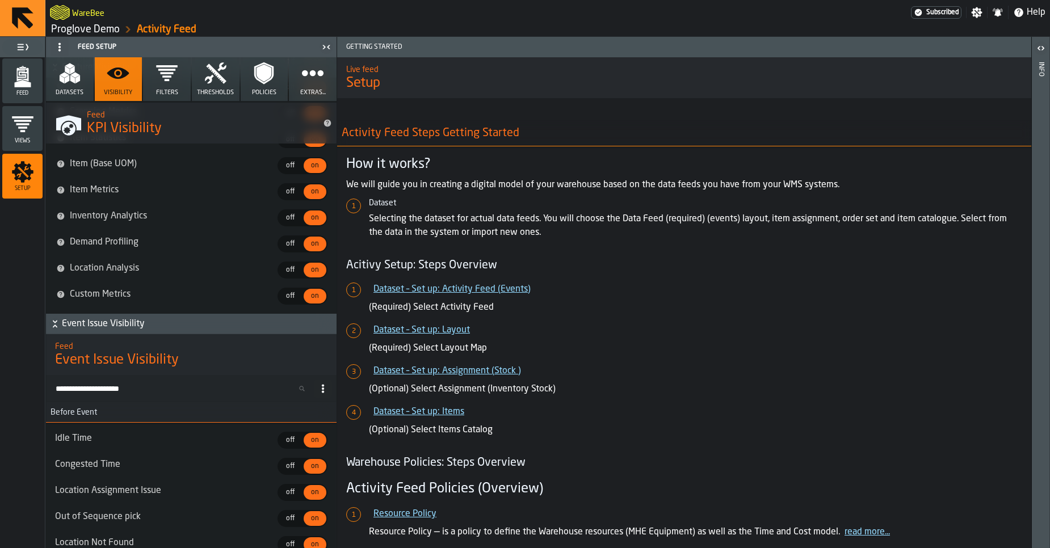
scroll to position [5084, 0]
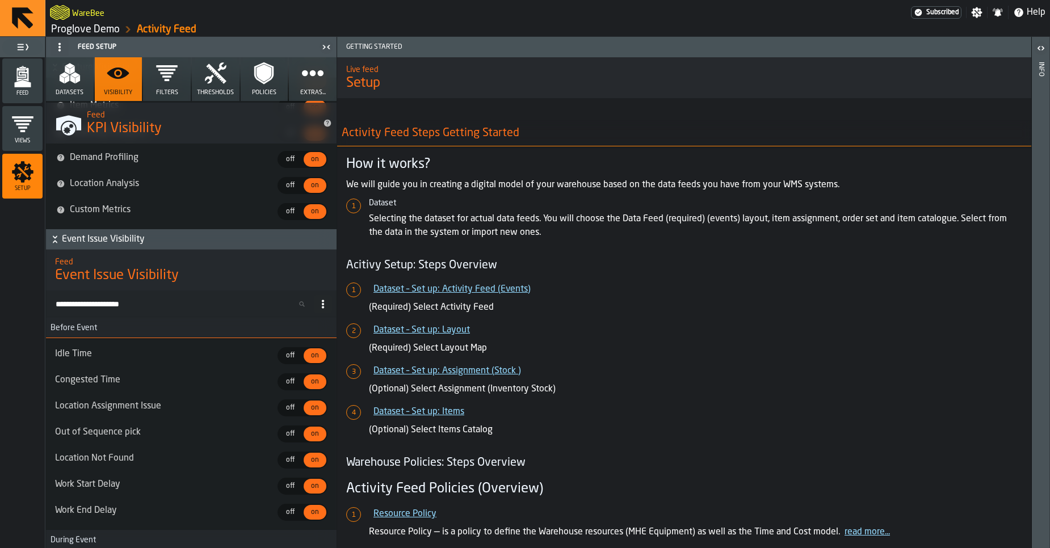
click at [289, 406] on span "off" at bounding box center [290, 408] width 18 height 10
click at [285, 411] on span "off" at bounding box center [290, 408] width 18 height 10
click at [285, 410] on span "off" at bounding box center [290, 408] width 18 height 10
click at [306, 409] on span "on" at bounding box center [315, 408] width 18 height 10
click at [285, 407] on span "off" at bounding box center [290, 408] width 18 height 10
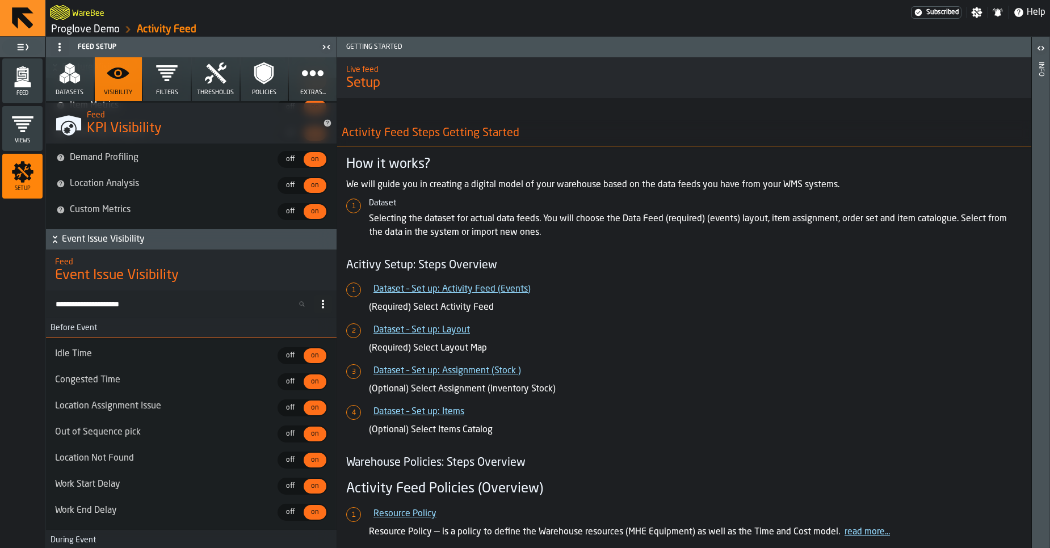
click at [285, 407] on span "off" at bounding box center [290, 408] width 18 height 10
click at [284, 359] on span "off" at bounding box center [290, 356] width 18 height 10
click at [314, 358] on span "on" at bounding box center [315, 356] width 18 height 10
click at [288, 383] on span "off" at bounding box center [290, 382] width 18 height 10
click at [309, 382] on span "on" at bounding box center [315, 382] width 18 height 10
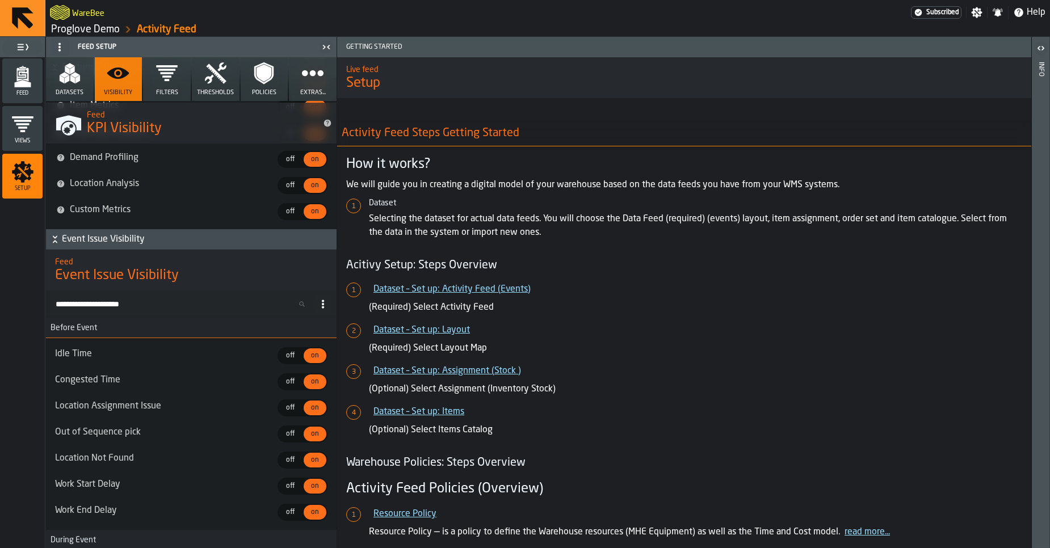
click at [291, 412] on span "off" at bounding box center [290, 408] width 18 height 10
click at [281, 463] on span "off" at bounding box center [290, 460] width 18 height 10
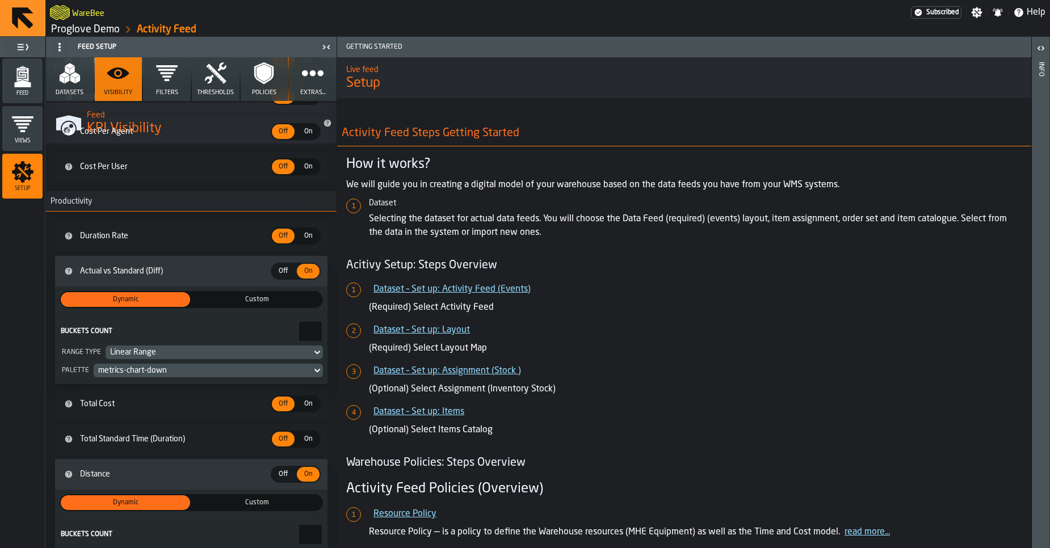
scroll to position [3263, 0]
click at [150, 82] on button "Filters" at bounding box center [167, 79] width 48 height 44
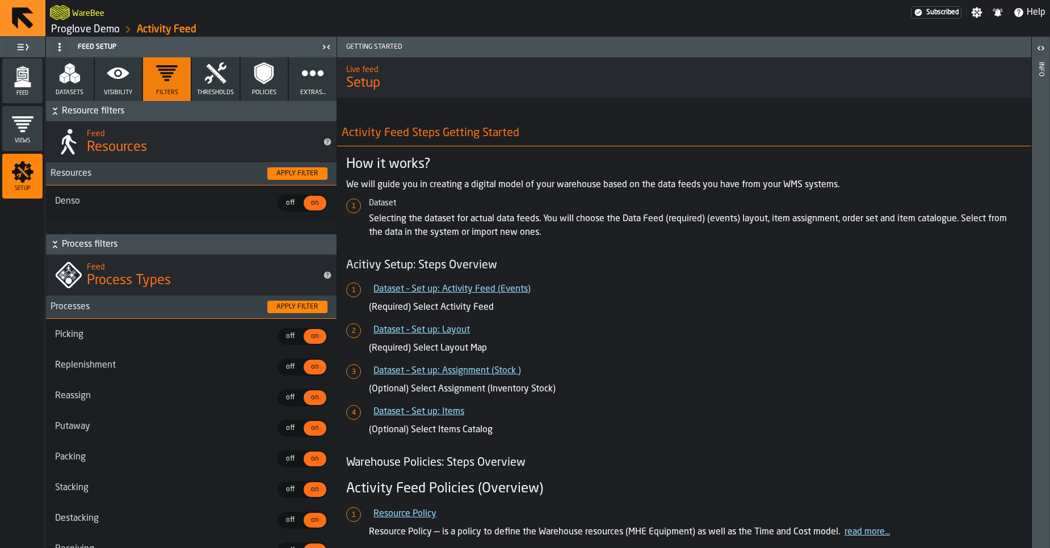
click at [205, 81] on icon "button" at bounding box center [215, 73] width 23 height 23
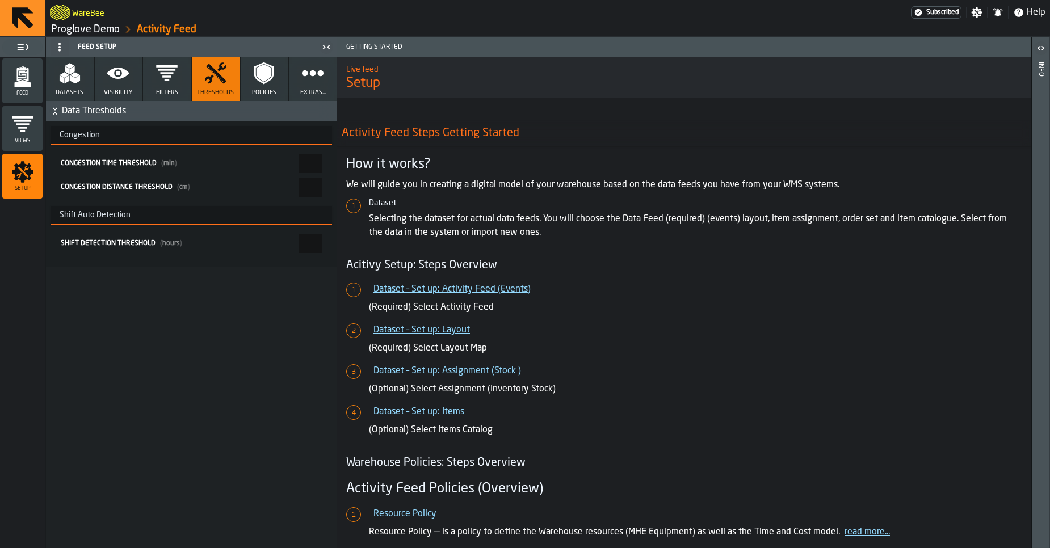
click at [264, 83] on icon "button" at bounding box center [263, 73] width 19 height 22
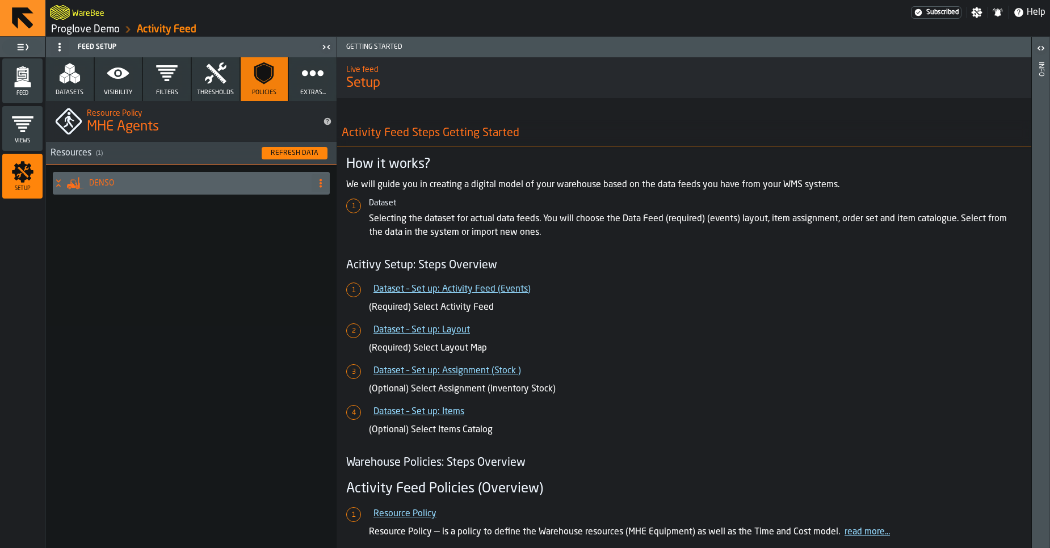
click at [313, 78] on icon "button" at bounding box center [312, 73] width 23 height 23
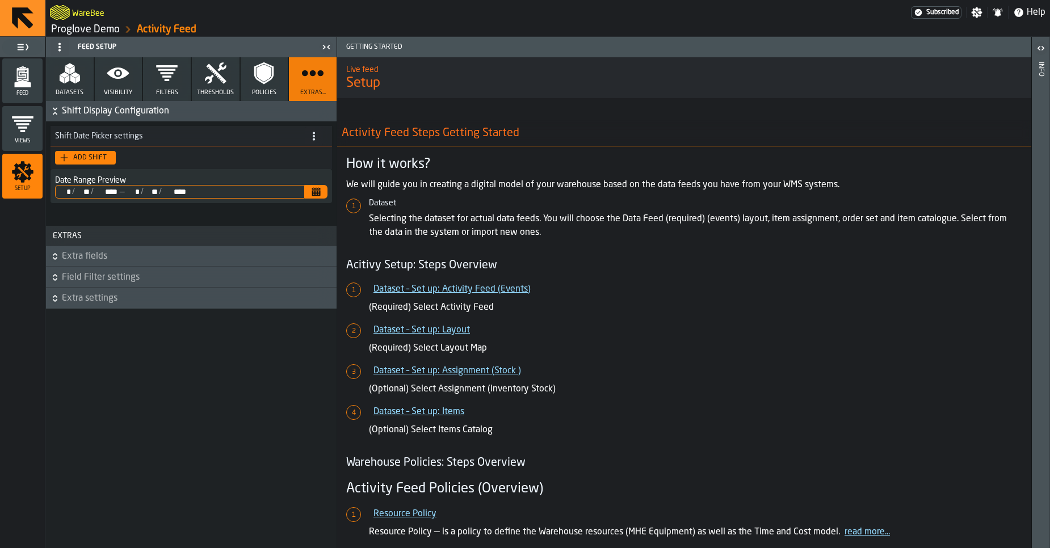
click at [112, 258] on span "Extra fields" at bounding box center [198, 257] width 272 height 14
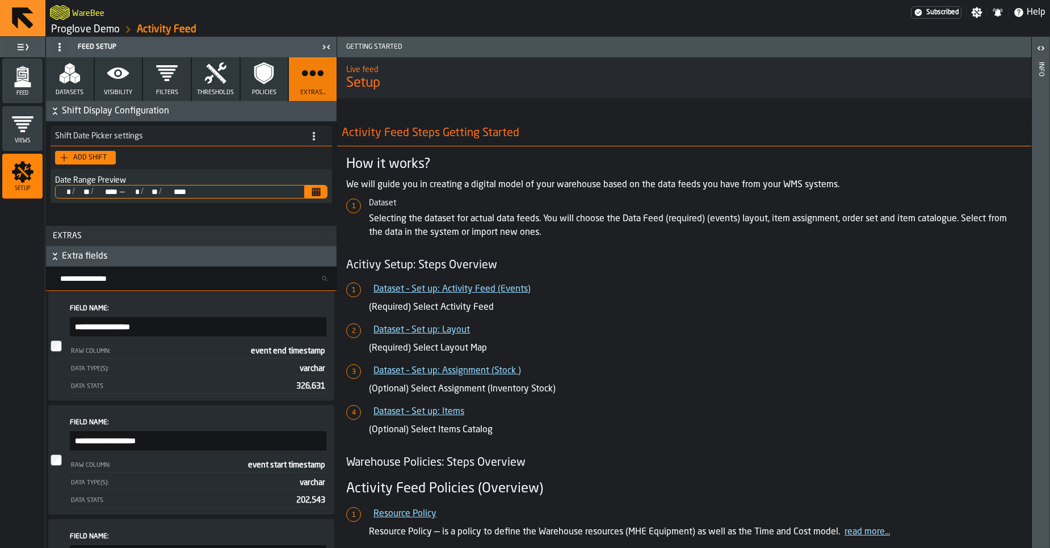
click at [112, 258] on span "Extra fields" at bounding box center [198, 257] width 272 height 14
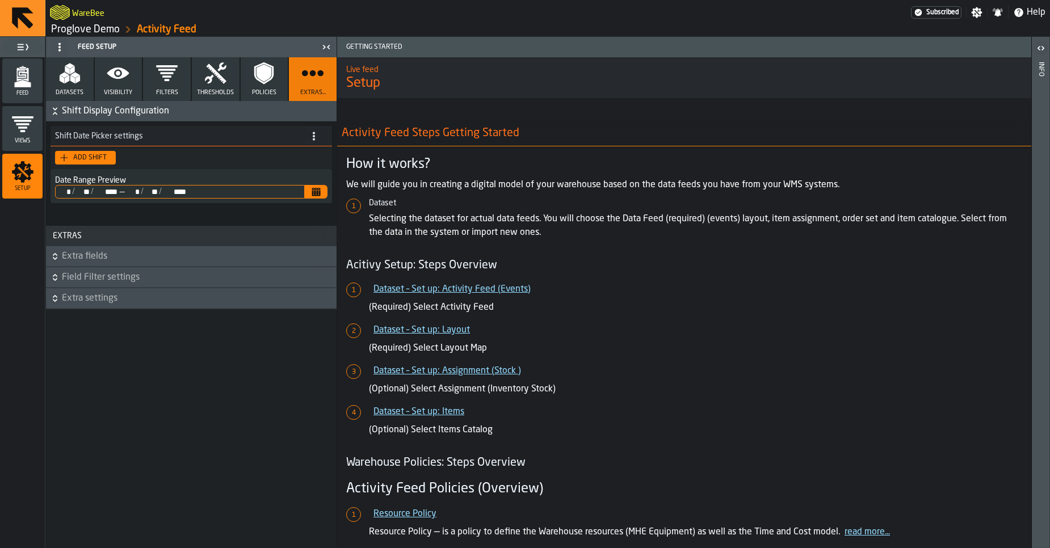
click at [109, 276] on span "Field Filter settings" at bounding box center [198, 278] width 272 height 14
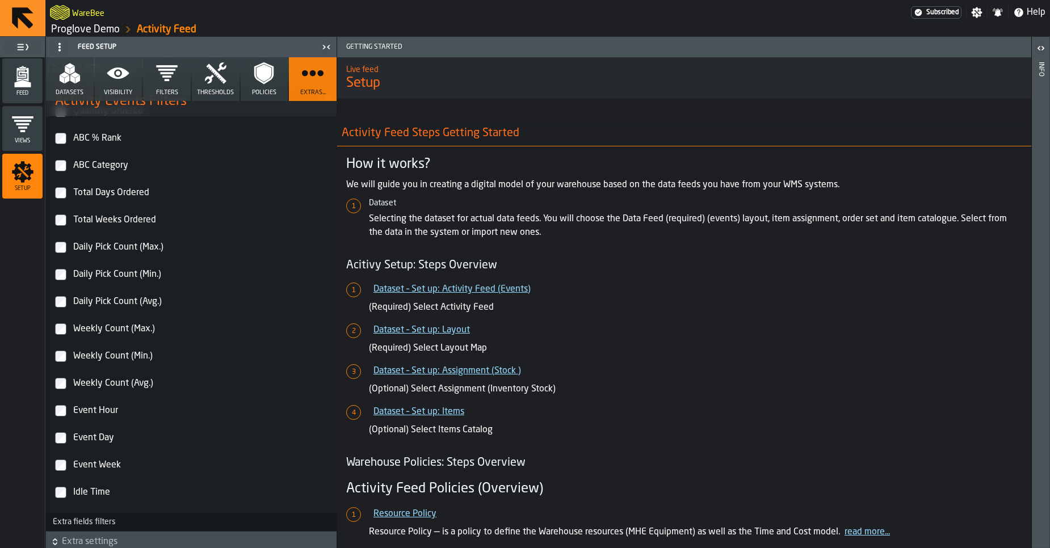
scroll to position [1946, 0]
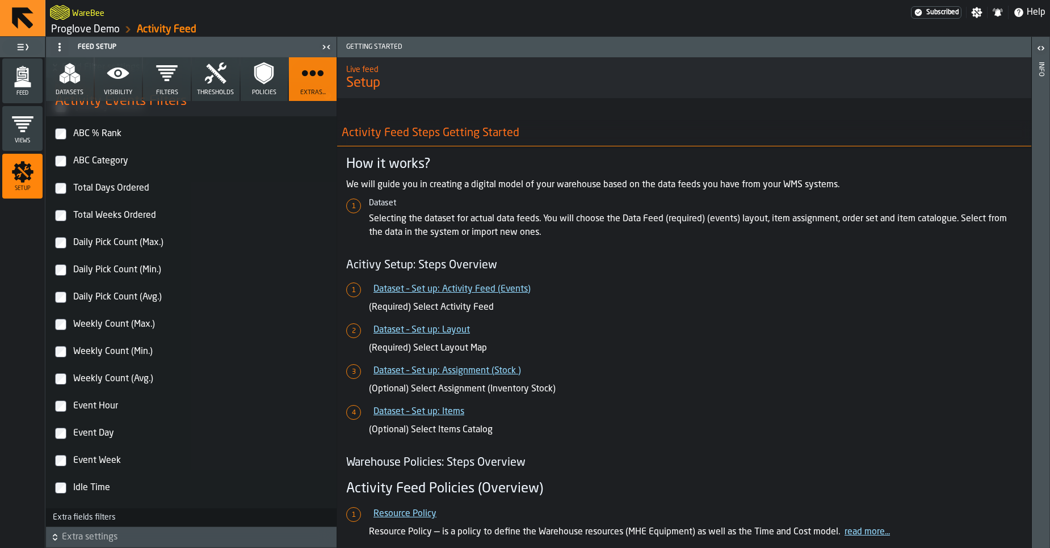
click at [119, 538] on span "Extra settings" at bounding box center [198, 537] width 272 height 14
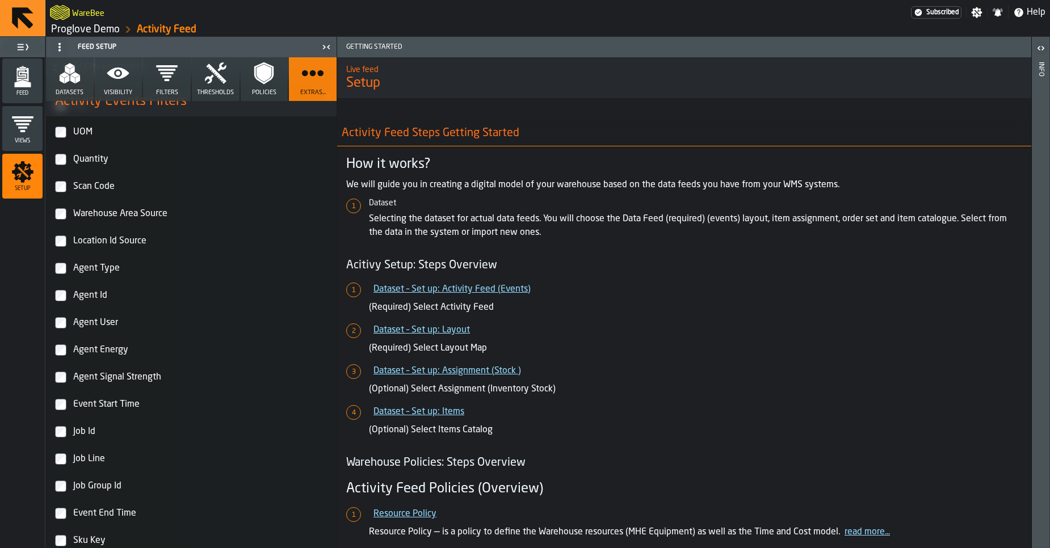
scroll to position [167, 0]
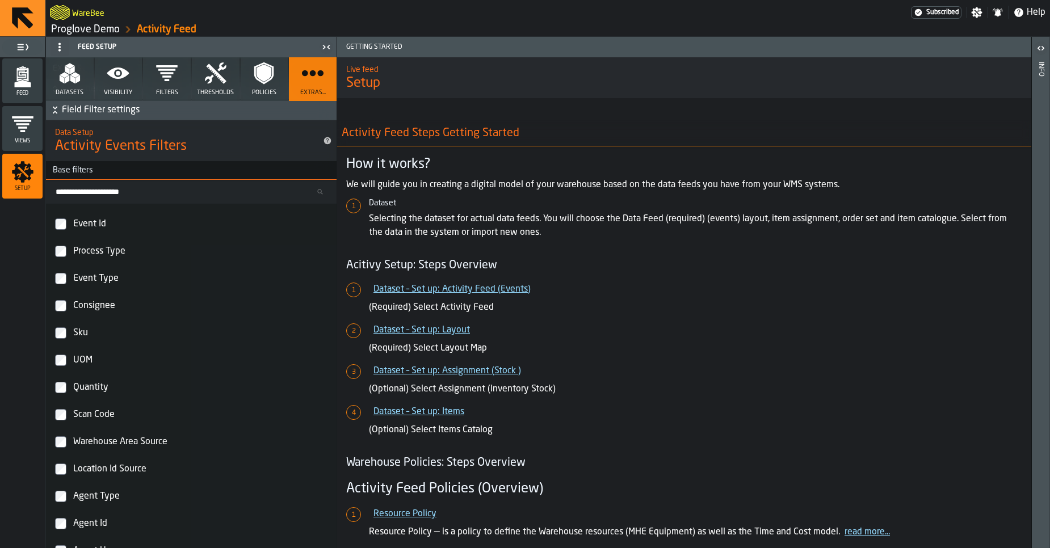
click at [98, 195] on input "Search base filters..." at bounding box center [190, 191] width 281 height 15
click at [256, 85] on button "Policies" at bounding box center [265, 79] width 48 height 44
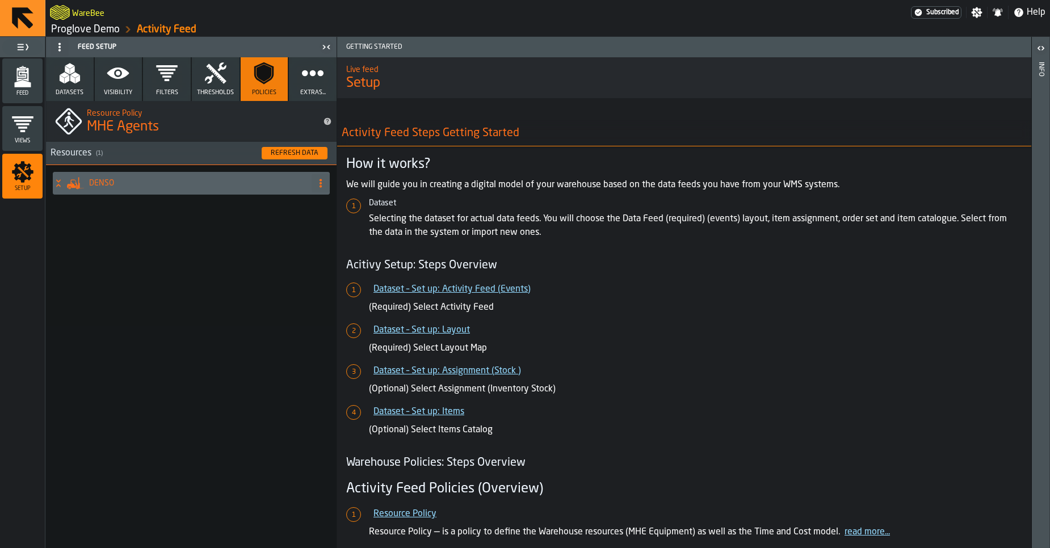
click at [216, 79] on icon "button" at bounding box center [215, 73] width 23 height 23
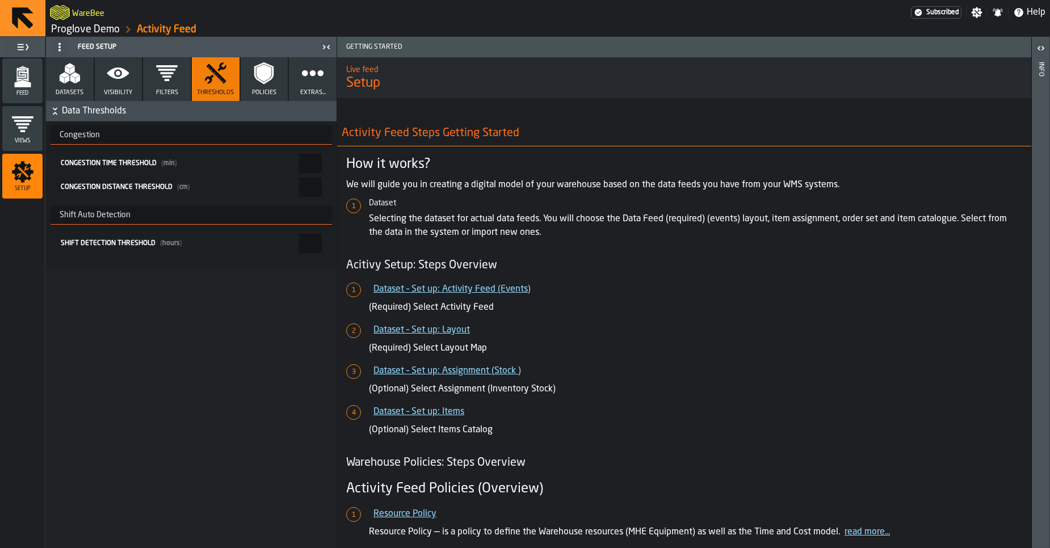
click at [166, 76] on icon "button" at bounding box center [167, 73] width 22 height 16
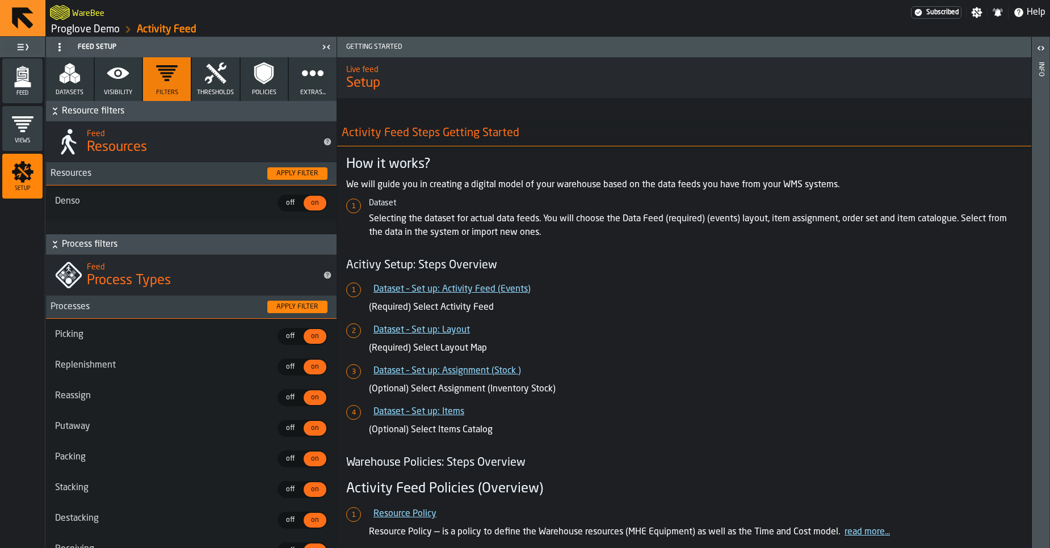
click at [124, 80] on icon "button" at bounding box center [118, 73] width 23 height 23
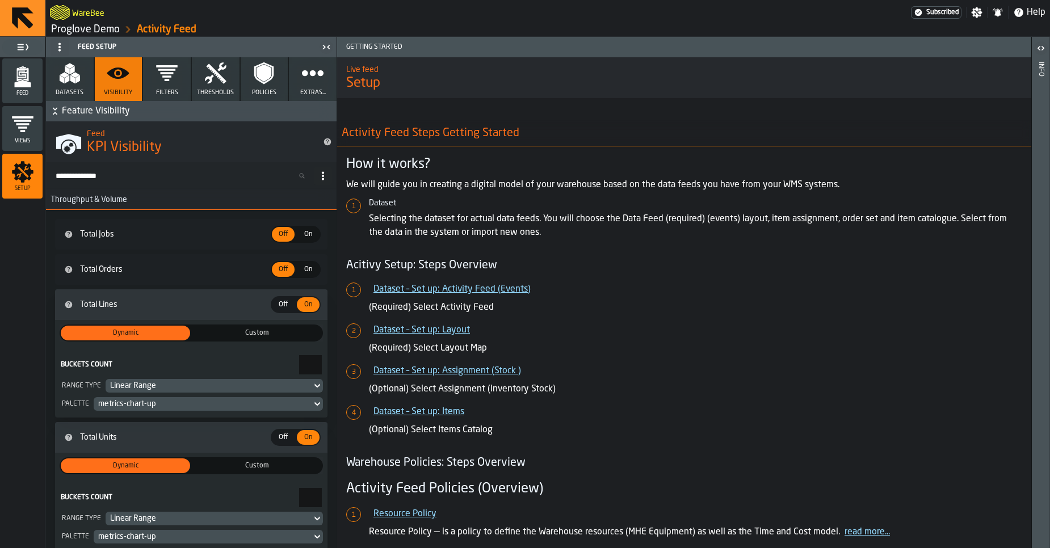
click at [74, 196] on span "Throughput & Volume" at bounding box center [86, 199] width 81 height 9
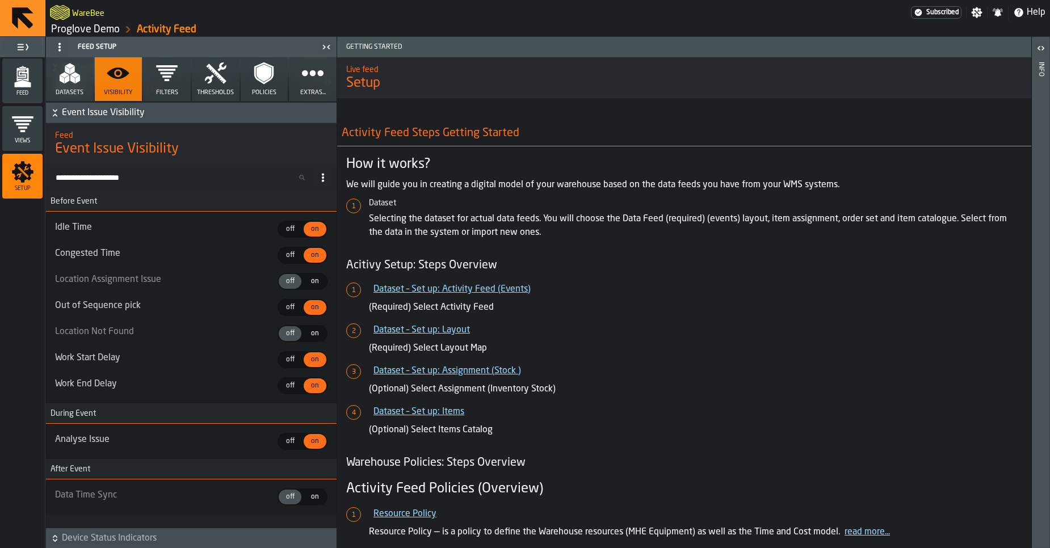
scroll to position [5212, 0]
click at [120, 538] on span "Device Status Indicators" at bounding box center [198, 537] width 272 height 14
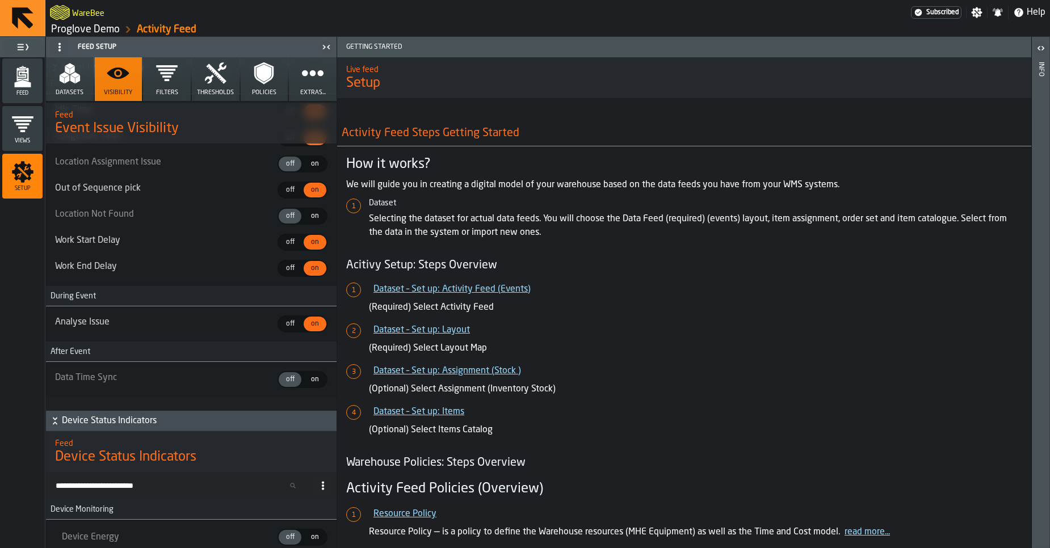
scroll to position [5379, 0]
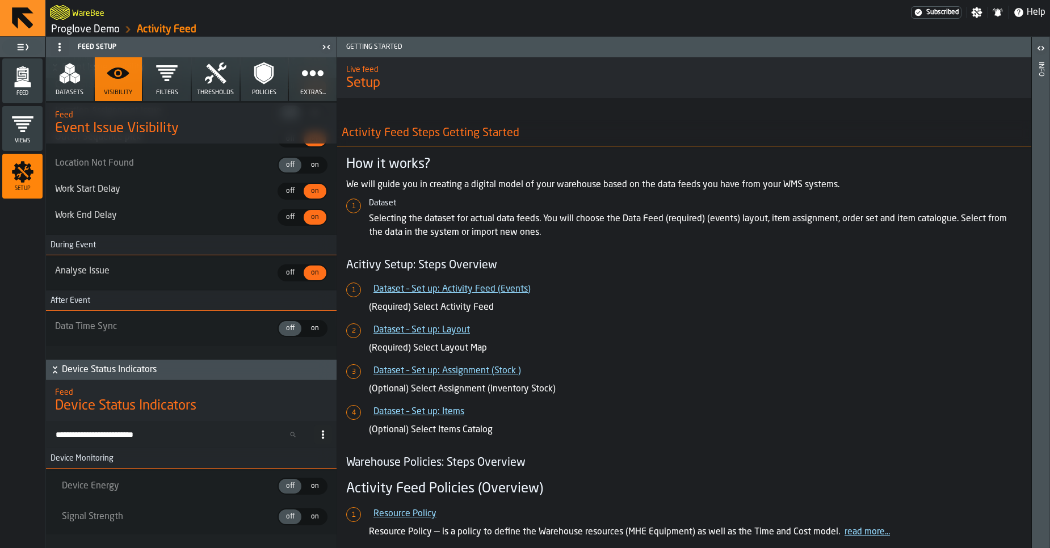
click at [314, 519] on span "on" at bounding box center [315, 517] width 18 height 10
click at [337, 515] on article "Activity Feed Steps Getting Started How it works? We will guide you in creating…" at bounding box center [684, 400] width 694 height 586
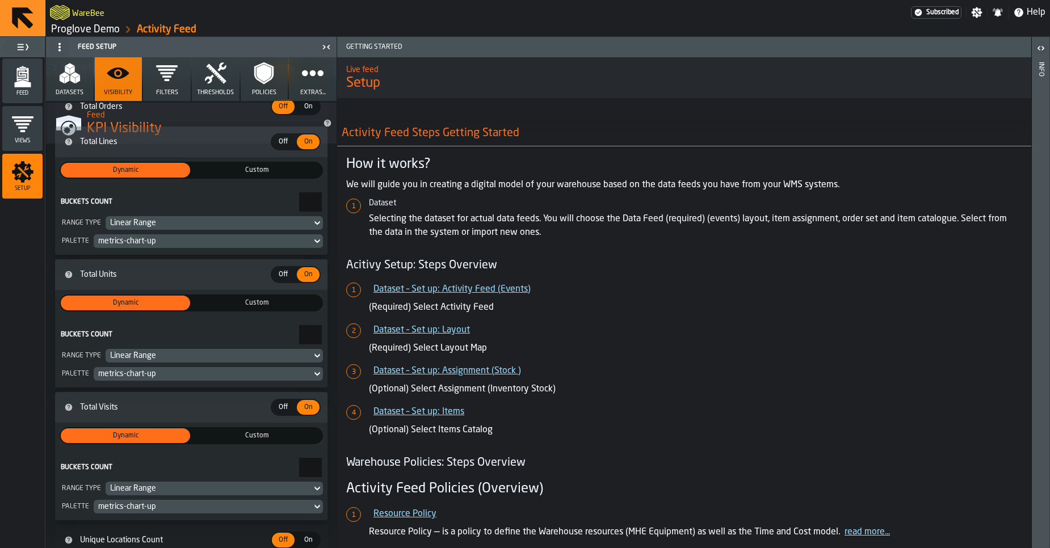
scroll to position [0, 0]
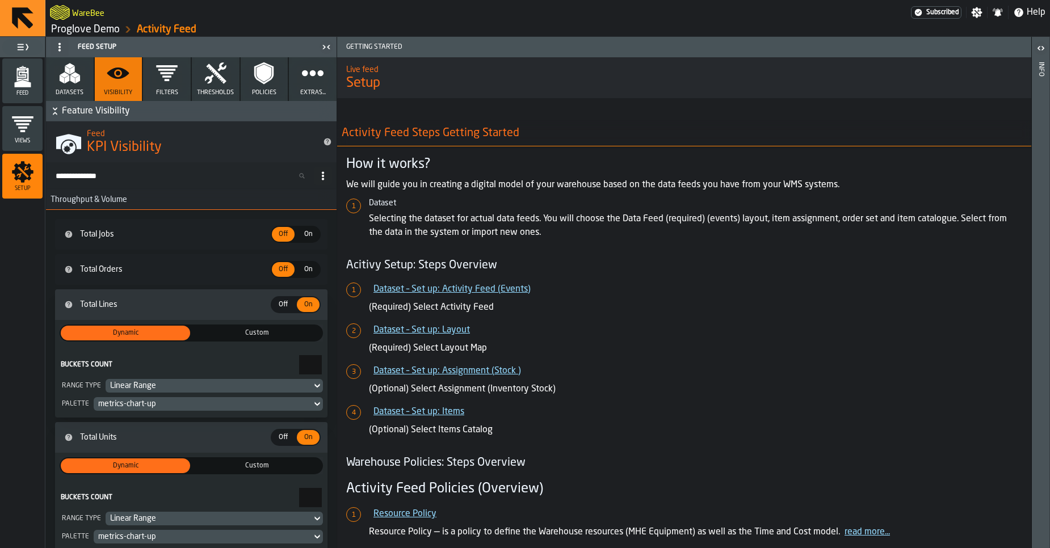
click at [296, 91] on button "Extras..." at bounding box center [313, 79] width 48 height 44
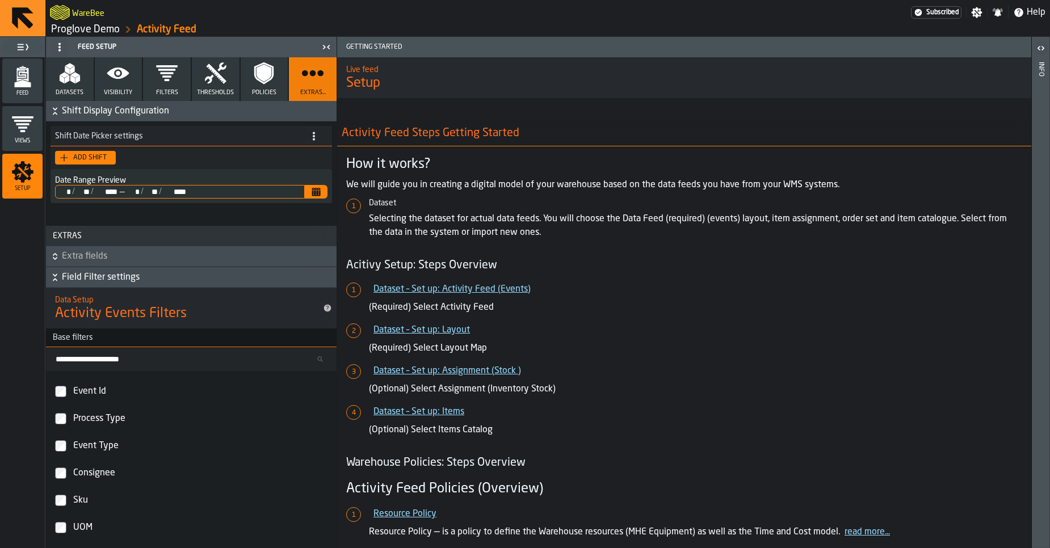
click at [40, 85] on div "Feed" at bounding box center [22, 80] width 40 height 31
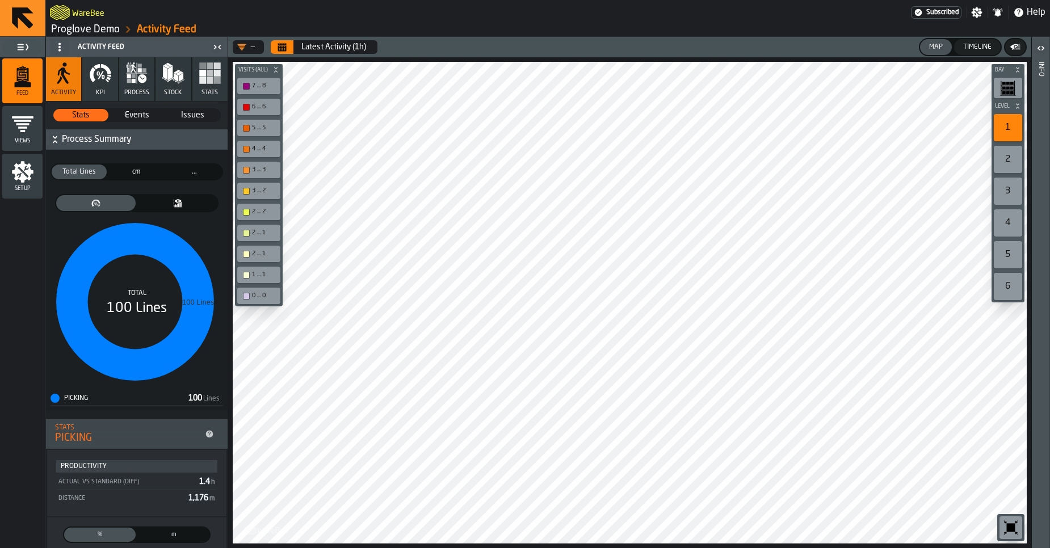
click at [199, 79] on rect "button" at bounding box center [202, 80] width 7 height 7
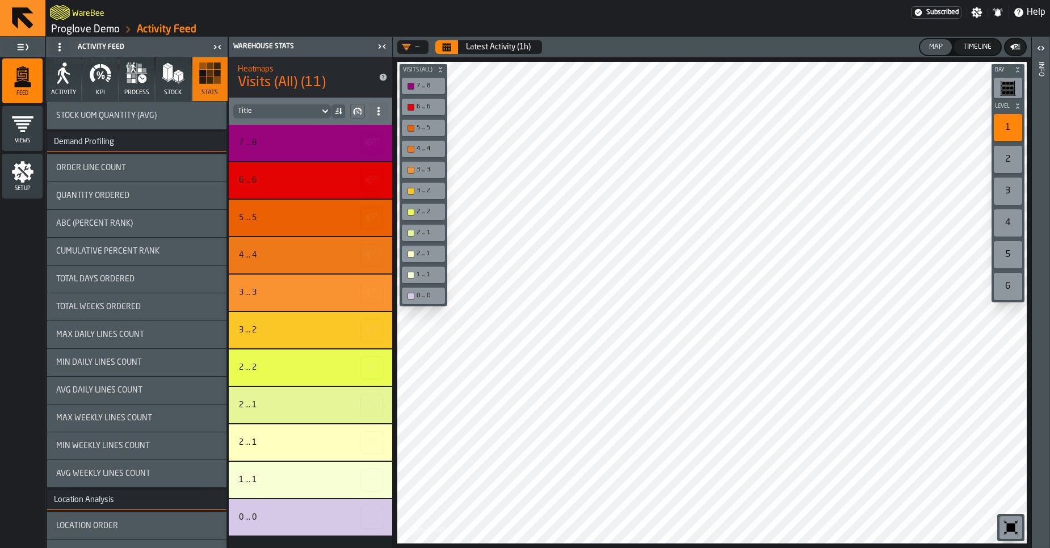
scroll to position [821, 0]
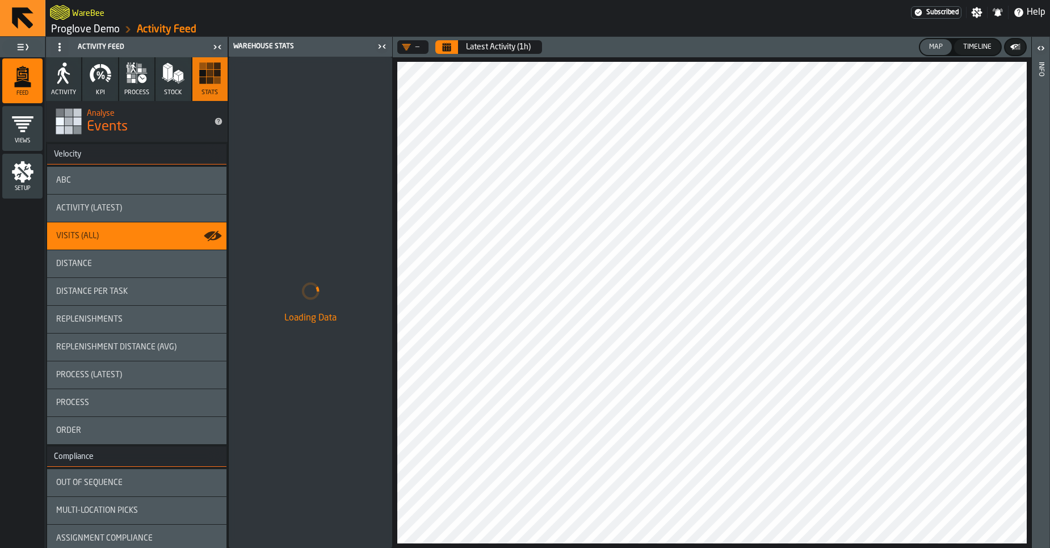
click at [29, 187] on span "Setup" at bounding box center [22, 189] width 40 height 6
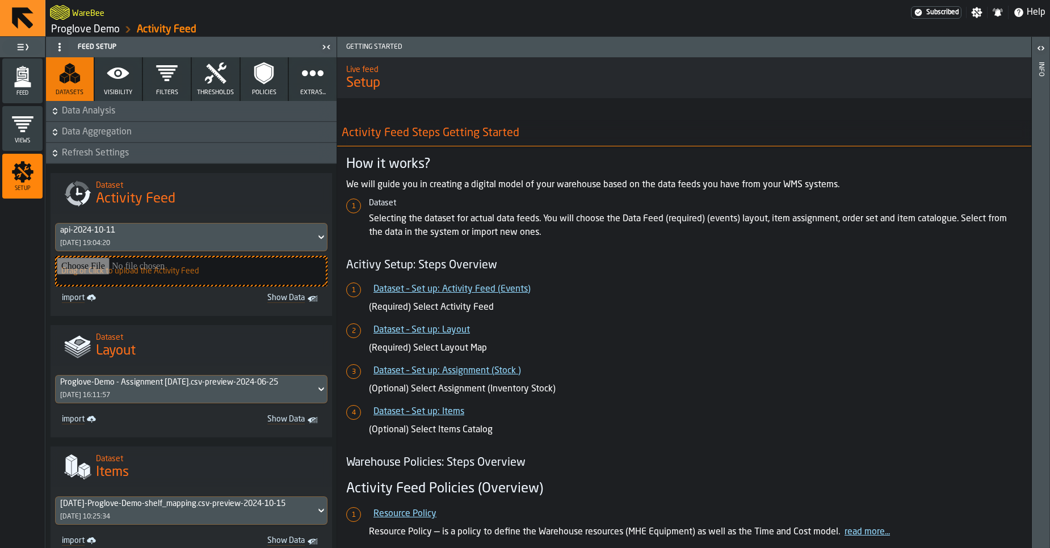
click at [95, 156] on span "Refresh Settings" at bounding box center [198, 153] width 272 height 14
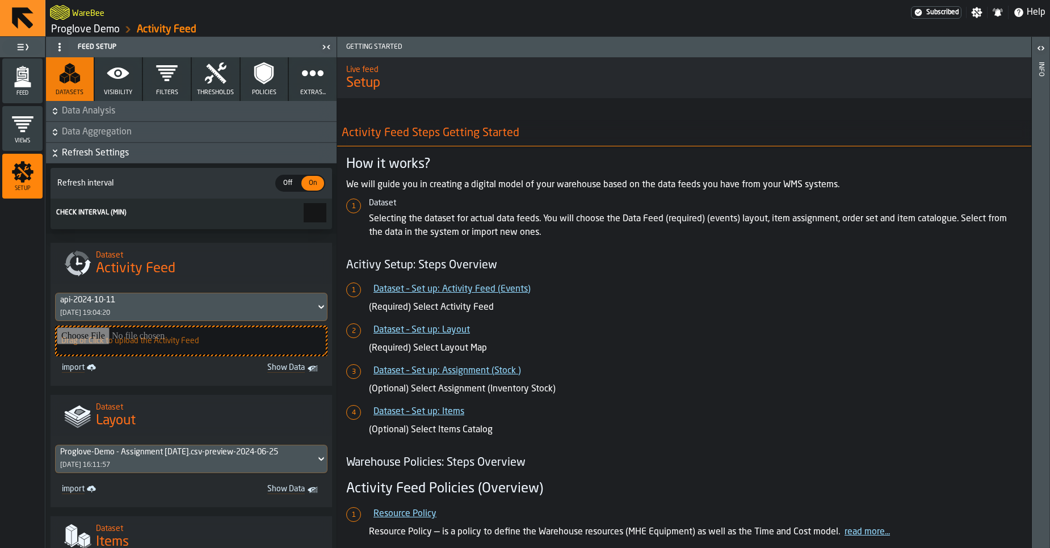
click at [88, 133] on span "Data Aggregation" at bounding box center [198, 132] width 272 height 14
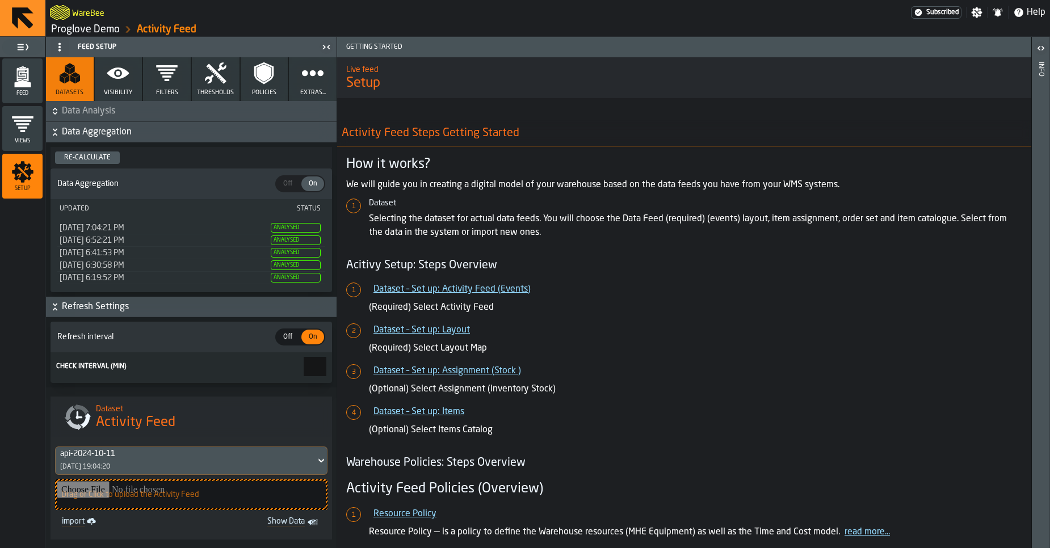
click at [100, 109] on span "Data Analysis" at bounding box center [198, 111] width 272 height 14
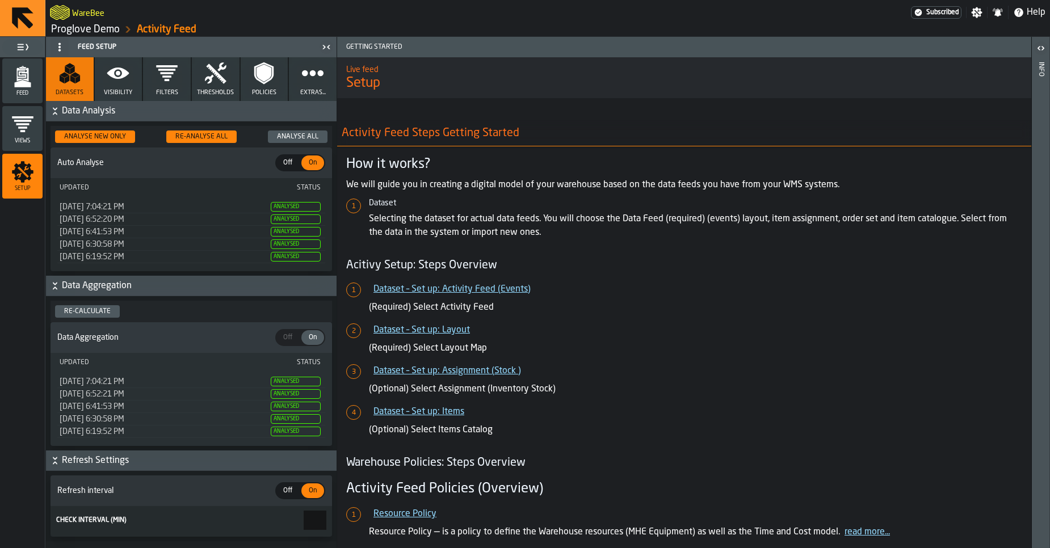
click at [124, 94] on span "Visibility" at bounding box center [118, 92] width 28 height 7
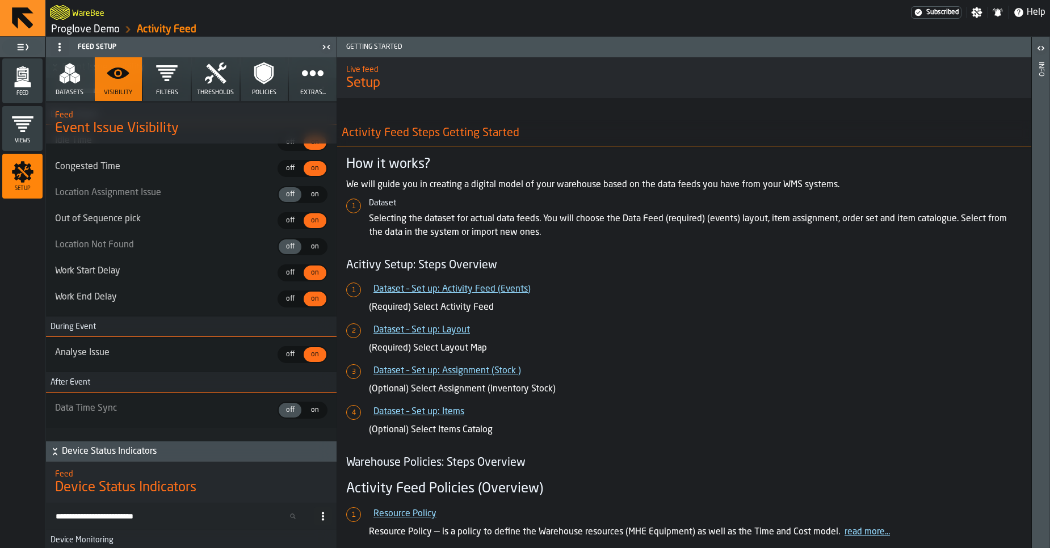
scroll to position [5226, 0]
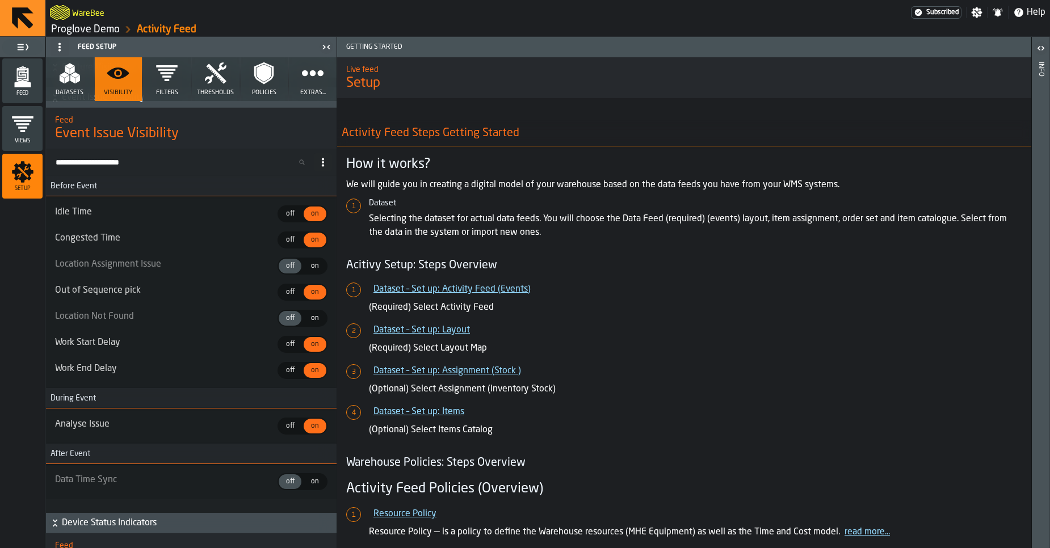
drag, startPoint x: 234, startPoint y: 301, endPoint x: 202, endPoint y: 335, distance: 46.9
click at [202, 335] on ul "Idle Time off off on on Congested Time off off on on Location Assignment Issue …" at bounding box center [191, 292] width 272 height 174
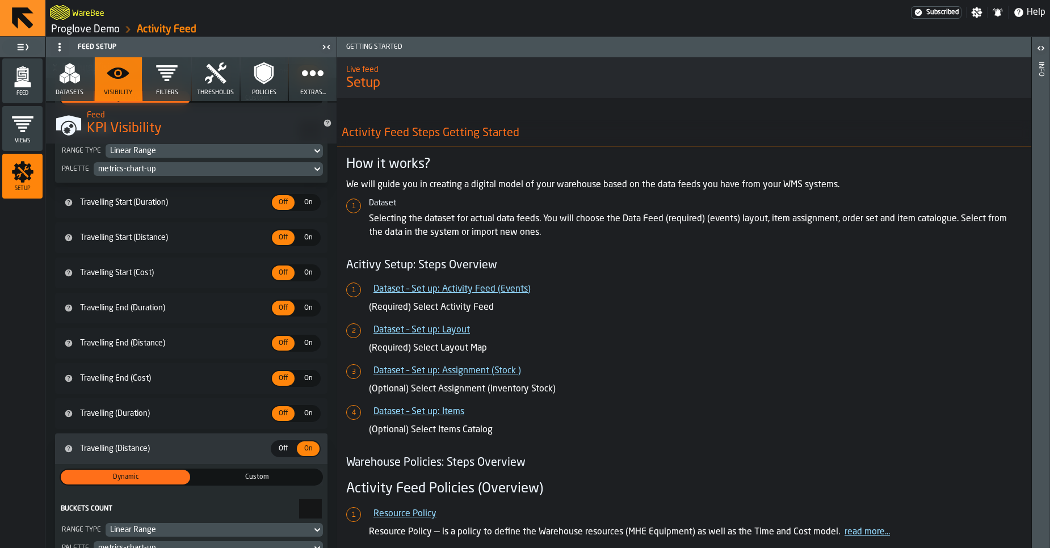
scroll to position [3354, 0]
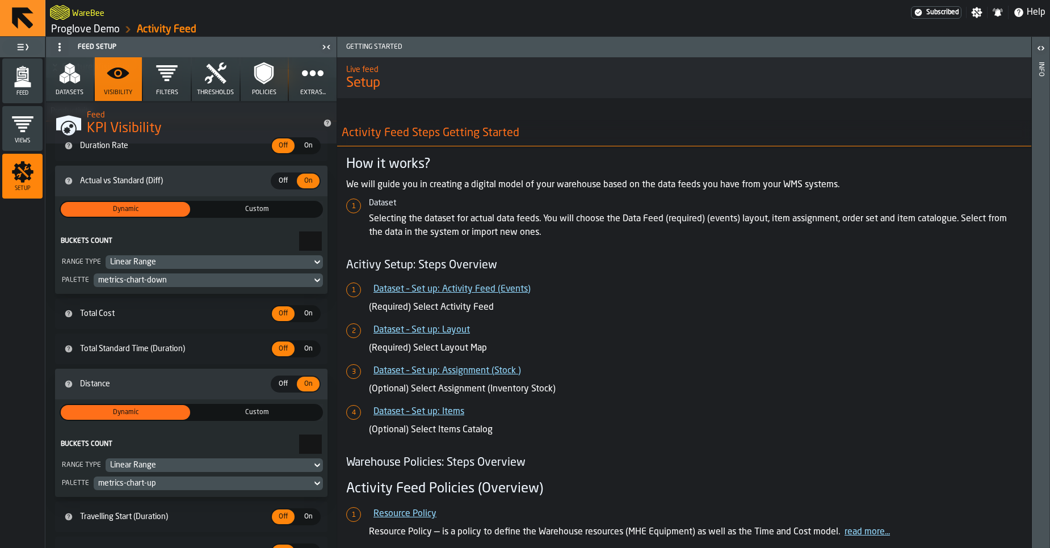
drag, startPoint x: 336, startPoint y: 351, endPoint x: 324, endPoint y: 191, distance: 159.9
click at [324, 191] on div "Feed Setup Datasets Visibility Filters Thresholds Policies Extras... Feature Vi…" at bounding box center [191, 292] width 292 height 511
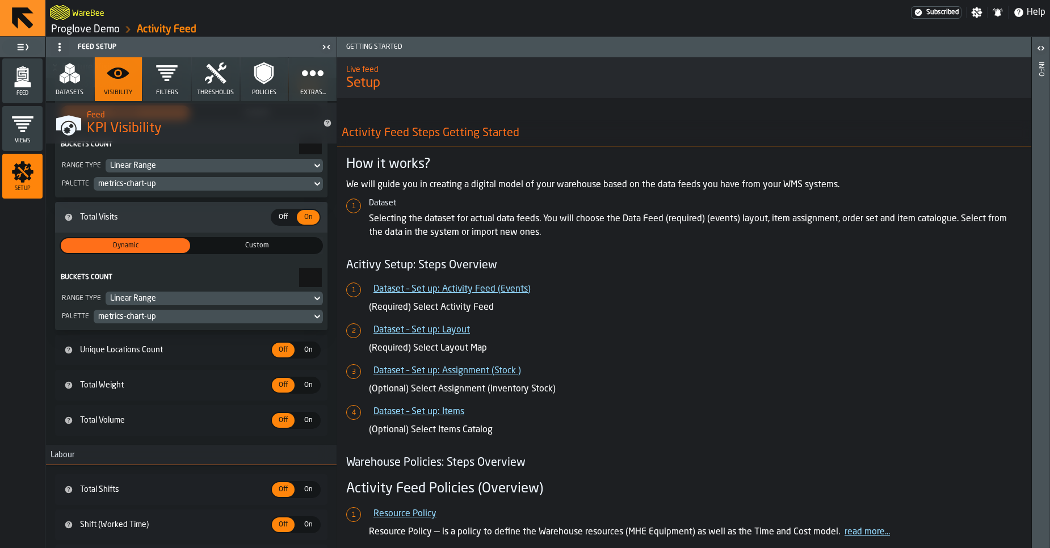
scroll to position [0, 0]
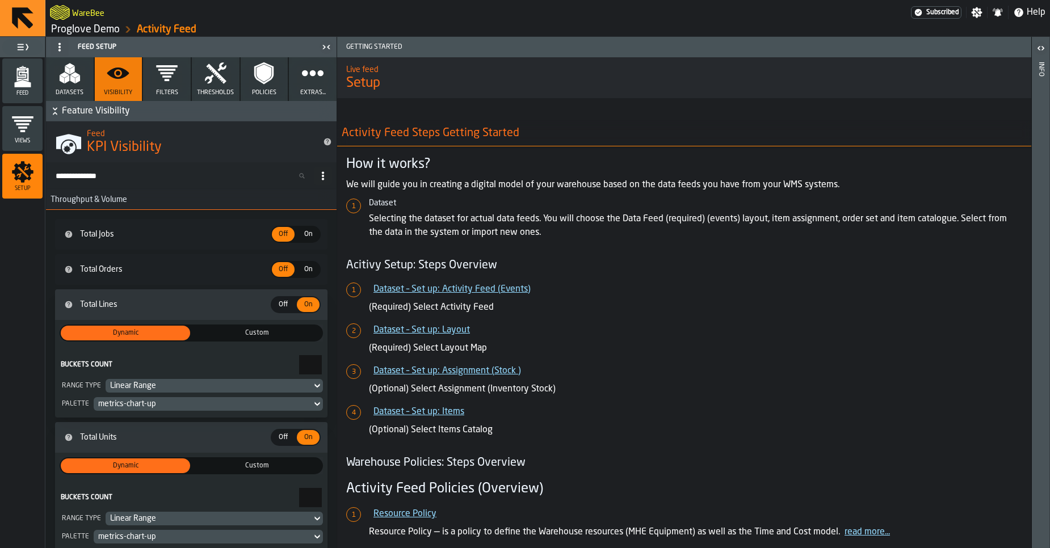
click at [37, 81] on div "Feed" at bounding box center [22, 80] width 40 height 31
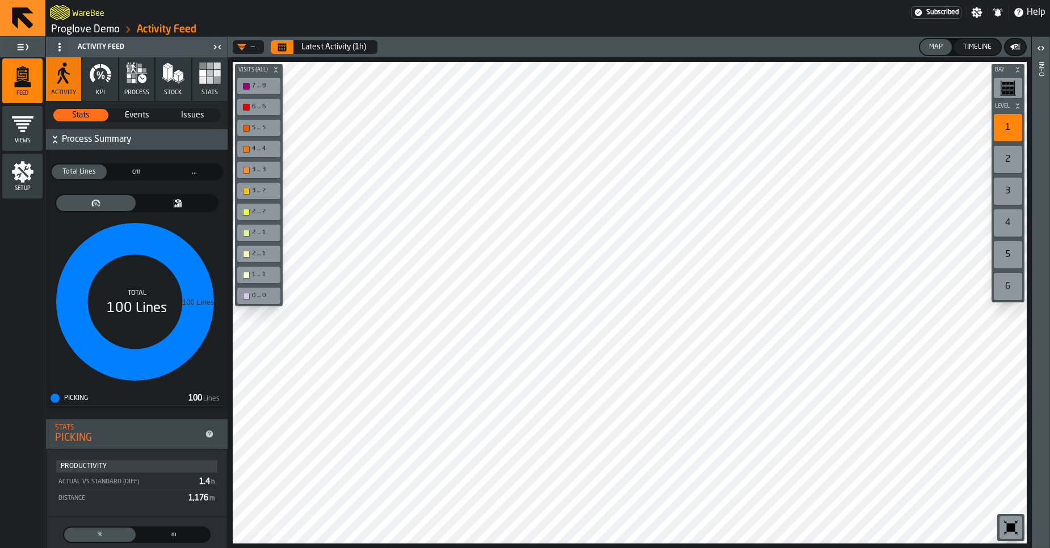
click at [199, 82] on rect "button" at bounding box center [202, 80] width 7 height 7
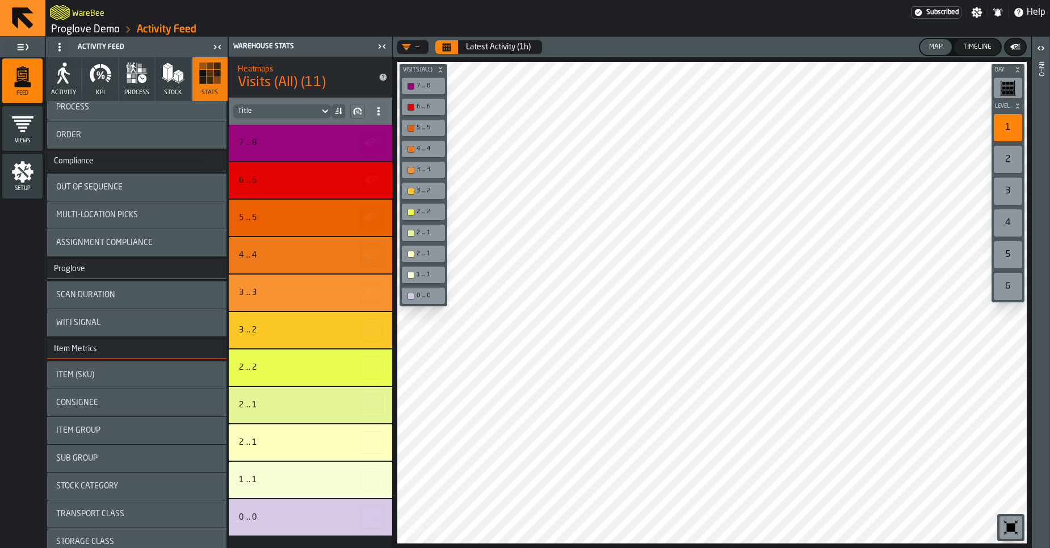
scroll to position [294, 0]
click at [109, 328] on div "WiFi Signal" at bounding box center [136, 324] width 161 height 9
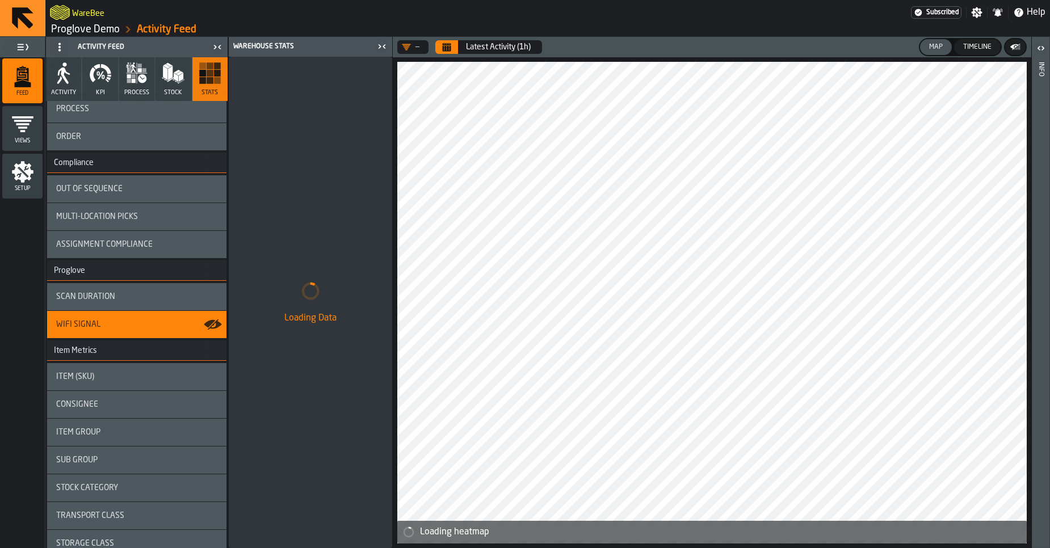
click at [449, 44] on icon "Calendar" at bounding box center [446, 45] width 9 height 2
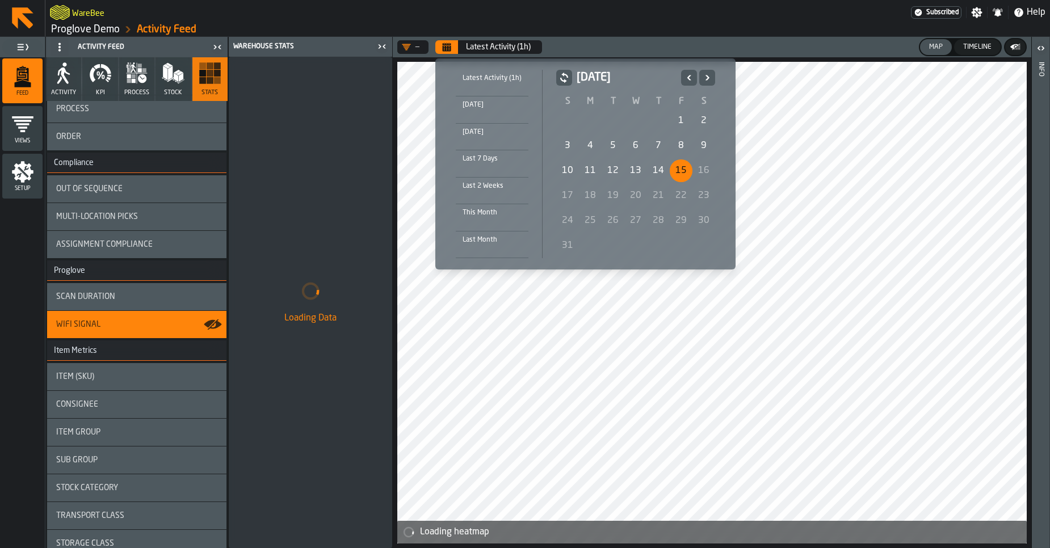
click at [572, 141] on div "3" at bounding box center [567, 145] width 23 height 23
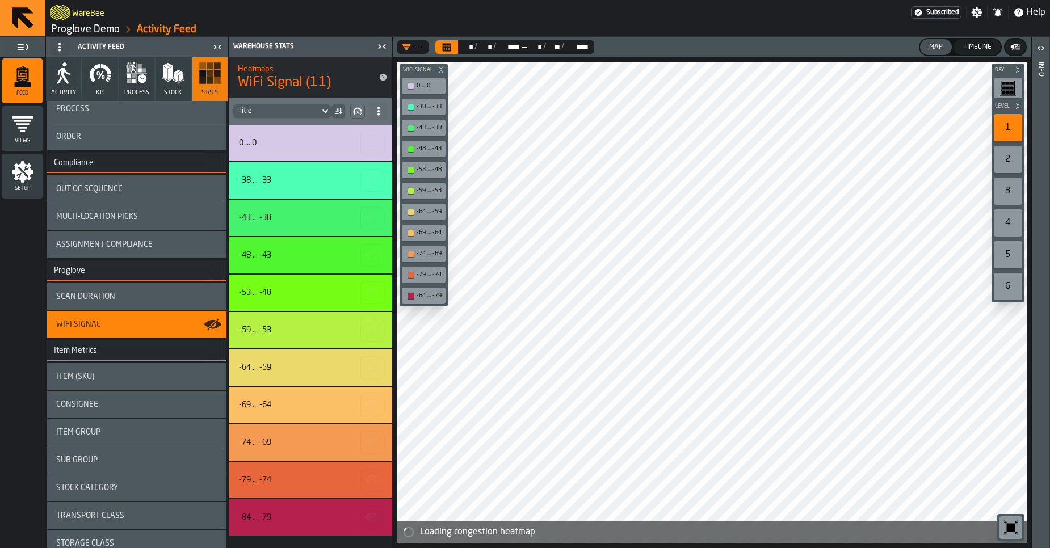
click at [138, 302] on div "Scan Duration" at bounding box center [136, 296] width 179 height 27
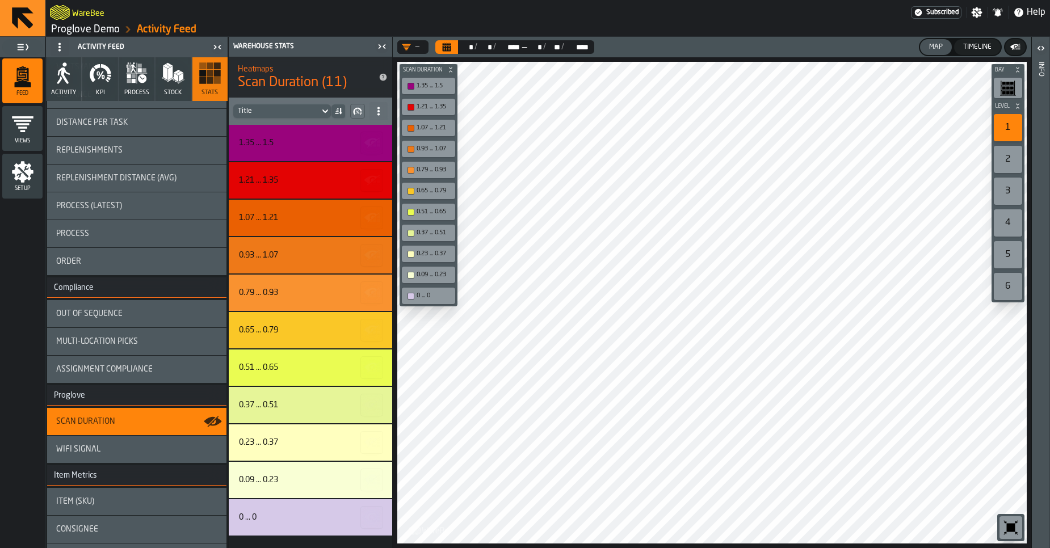
scroll to position [0, 0]
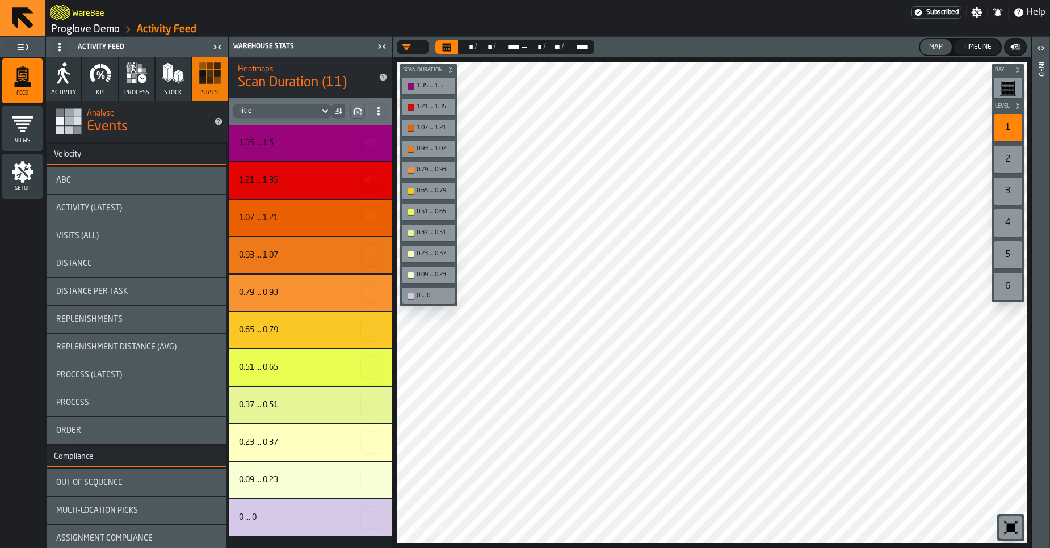
click at [448, 44] on icon "Calendar" at bounding box center [446, 45] width 9 height 2
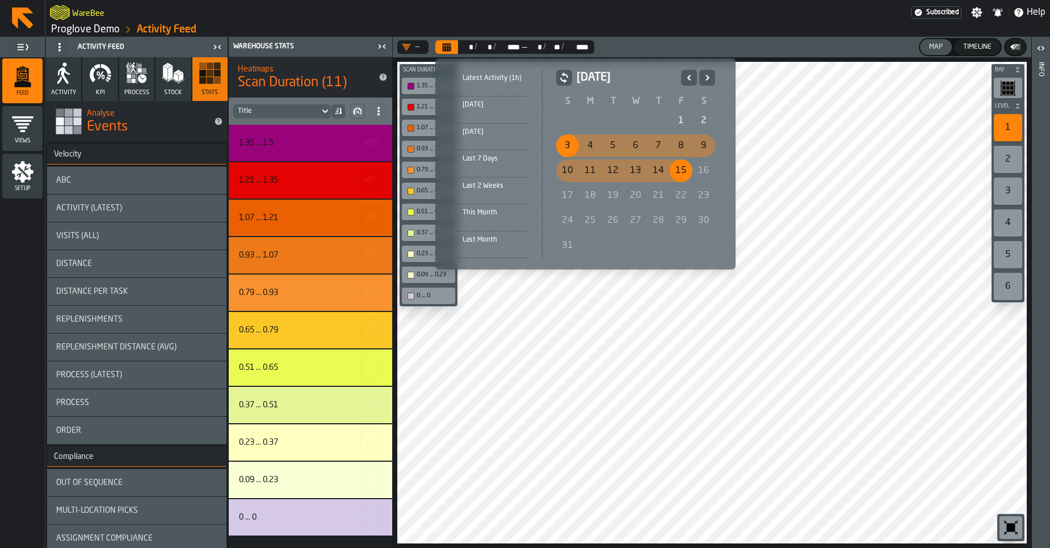
click at [692, 76] on icon "Previous" at bounding box center [688, 78] width 11 height 14
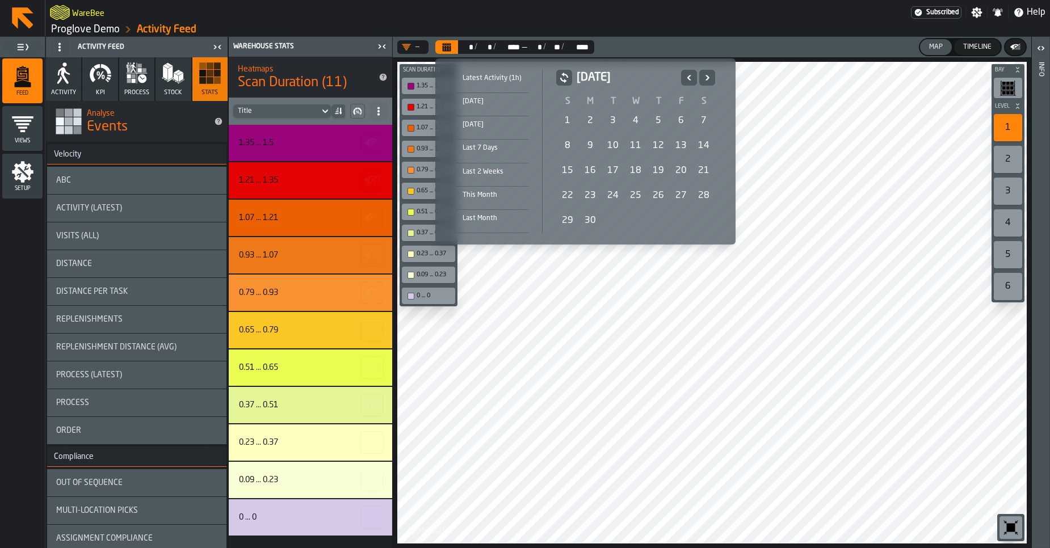
click at [563, 125] on div "1" at bounding box center [567, 120] width 23 height 23
click at [706, 78] on icon "Next" at bounding box center [706, 78] width 11 height 14
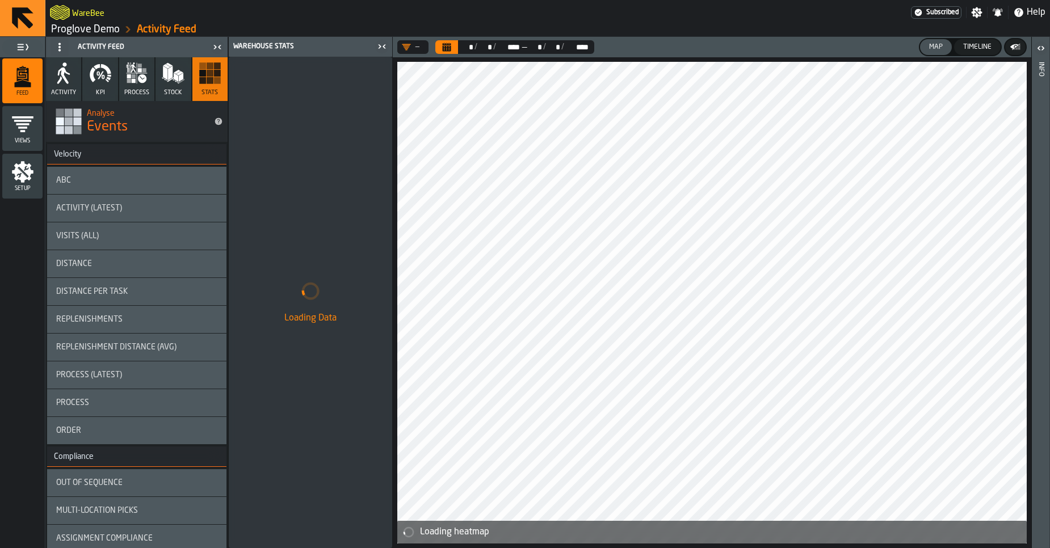
click at [451, 53] on button "Calendar" at bounding box center [446, 47] width 23 height 14
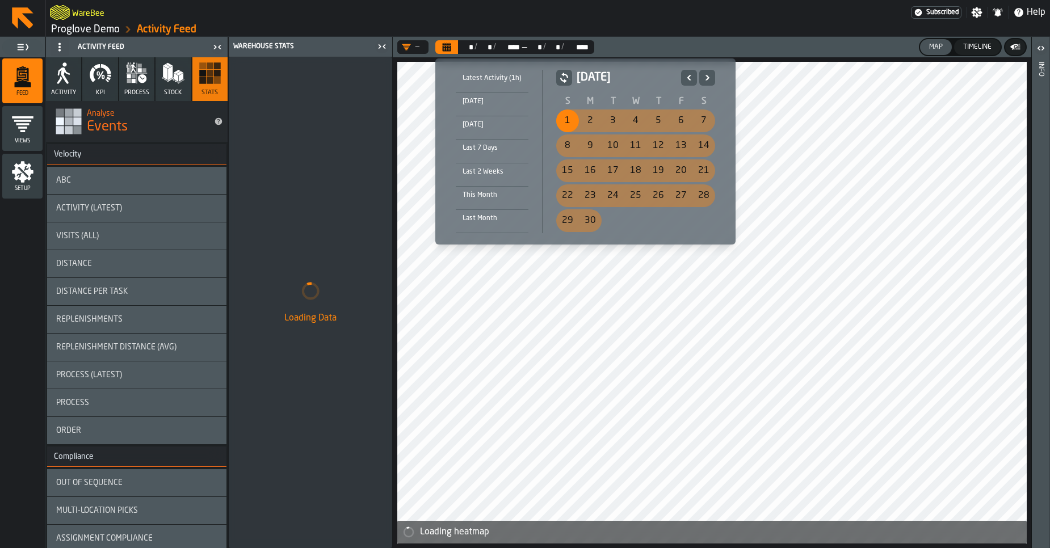
click at [563, 120] on div "1" at bounding box center [567, 120] width 23 height 23
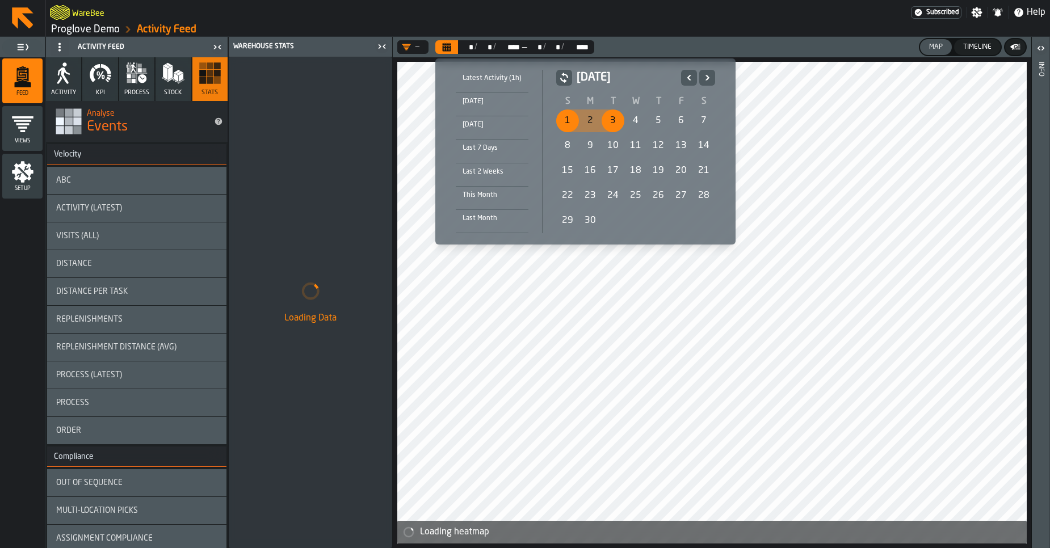
click at [704, 81] on icon "Next" at bounding box center [706, 78] width 11 height 14
click at [704, 80] on icon "Next" at bounding box center [706, 78] width 11 height 14
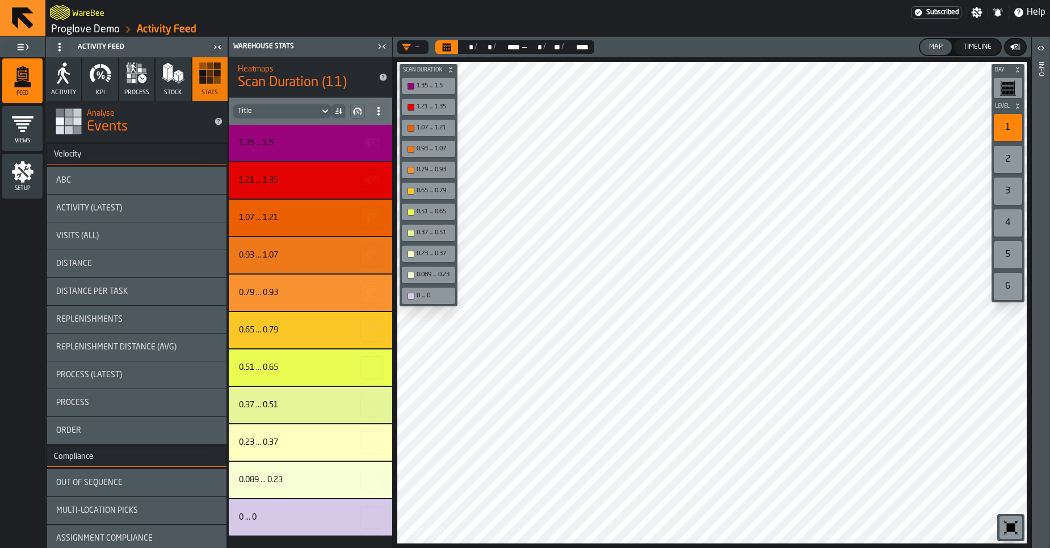
click at [441, 48] on button "Calendar" at bounding box center [446, 47] width 23 height 14
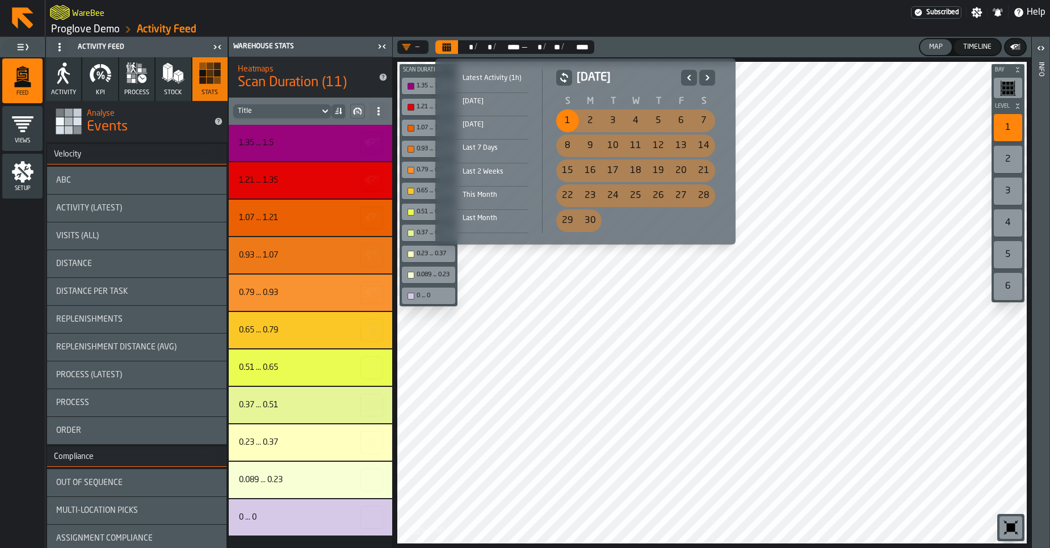
click at [687, 81] on icon "Previous" at bounding box center [688, 78] width 11 height 14
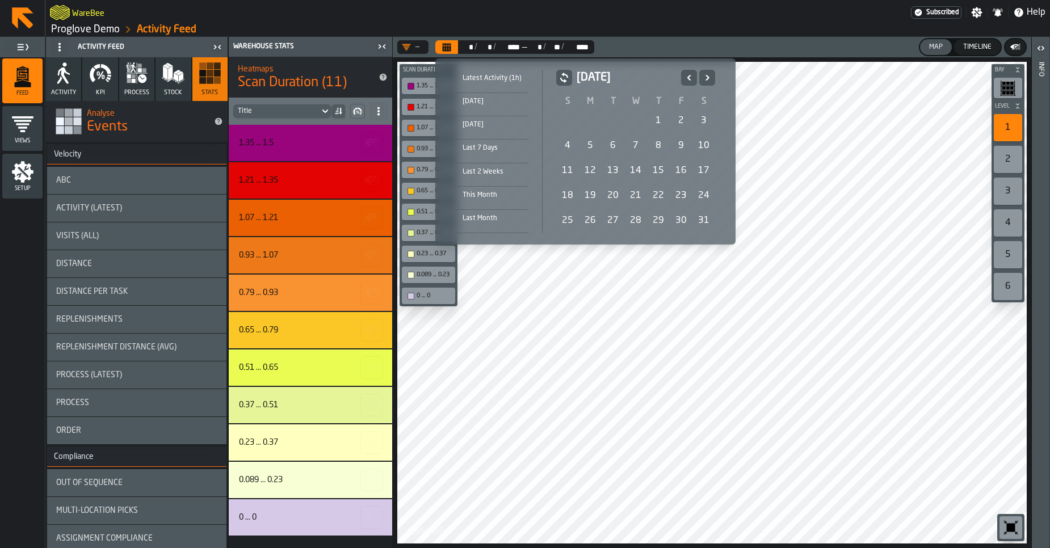
click at [690, 79] on icon "Previous" at bounding box center [688, 78] width 11 height 14
drag, startPoint x: 608, startPoint y: 121, endPoint x: 652, endPoint y: 111, distance: 45.3
click at [608, 121] on div "1" at bounding box center [612, 120] width 23 height 23
click at [701, 80] on icon "Next" at bounding box center [706, 78] width 11 height 14
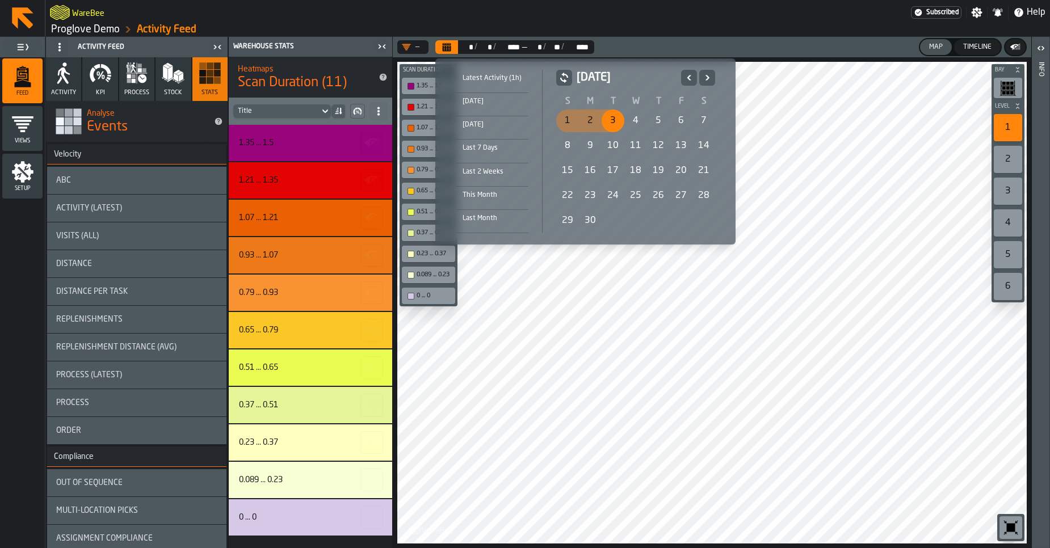
click at [701, 80] on icon "Next" at bounding box center [706, 78] width 11 height 14
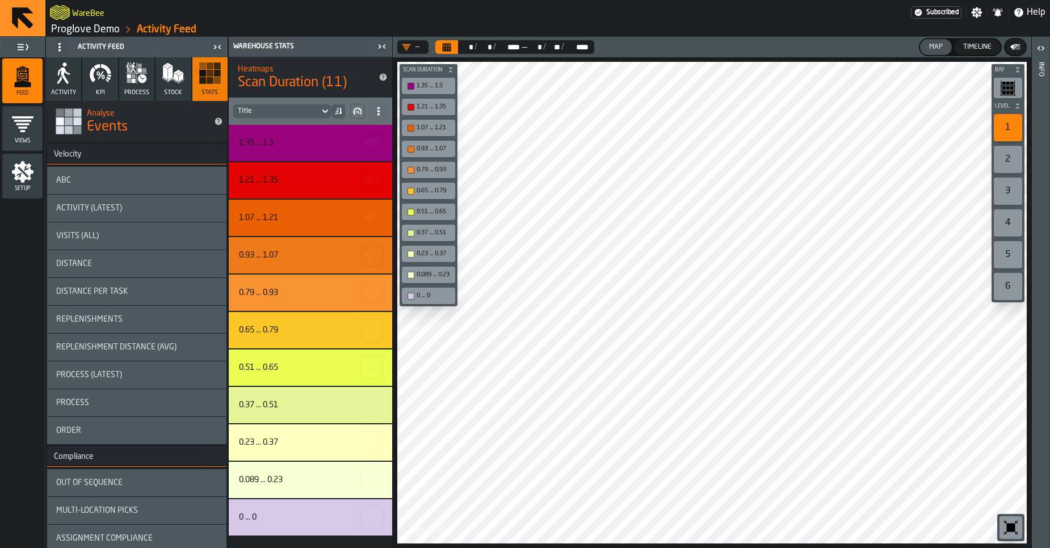
click at [60, 77] on icon "button" at bounding box center [59, 80] width 5 height 8
